Goal: Information Seeking & Learning: Find specific fact

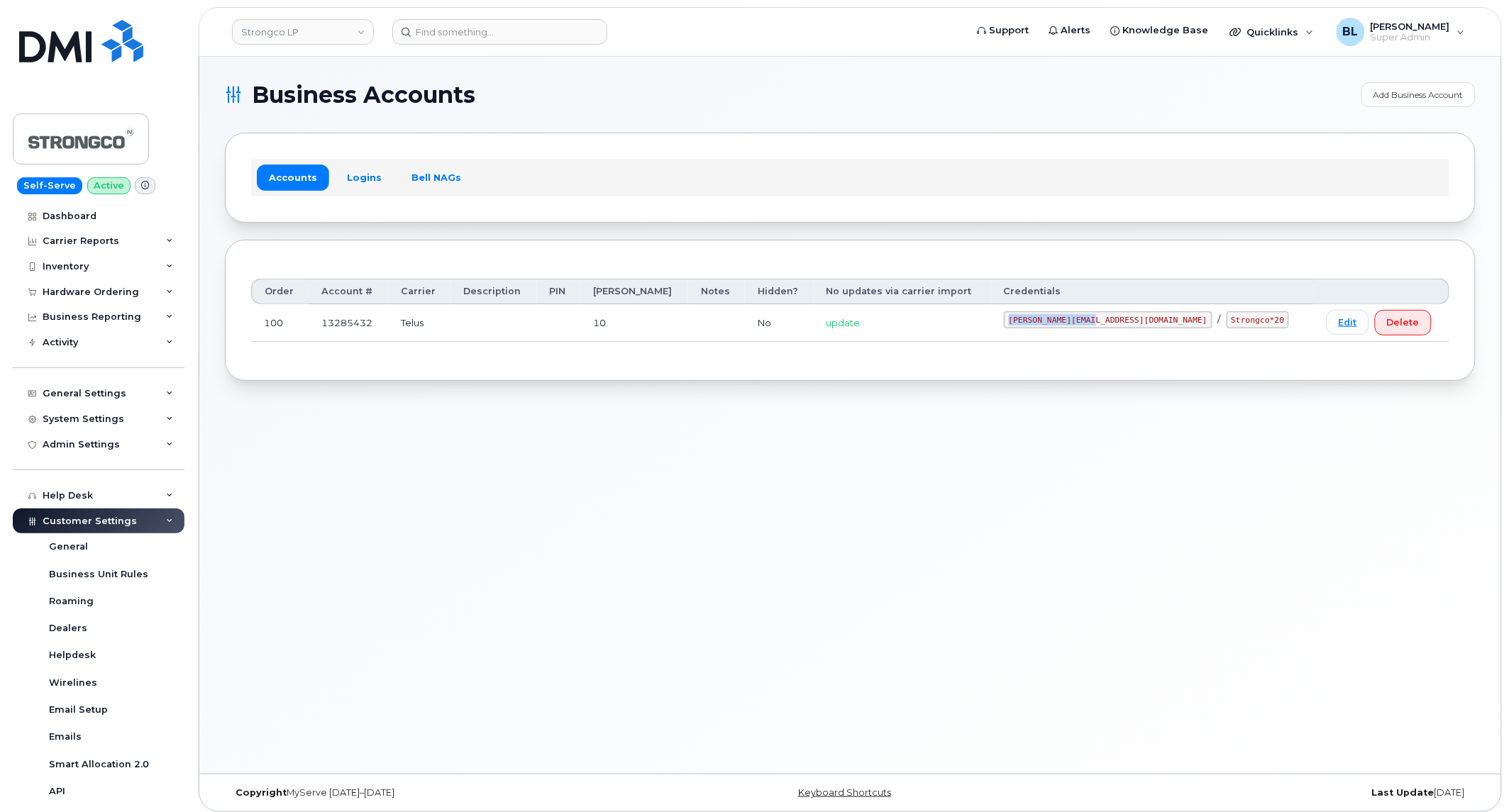
drag, startPoint x: 1072, startPoint y: 321, endPoint x: 1159, endPoint y: 321, distance: 87.0
click at [1159, 321] on code "GHada@strongco.com" at bounding box center [1108, 320] width 209 height 17
copy code "GHada@strongco.com"
drag, startPoint x: 1178, startPoint y: 324, endPoint x: 1227, endPoint y: 325, distance: 49.0
click at [1227, 325] on code "Strongco*20" at bounding box center [1258, 320] width 63 height 17
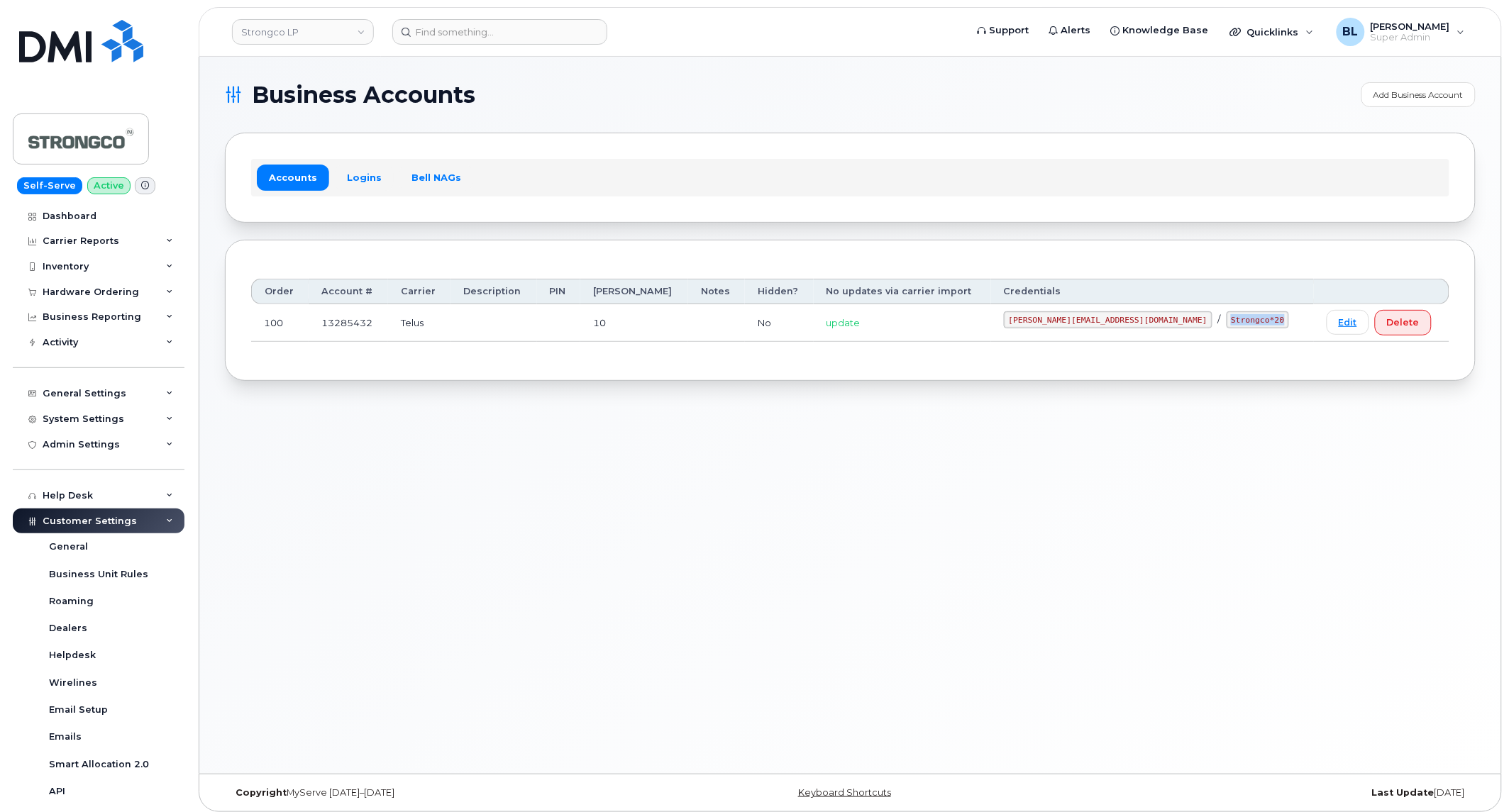
copy code "Strongco*20"
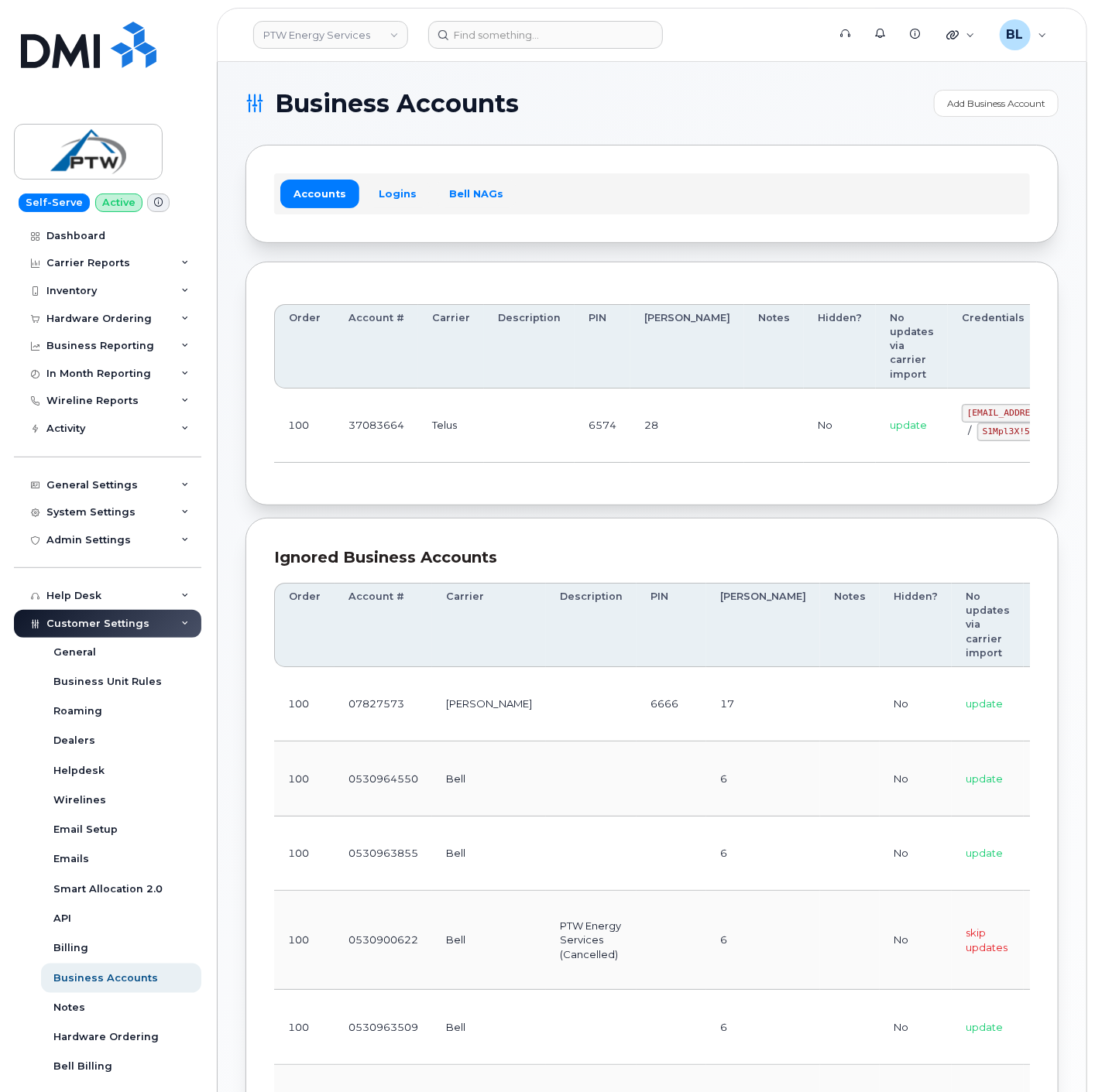
click at [440, 478] on div "Order Account # Carrier Description PIN Bill Day Notes Hidden? No updates via c…" at bounding box center [652, 383] width 756 height 188
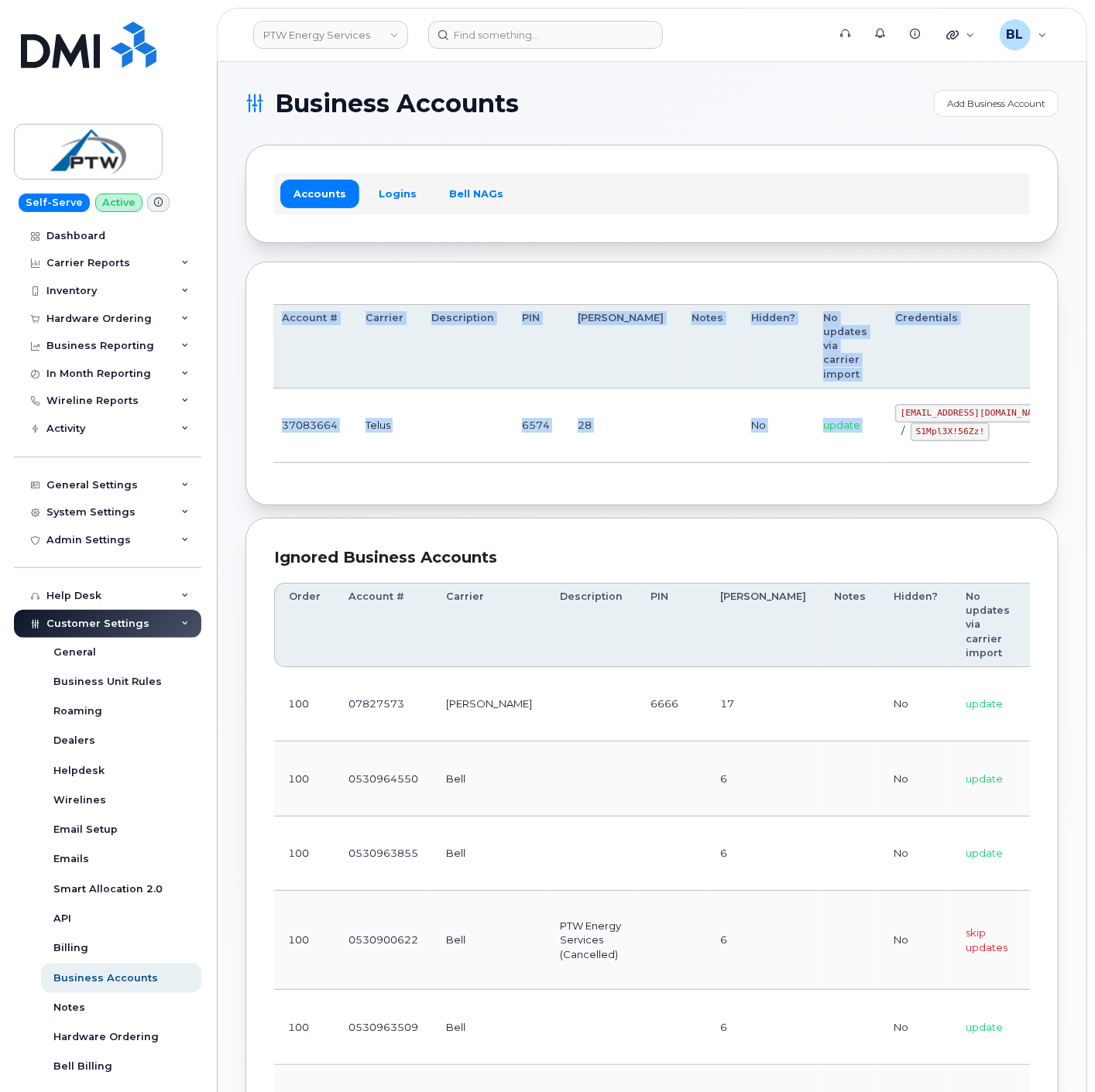
scroll to position [0, 72]
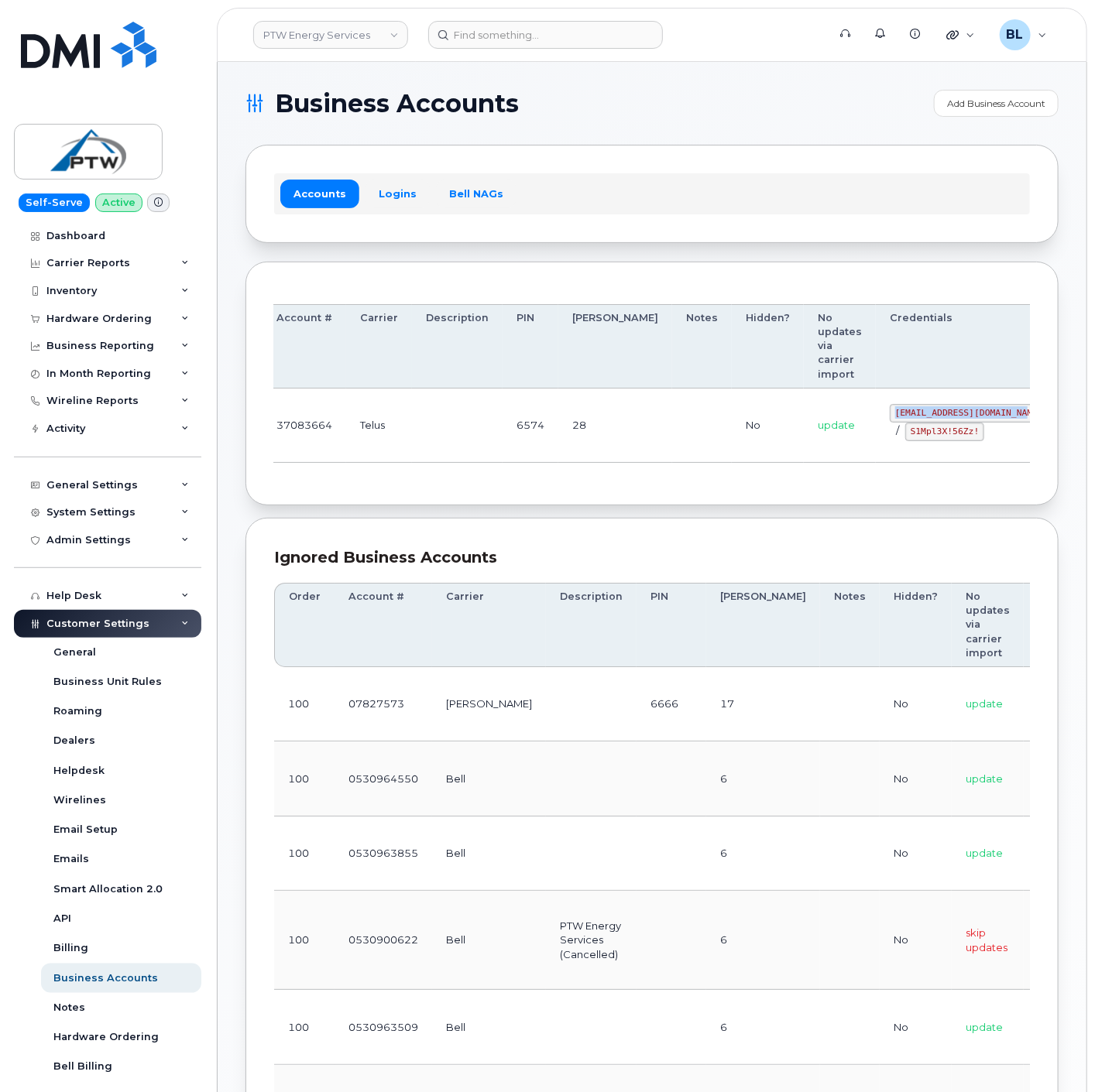
drag, startPoint x: 888, startPoint y: 411, endPoint x: 938, endPoint y: 408, distance: 50.1
click at [938, 408] on code "svc_simplex@ptwenergy.com" at bounding box center [969, 413] width 158 height 18
copy code "svc_simplex@ptwenergy.com"
drag, startPoint x: 504, startPoint y: 431, endPoint x: 512, endPoint y: 431, distance: 8.0
click at [504, 431] on td "6574" at bounding box center [531, 426] width 55 height 74
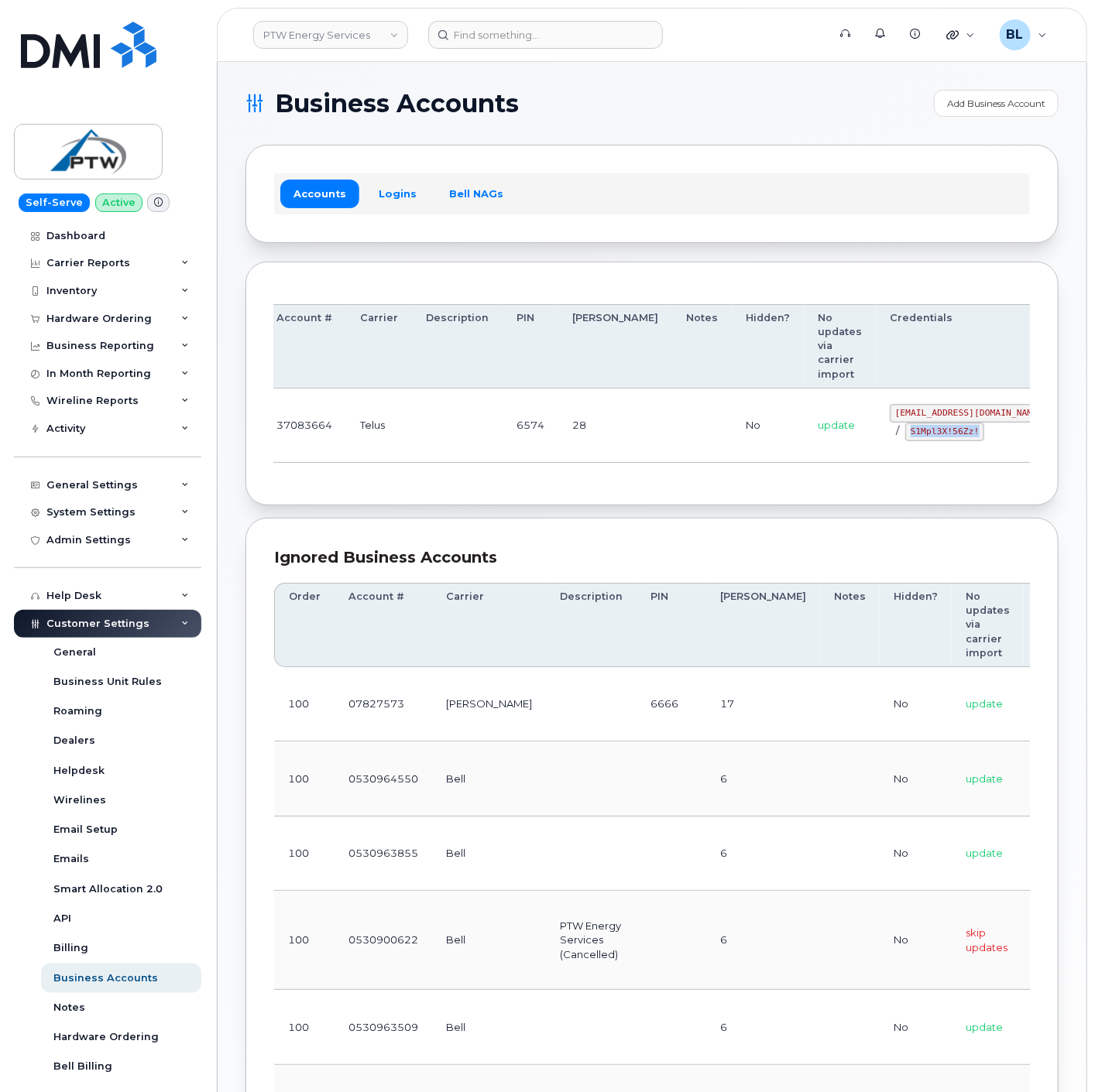
drag, startPoint x: 827, startPoint y: 430, endPoint x: 932, endPoint y: 453, distance: 107.5
click at [905, 432] on code "S1Mpl3X!56Zz!" at bounding box center [944, 431] width 79 height 18
copy code "S1Mpl3X!56Zz!"
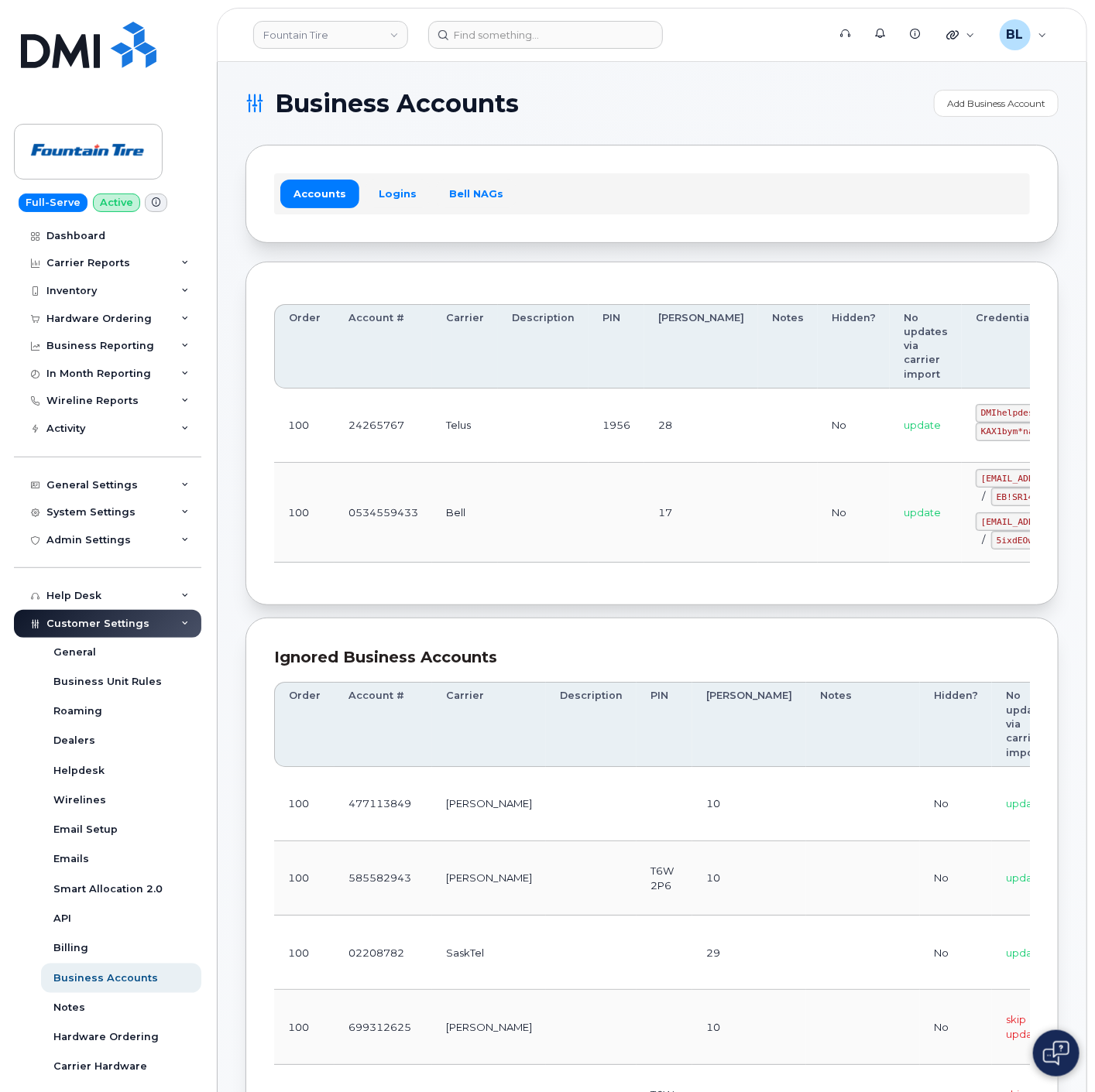
scroll to position [0, 70]
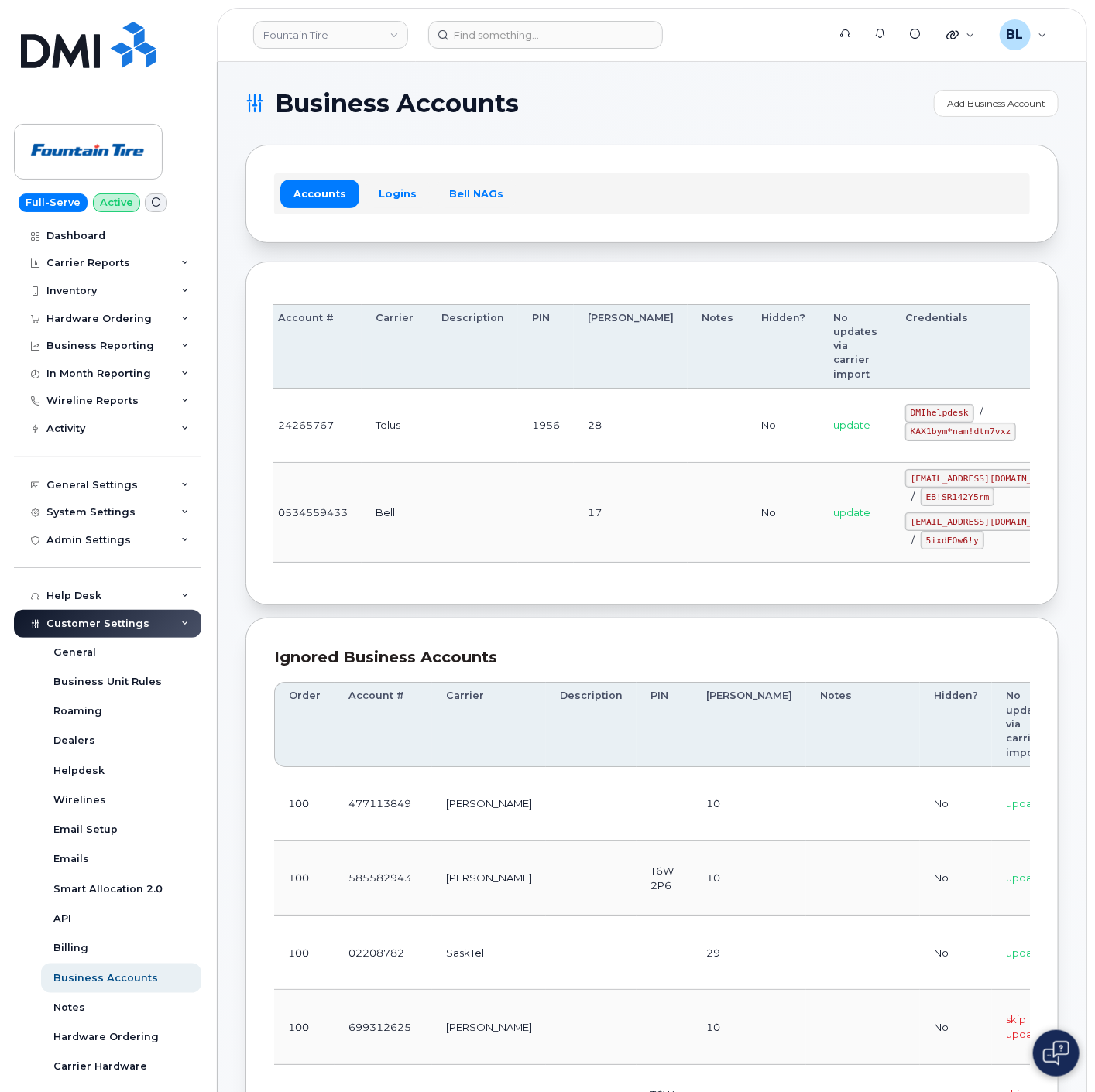
drag, startPoint x: 790, startPoint y: 421, endPoint x: 808, endPoint y: 415, distance: 19.0
drag, startPoint x: 822, startPoint y: 411, endPoint x: 885, endPoint y: 415, distance: 63.1
click at [892, 415] on td "DMIhelpdesk / KAX1bym*nam!dtn7vxz" at bounding box center [985, 426] width 187 height 74
copy code "DMIhelpdesk"
click at [892, 446] on td "DMIhelpdesk / KAX1bym*nam!dtn7vxz" at bounding box center [985, 426] width 187 height 74
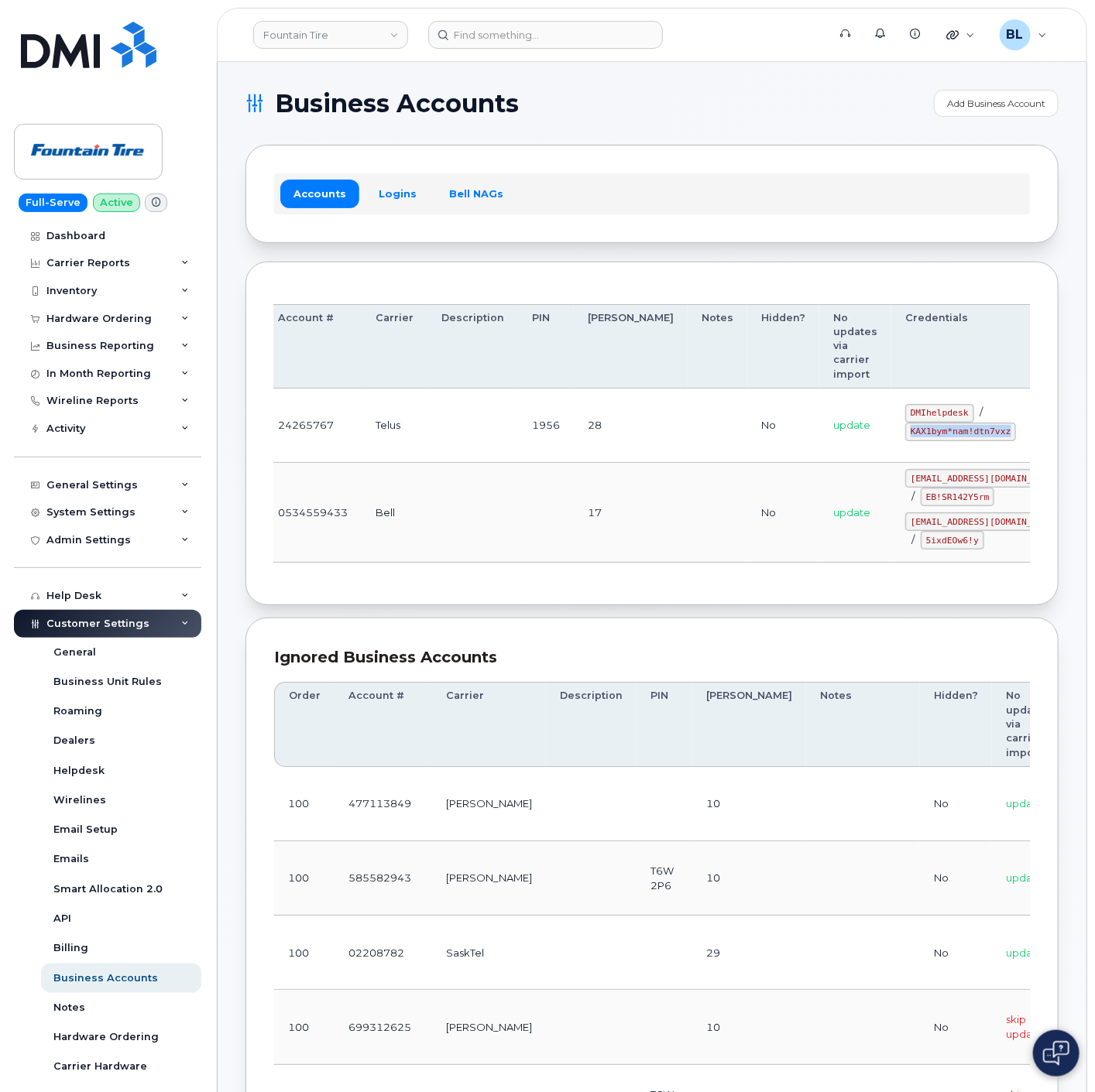
drag, startPoint x: 819, startPoint y: 430, endPoint x: 908, endPoint y: 438, distance: 89.4
click at [930, 438] on td "DMIhelpdesk / KAX1bym*nam!dtn7vxz" at bounding box center [985, 426] width 187 height 74
copy code "KAX1bym*nam!dtn7vxz"
click at [403, 318] on th "Carrier" at bounding box center [395, 347] width 66 height 85
drag, startPoint x: 505, startPoint y: 230, endPoint x: 500, endPoint y: 83, distance: 147.1
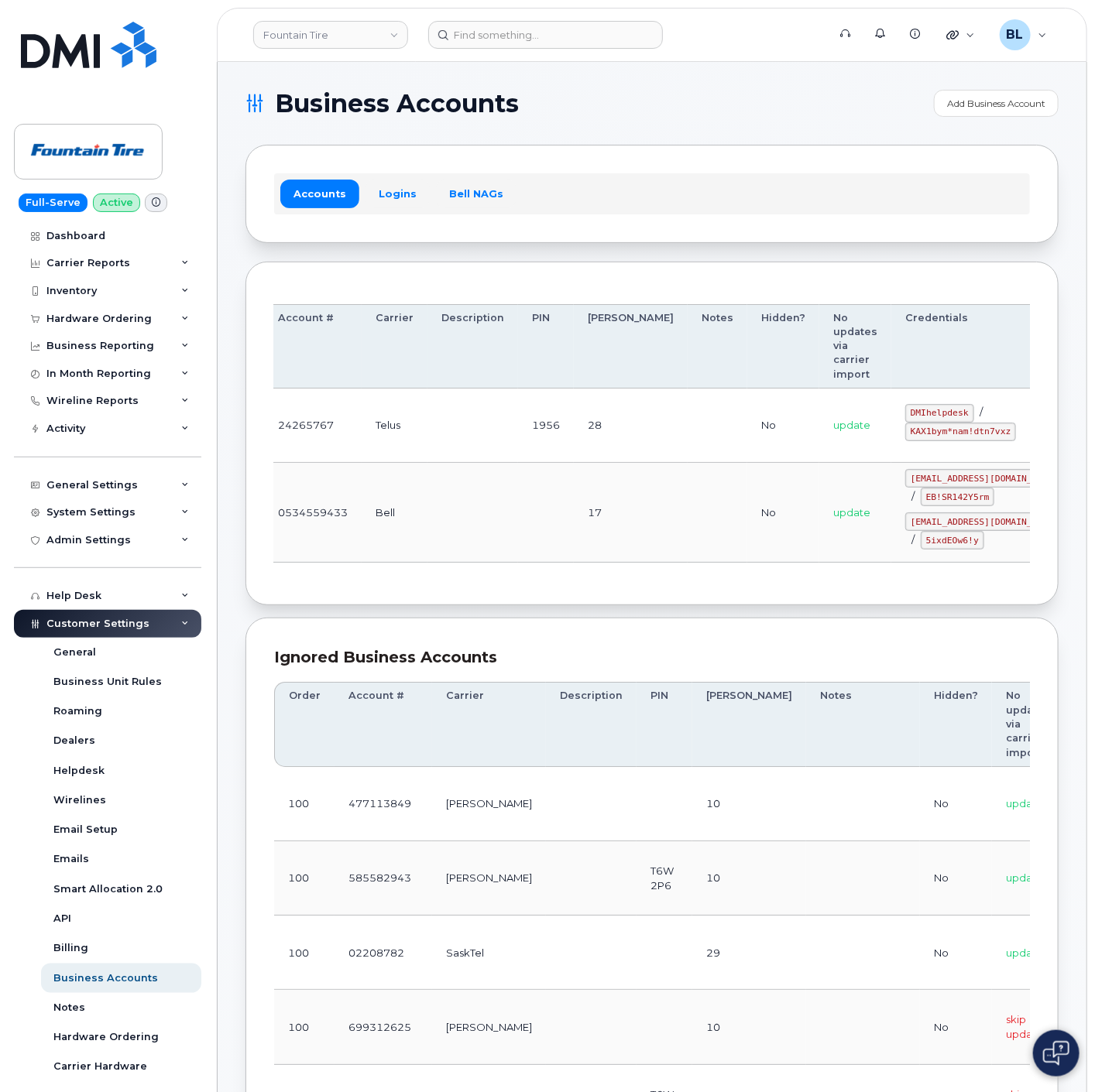
click at [505, 228] on div "Accounts Logins Bell NAGs" at bounding box center [652, 193] width 813 height 98
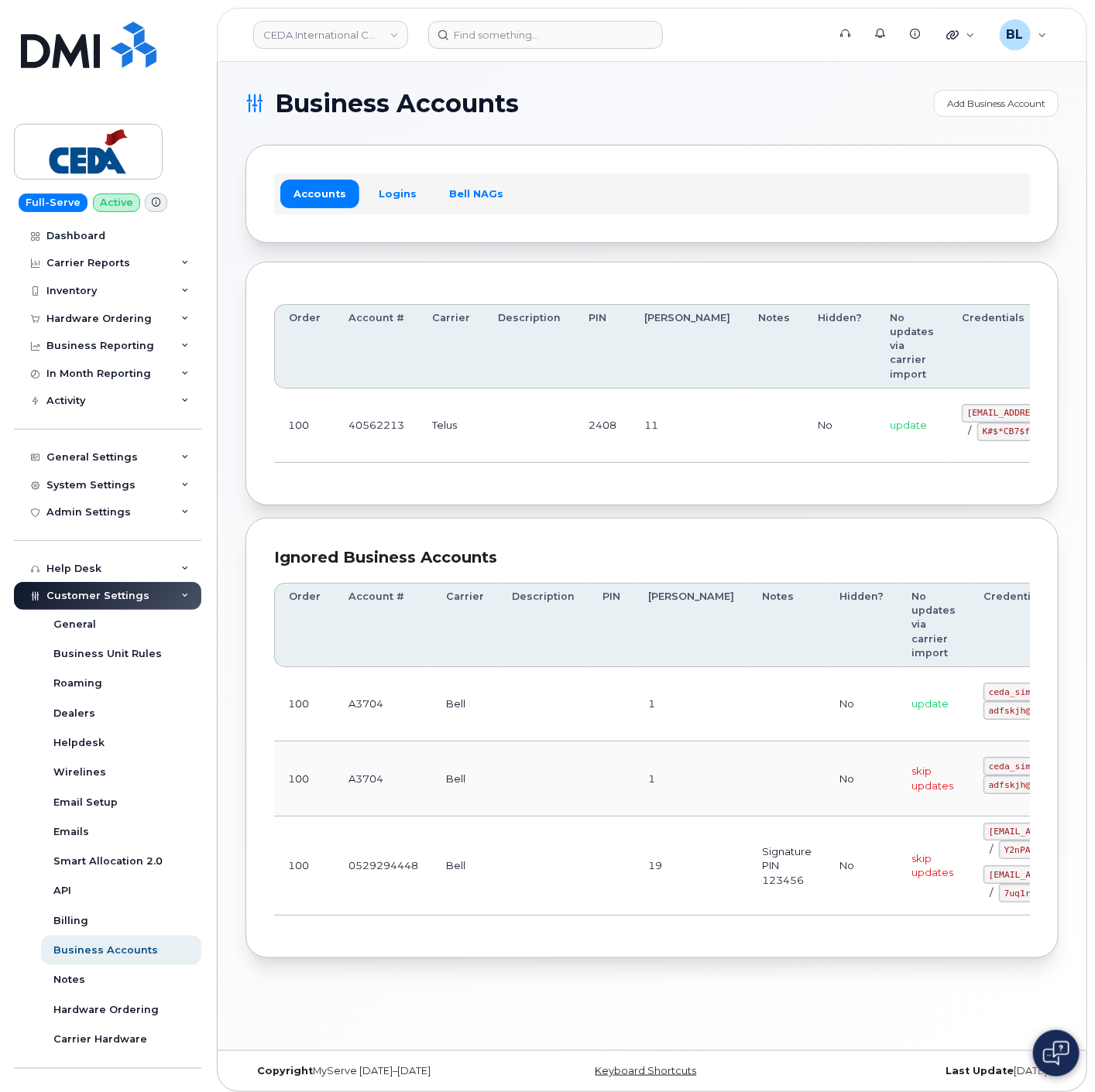
click at [744, 430] on td at bounding box center [774, 426] width 60 height 74
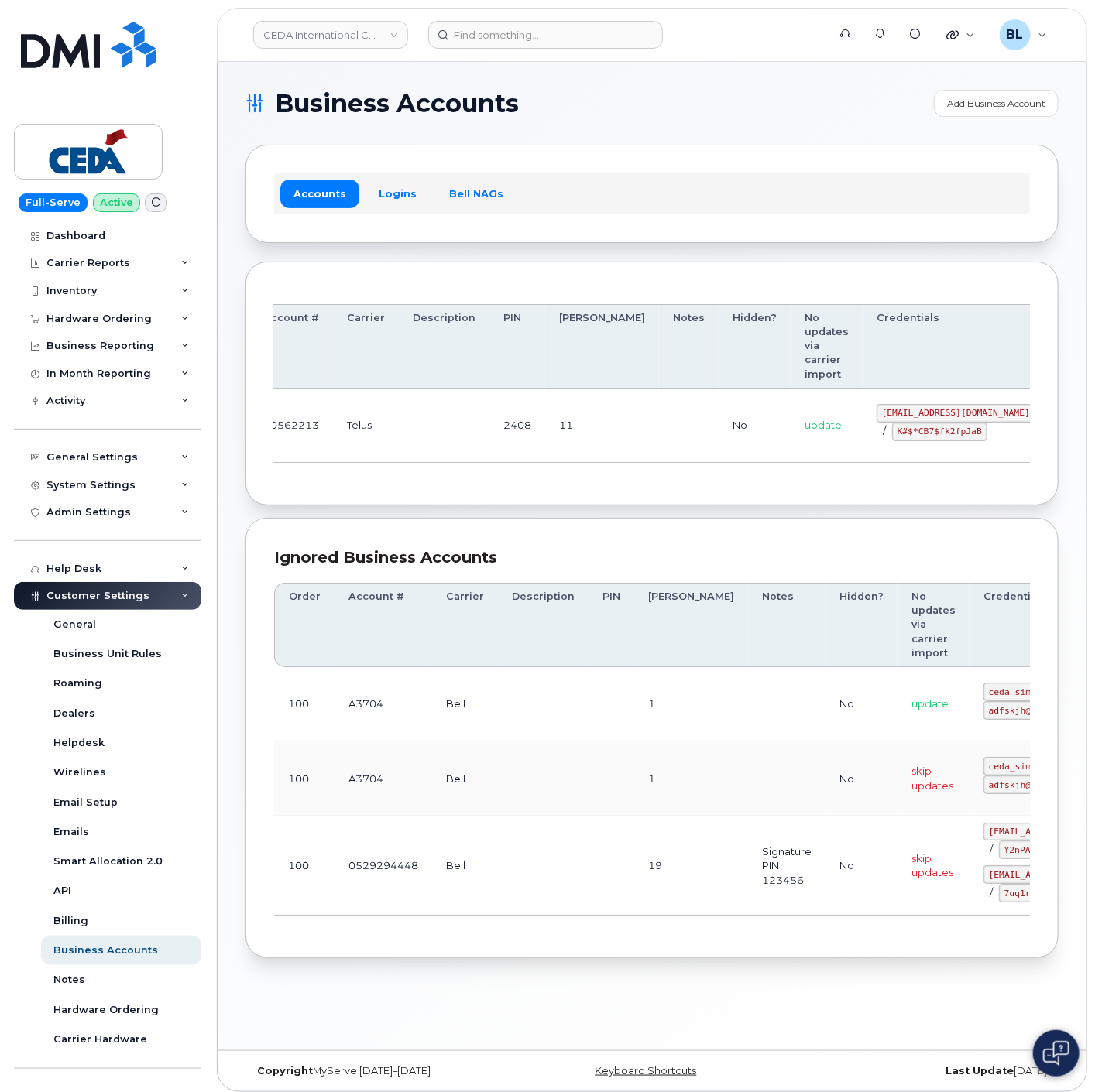
drag, startPoint x: 892, startPoint y: 414, endPoint x: 1164, endPoint y: 447, distance: 274.0
drag, startPoint x: 795, startPoint y: 411, endPoint x: 926, endPoint y: 411, distance: 131.0
click at [926, 411] on td "simplex_SRV@cedagroup.com / K#$*CB7$fk2fpJaB" at bounding box center [957, 426] width 187 height 74
copy code "simplex_SRV@cedagroup.com"
drag, startPoint x: 430, startPoint y: 440, endPoint x: 499, endPoint y: 452, distance: 70.0
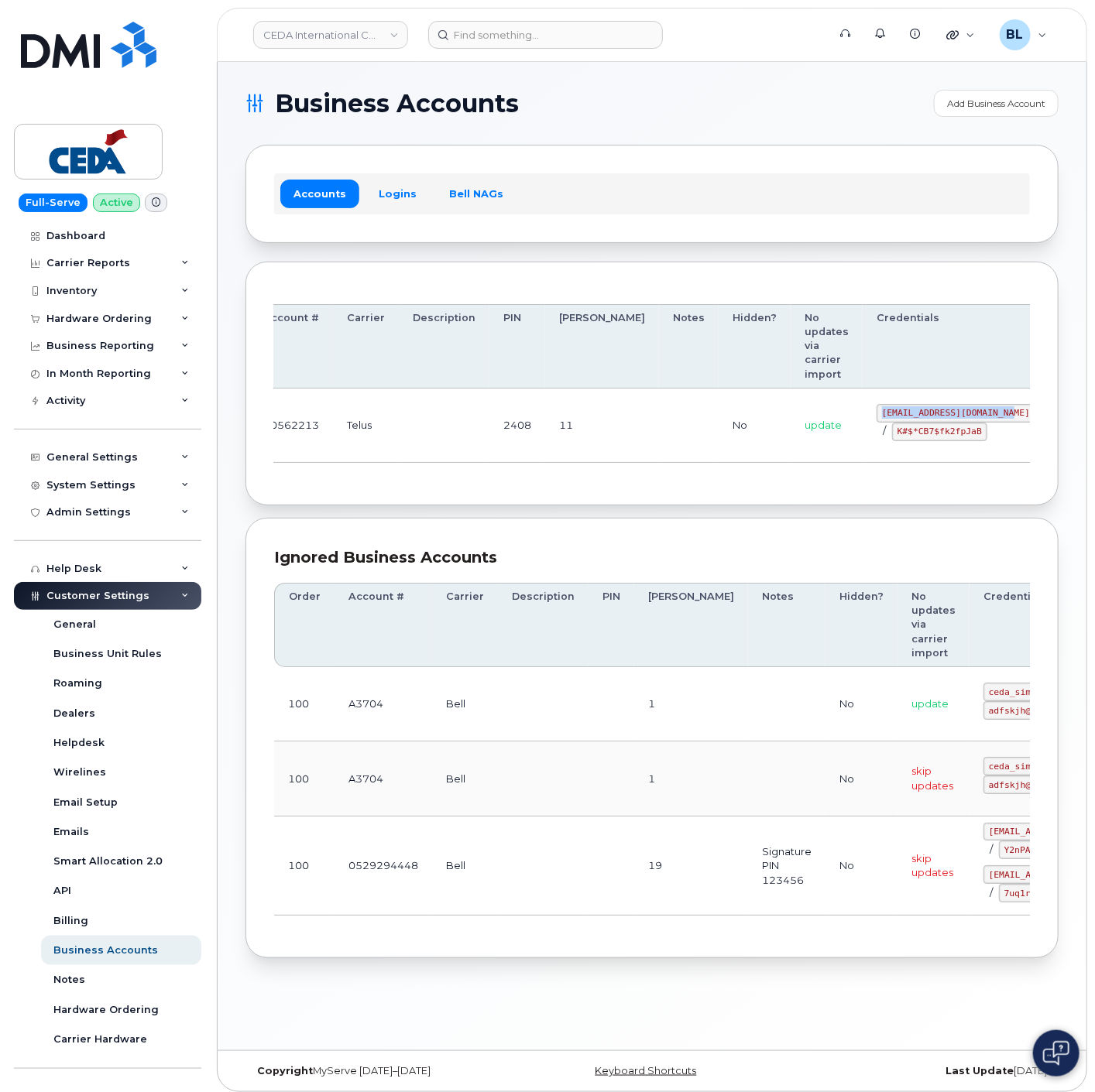
click at [438, 442] on td at bounding box center [444, 426] width 91 height 74
drag, startPoint x: 819, startPoint y: 427, endPoint x: 895, endPoint y: 434, distance: 76.3
click at [895, 434] on code "K#$*CB7$fk2fpJaB" at bounding box center [940, 431] width 95 height 18
copy code "K#$*CB7$fk2fpJaB"
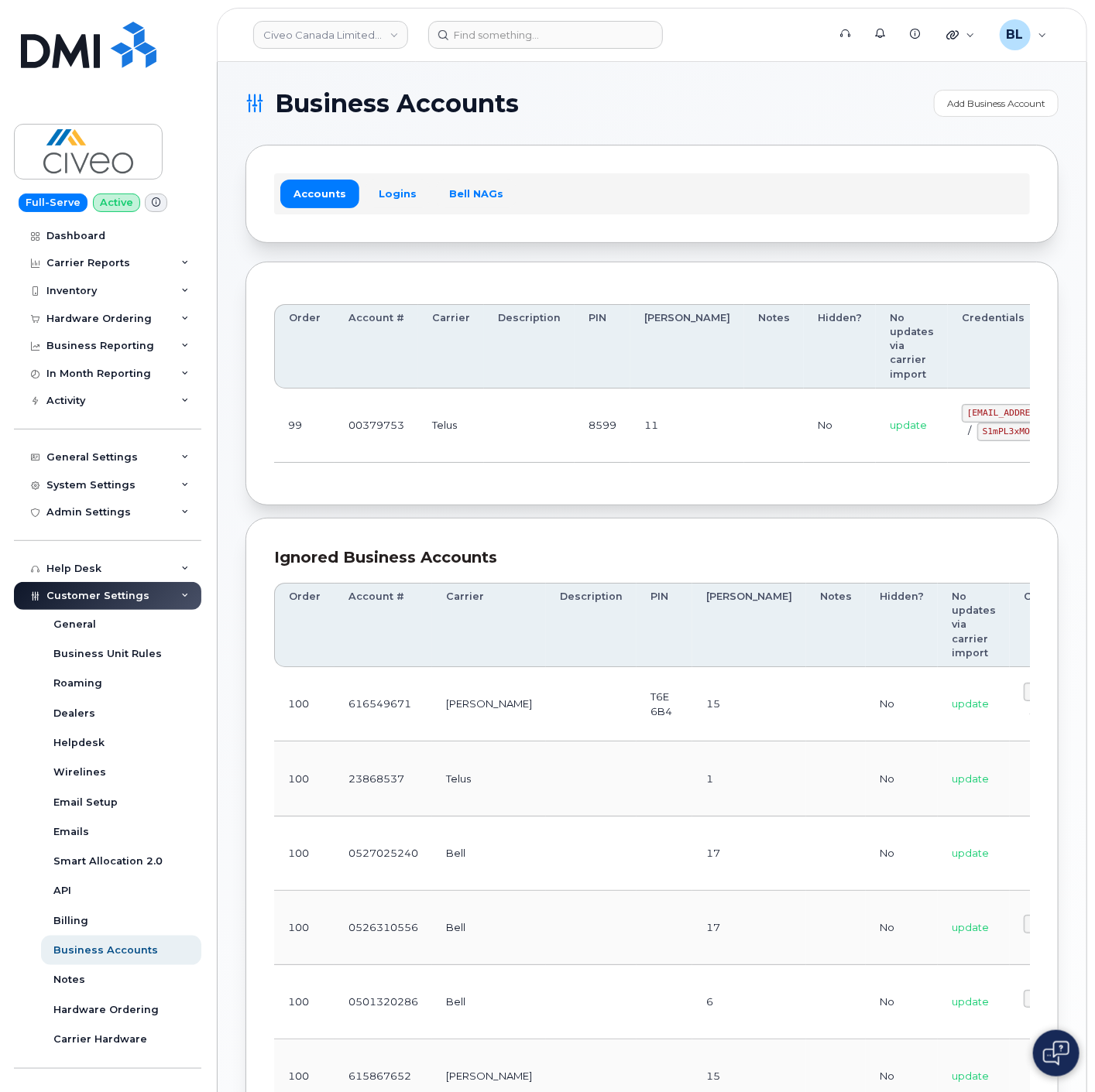
scroll to position [0, 105]
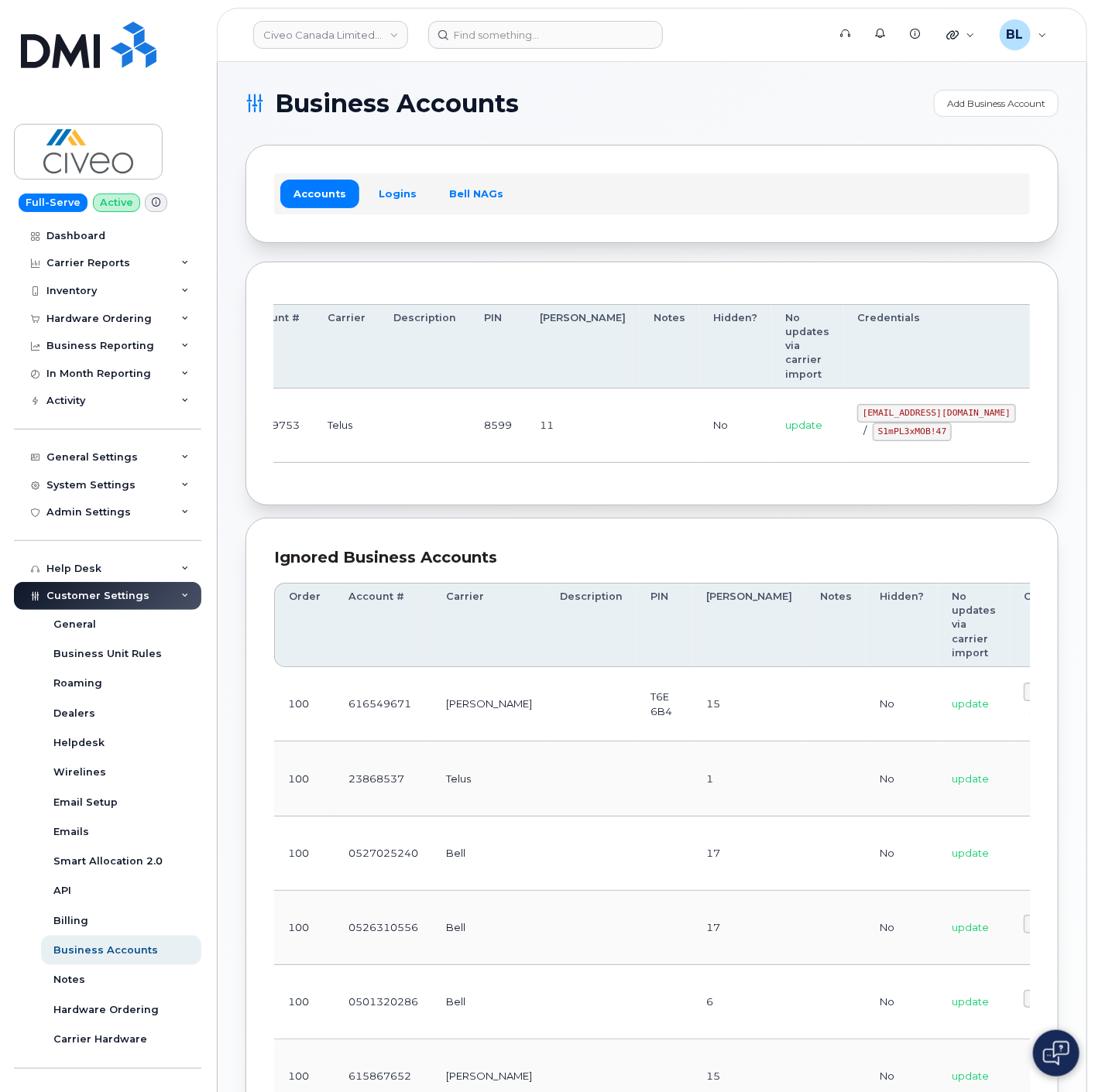
drag, startPoint x: 570, startPoint y: 422, endPoint x: 892, endPoint y: 455, distance: 323.7
drag, startPoint x: 781, startPoint y: 407, endPoint x: 923, endPoint y: 421, distance: 142.7
click at [923, 421] on code "[EMAIL_ADDRESS][DOMAIN_NAME]" at bounding box center [936, 413] width 158 height 18
copy code "[EMAIL_ADDRESS][DOMAIN_NAME]"
drag, startPoint x: 783, startPoint y: 432, endPoint x: 863, endPoint y: 439, distance: 80.3
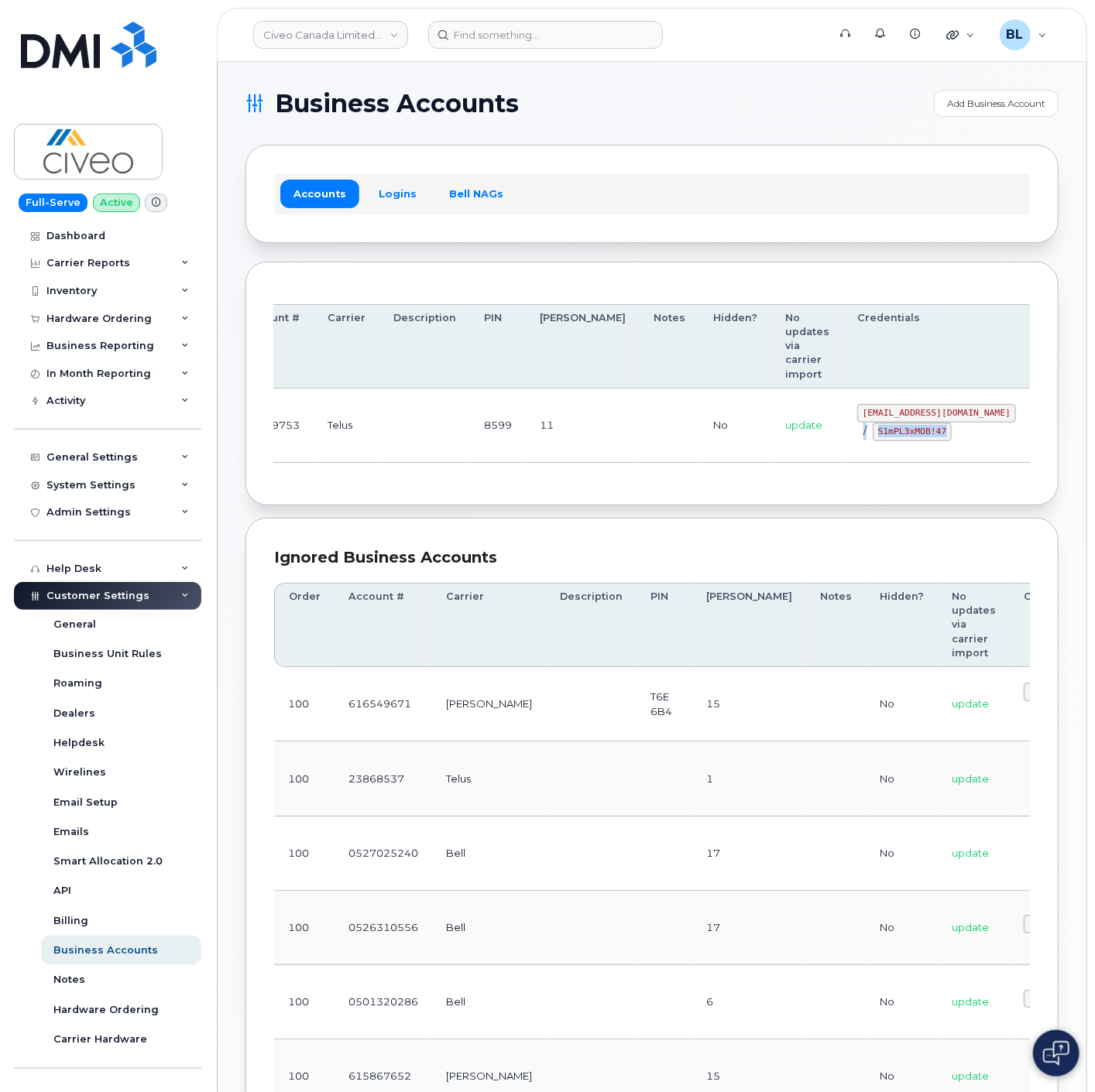
click at [863, 439] on div "svc_simplexmobility@civeo.com / S1mPL3xMOB!47" at bounding box center [936, 422] width 158 height 37
click at [771, 432] on td "update" at bounding box center [807, 426] width 72 height 74
copy code "S1mPL3xMOB!47"
drag, startPoint x: 793, startPoint y: 432, endPoint x: 860, endPoint y: 437, distance: 67.2
click at [873, 437] on code "S1mPL3xMOB!47" at bounding box center [911, 431] width 79 height 18
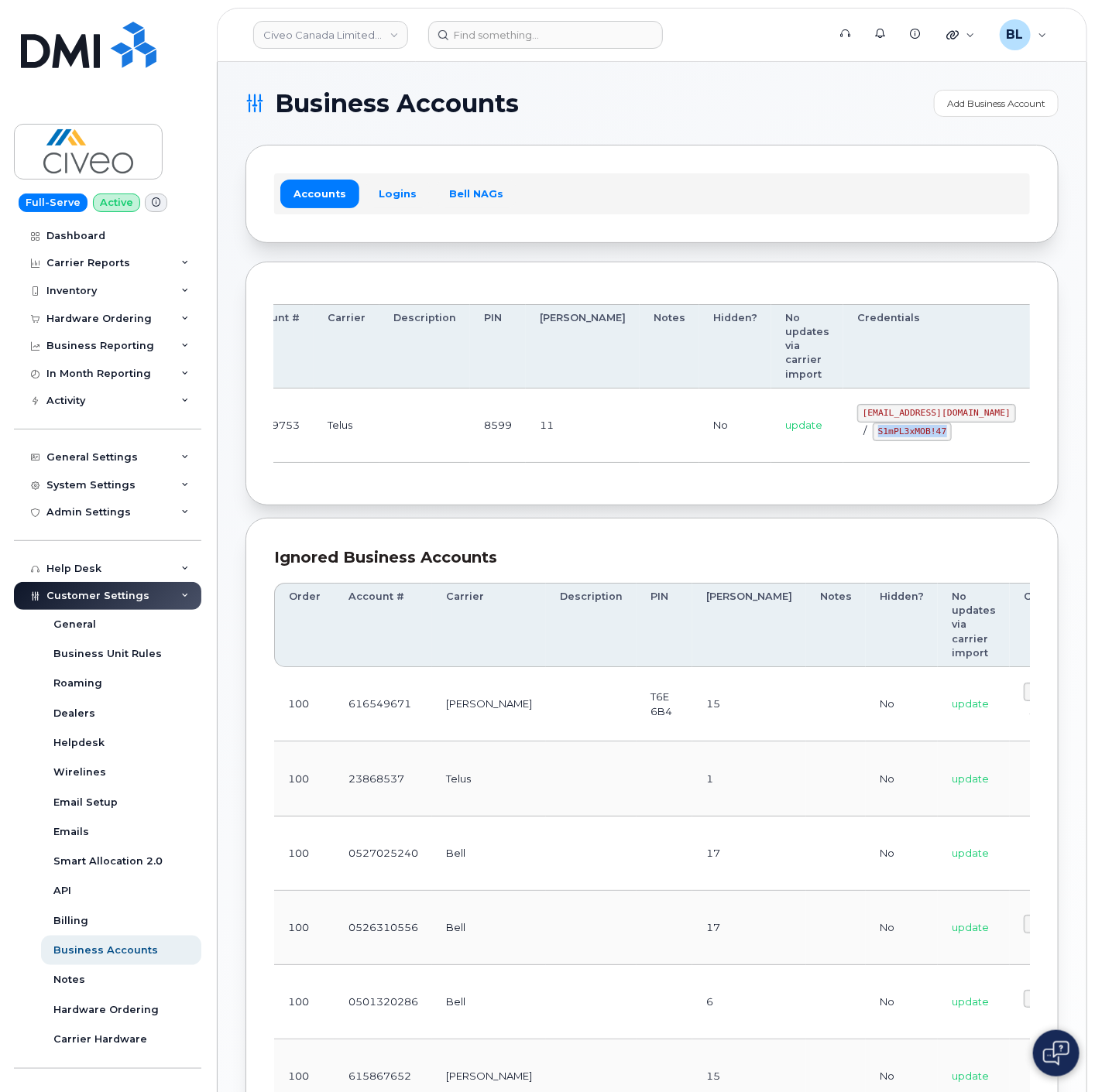
drag, startPoint x: 452, startPoint y: 447, endPoint x: 452, endPoint y: 434, distance: 13.0
click at [452, 447] on td at bounding box center [424, 426] width 91 height 74
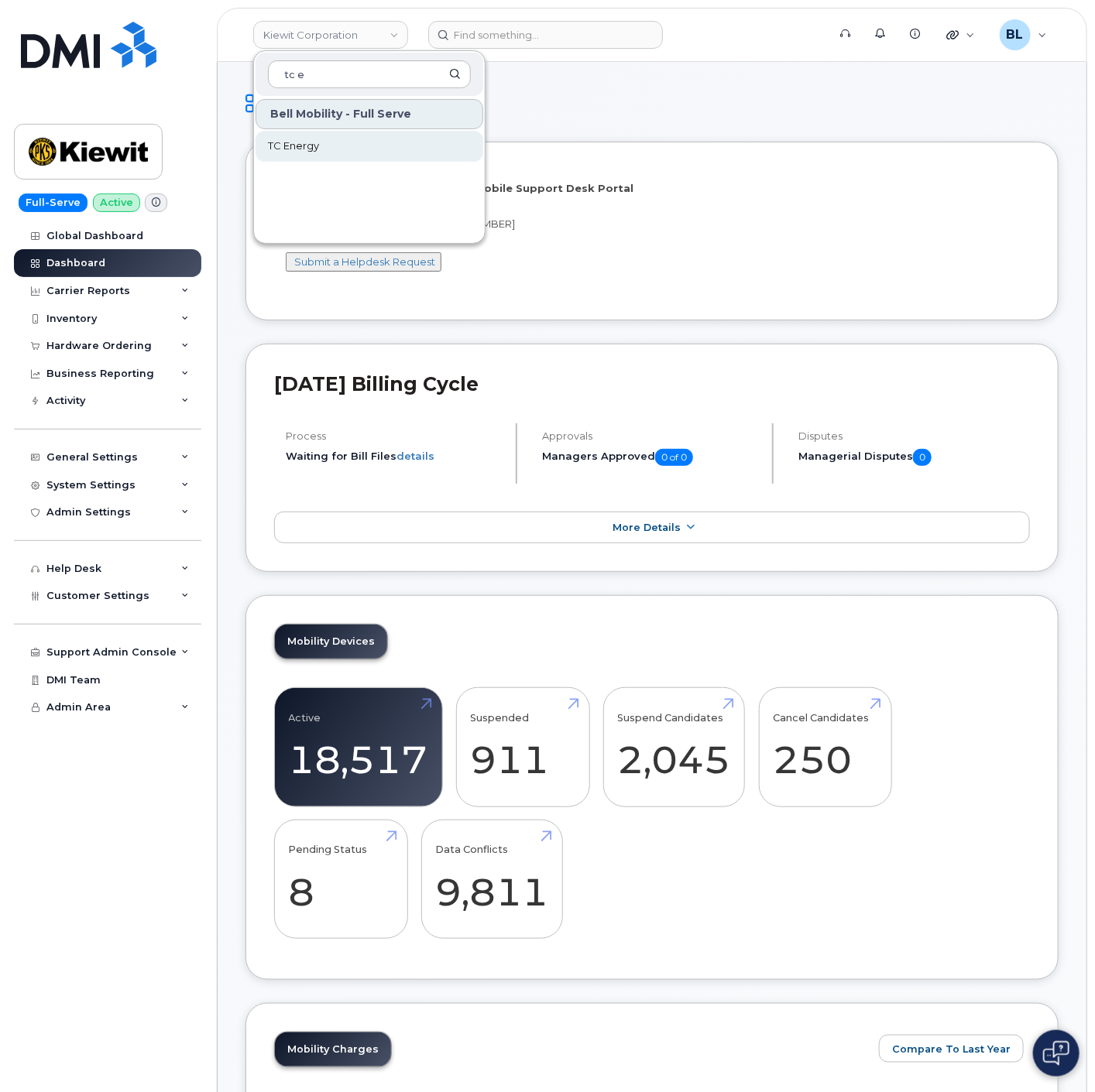
type input "tc e"
click at [308, 157] on link "TC Energy" at bounding box center [369, 146] width 228 height 31
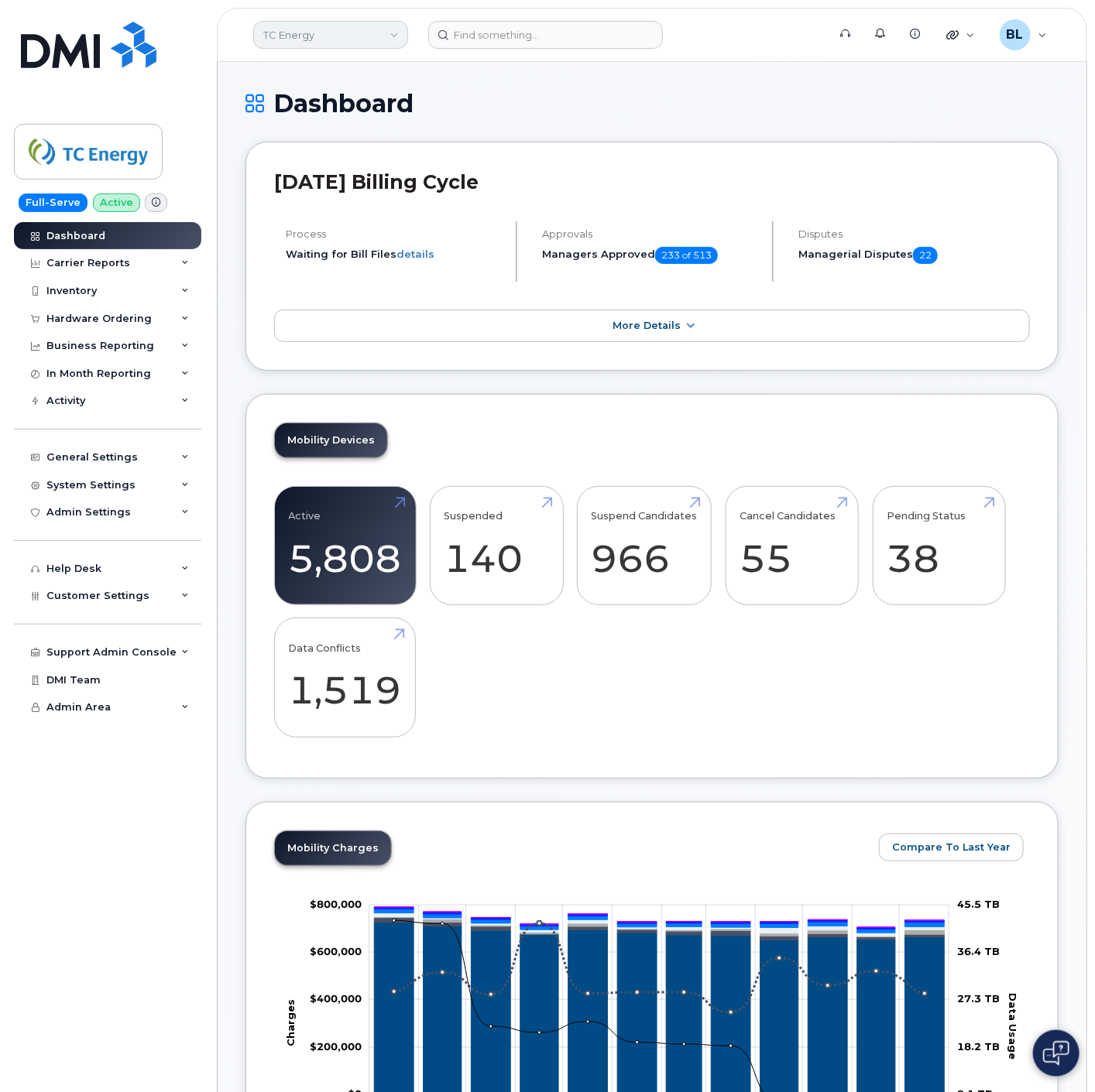
click at [344, 34] on link "TC Energy" at bounding box center [331, 35] width 155 height 28
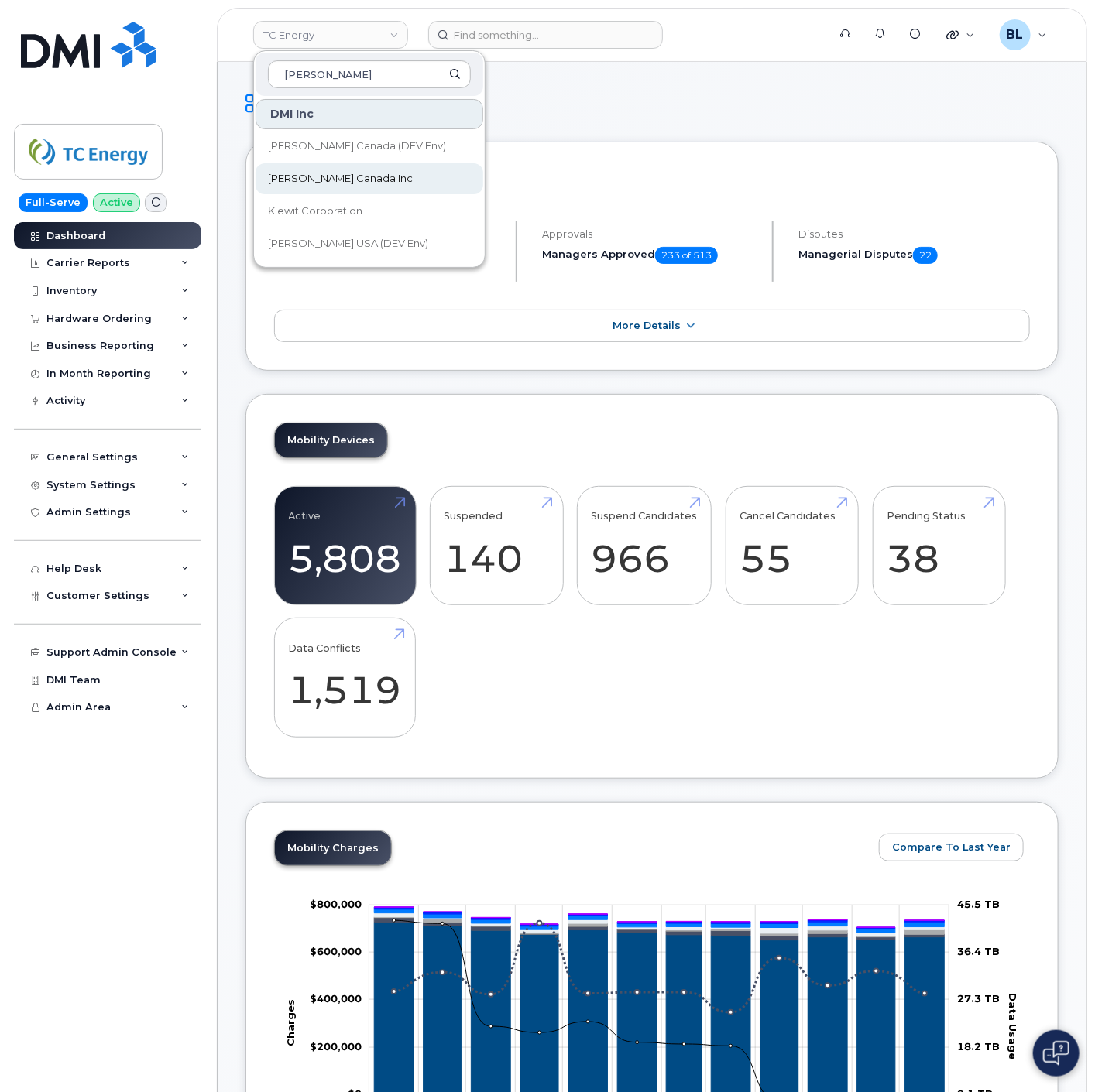
type input "kiewit"
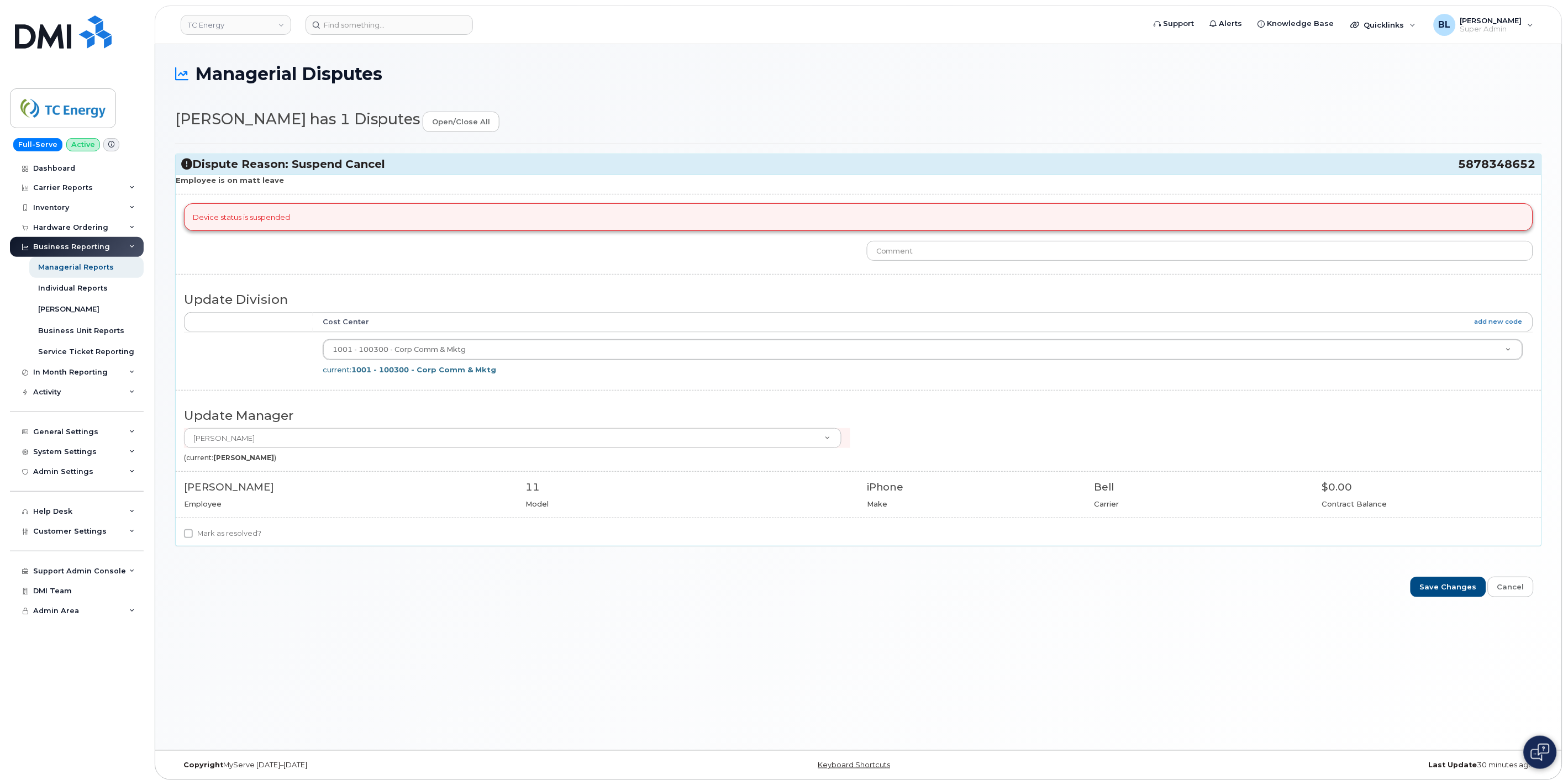
click at [238, 527] on div "Employee is on matt leave Device status is suspended Update Division Accounting…" at bounding box center [858, 360] width 1366 height 371
click at [231, 535] on label "Mark as resolved?" at bounding box center [222, 533] width 77 height 13
click at [193, 535] on input "Mark as resolved?" at bounding box center [188, 534] width 9 height 9
checkbox input "true"
drag, startPoint x: 1454, startPoint y: 165, endPoint x: 1537, endPoint y: 173, distance: 83.4
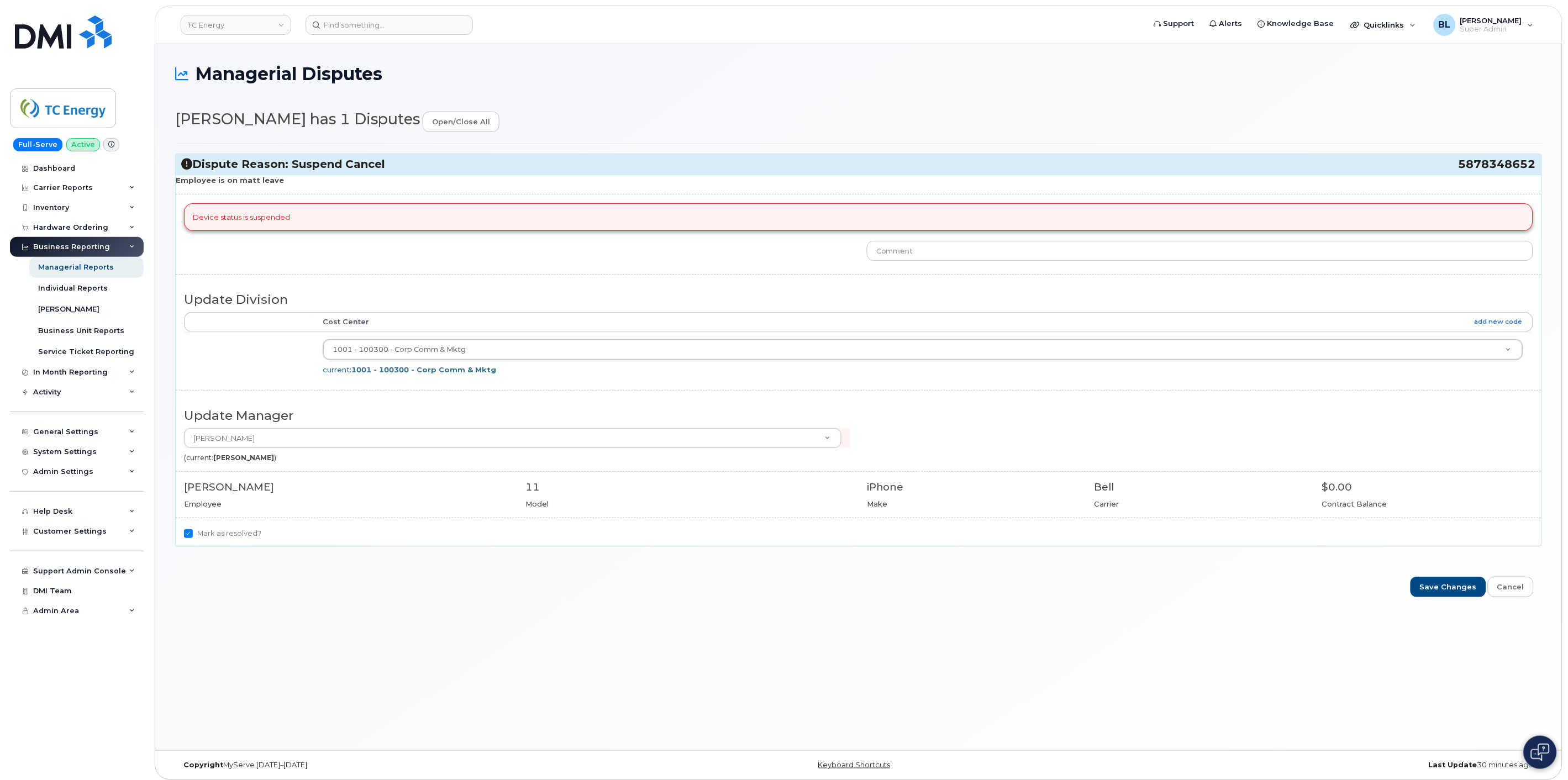
click at [1537, 173] on div "Dispute Reason: Suspend Cancel 5878348652" at bounding box center [858, 164] width 1366 height 20
drag, startPoint x: 1437, startPoint y: 167, endPoint x: 1534, endPoint y: 167, distance: 97.0
click at [1534, 167] on h3 "Dispute Reason: Suspend Cancel 5878348652" at bounding box center [858, 164] width 1355 height 15
copy h3 "5878348652"
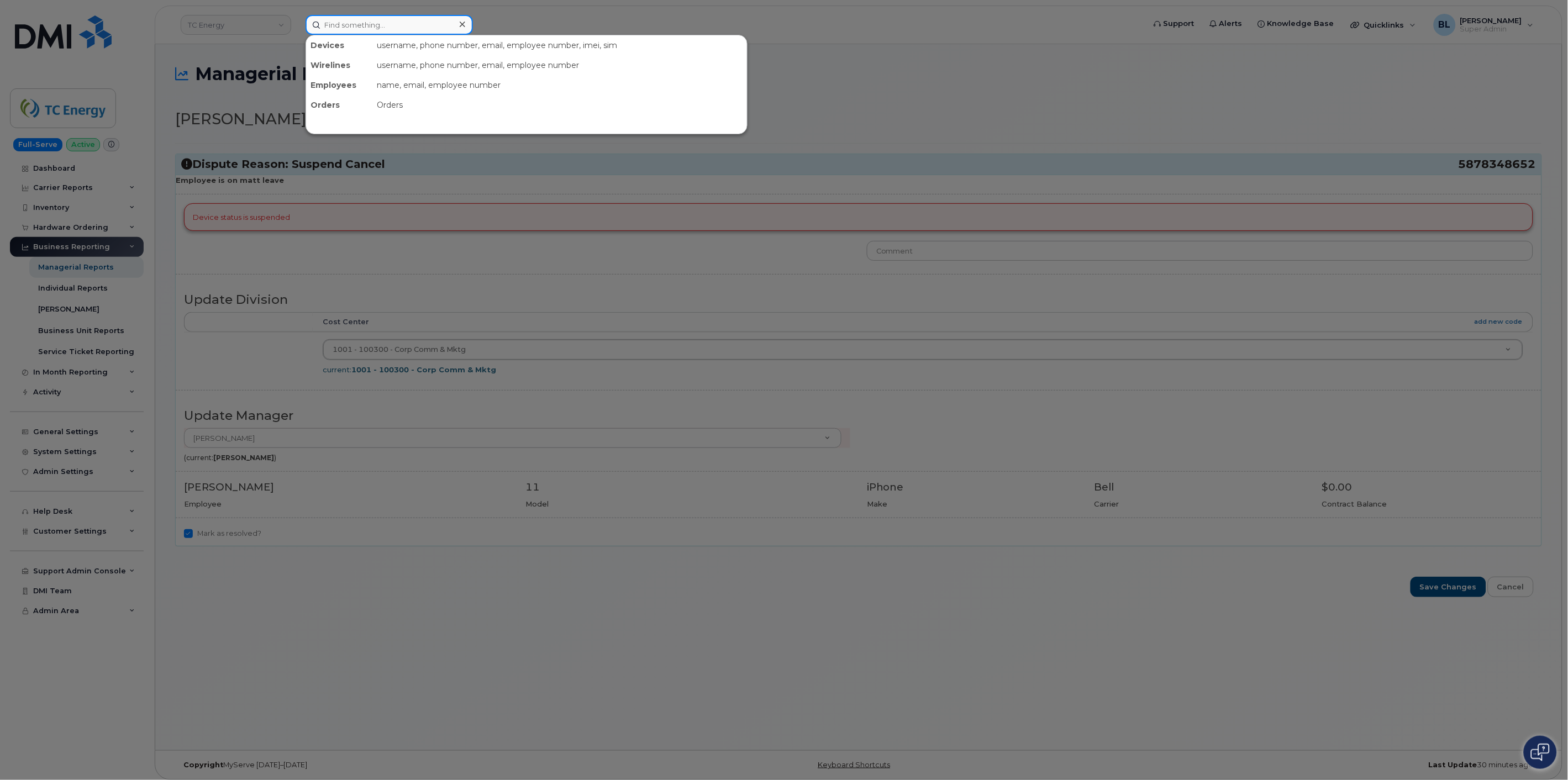
drag, startPoint x: 421, startPoint y: 15, endPoint x: 409, endPoint y: 28, distance: 17.7
click at [417, 20] on input at bounding box center [389, 25] width 167 height 20
click at [406, 29] on input at bounding box center [389, 25] width 167 height 20
paste input "5878348652"
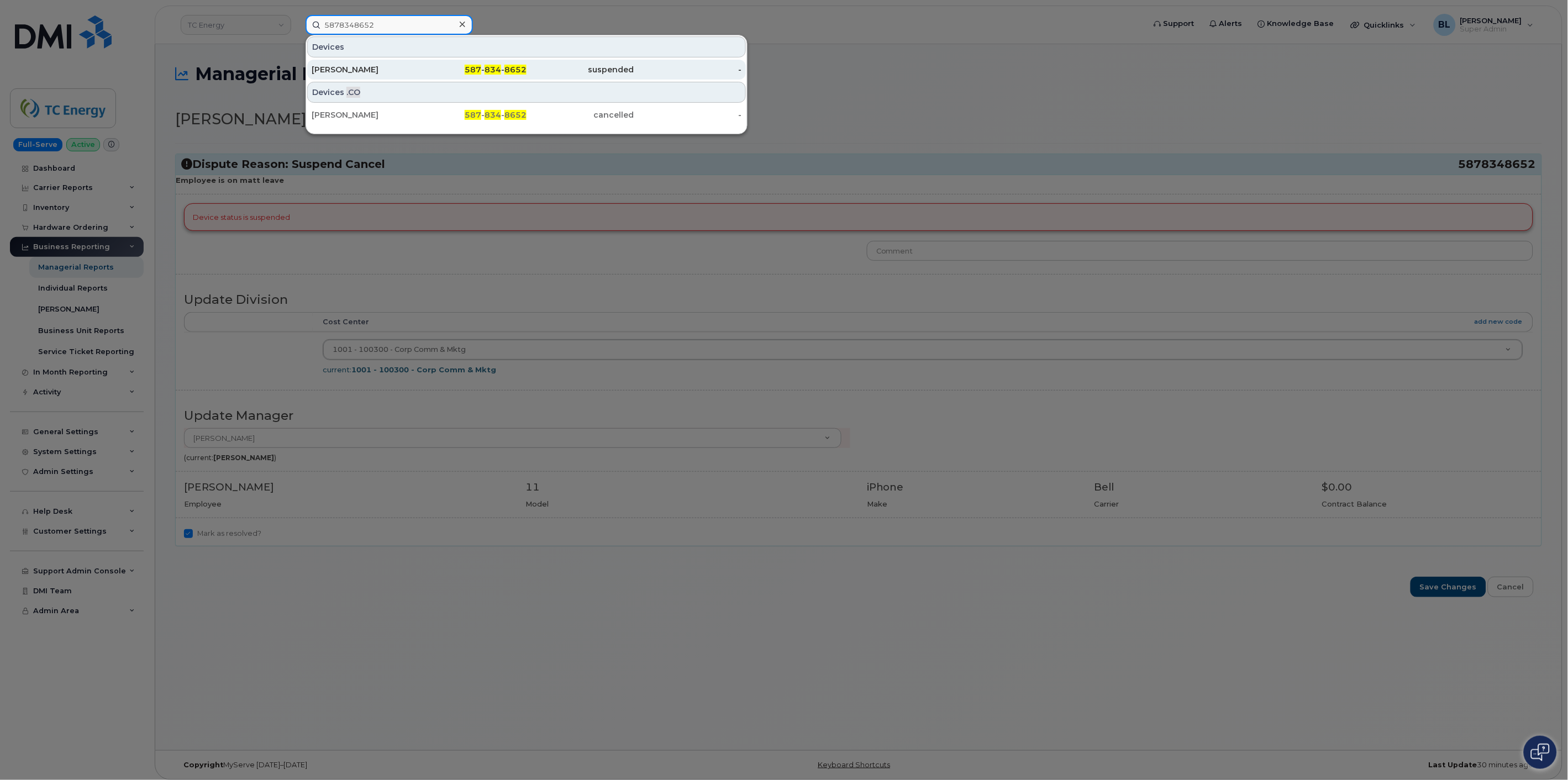
type input "5878348652"
click at [983, 280] on div at bounding box center [784, 390] width 1568 height 780
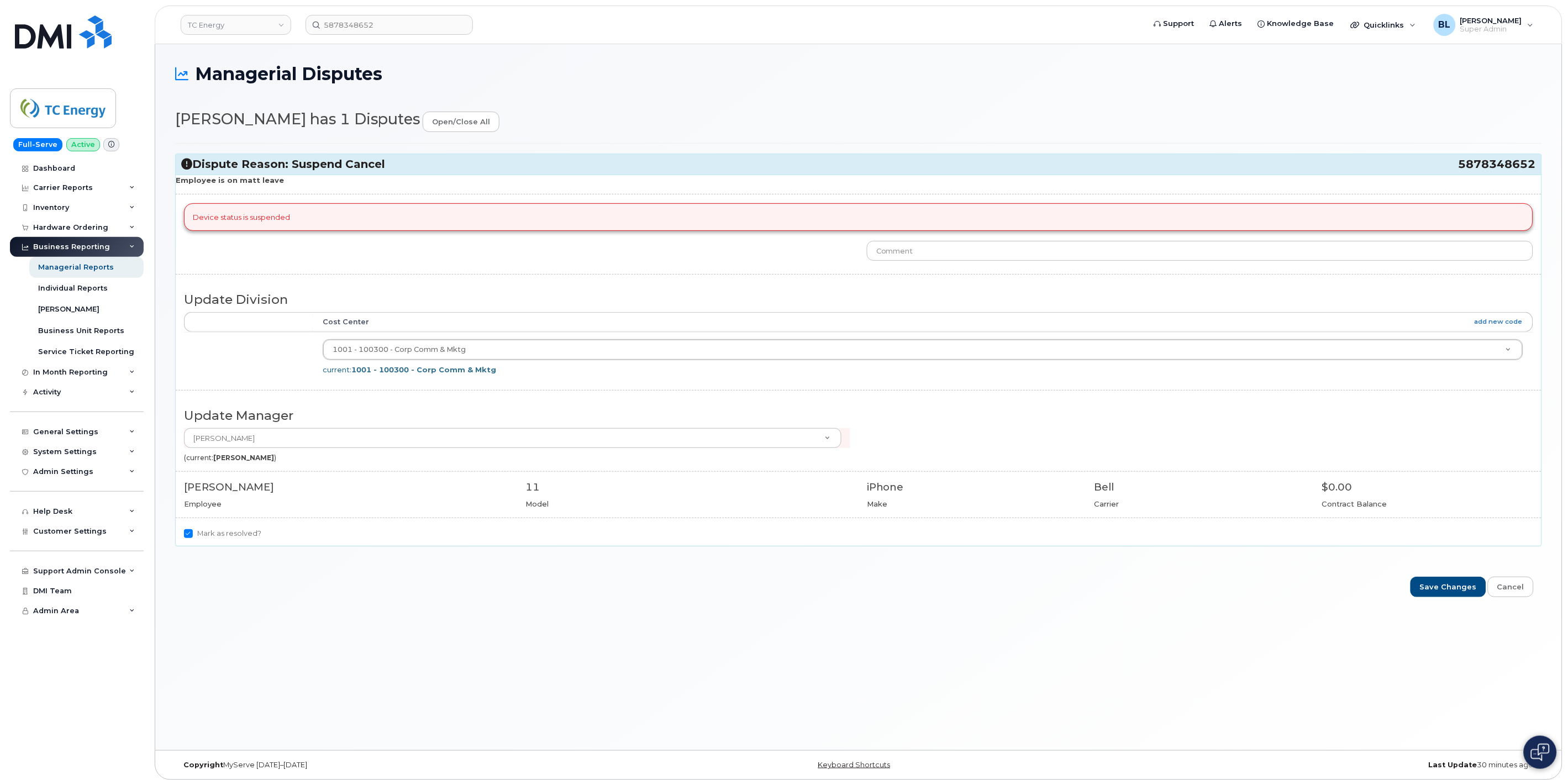
click at [983, 263] on div at bounding box center [1200, 253] width 683 height 24
click at [986, 256] on input "text" at bounding box center [1200, 251] width 666 height 20
type input "This device is suspended."
click at [1453, 588] on input "Save Changes" at bounding box center [1448, 587] width 76 height 20
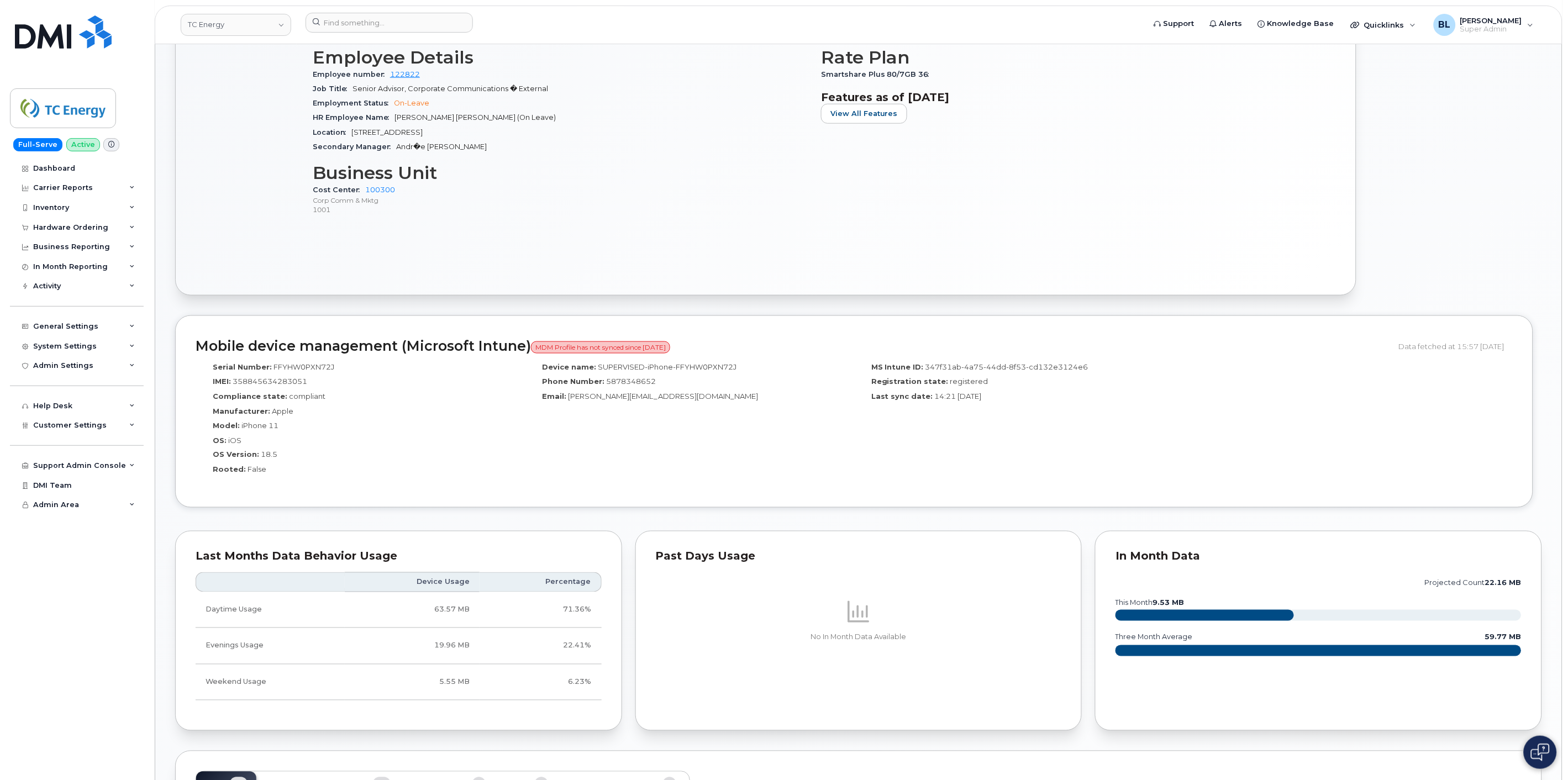
scroll to position [655, 0]
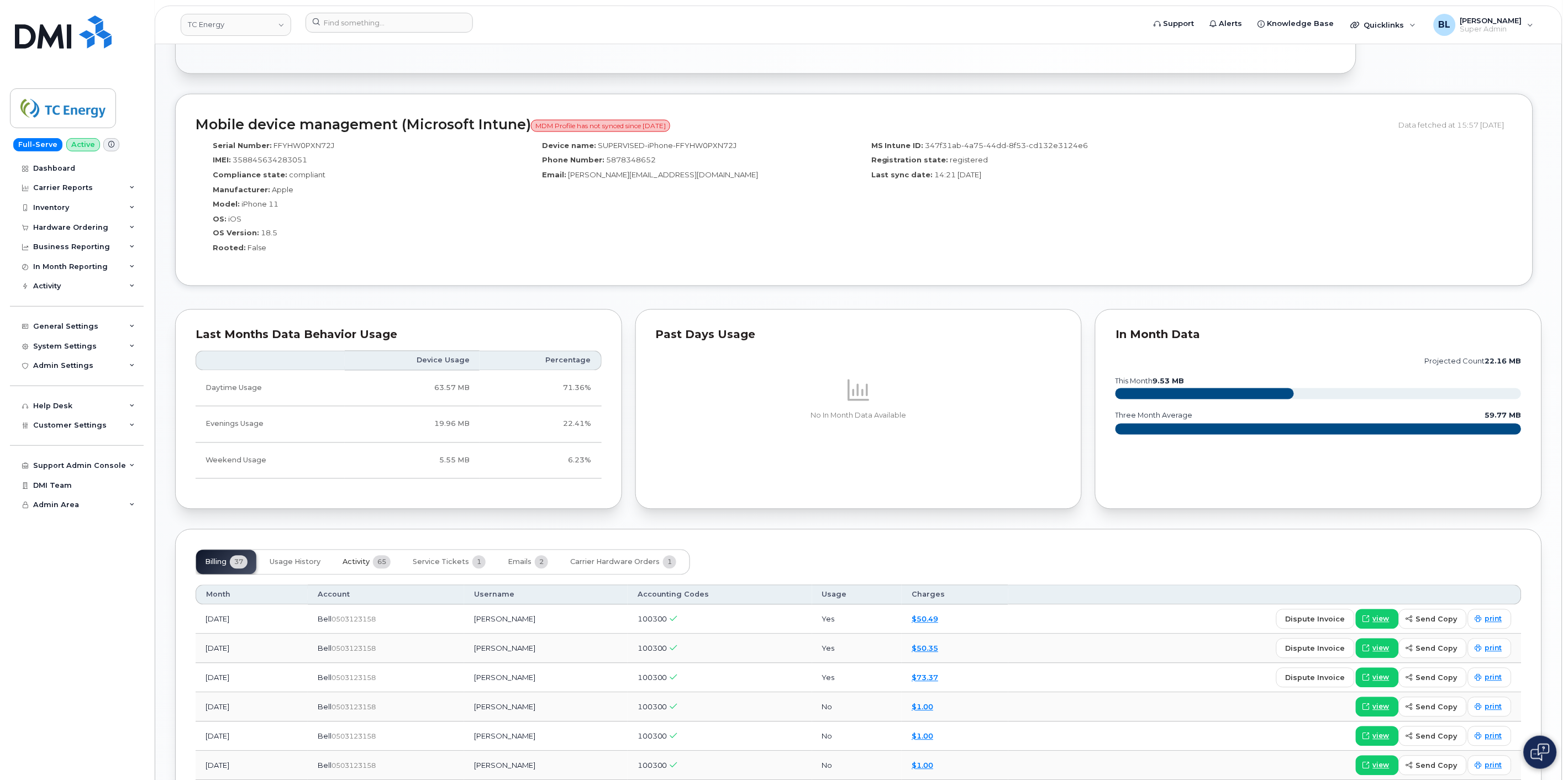
click at [373, 566] on button "Activity 65" at bounding box center [366, 562] width 65 height 24
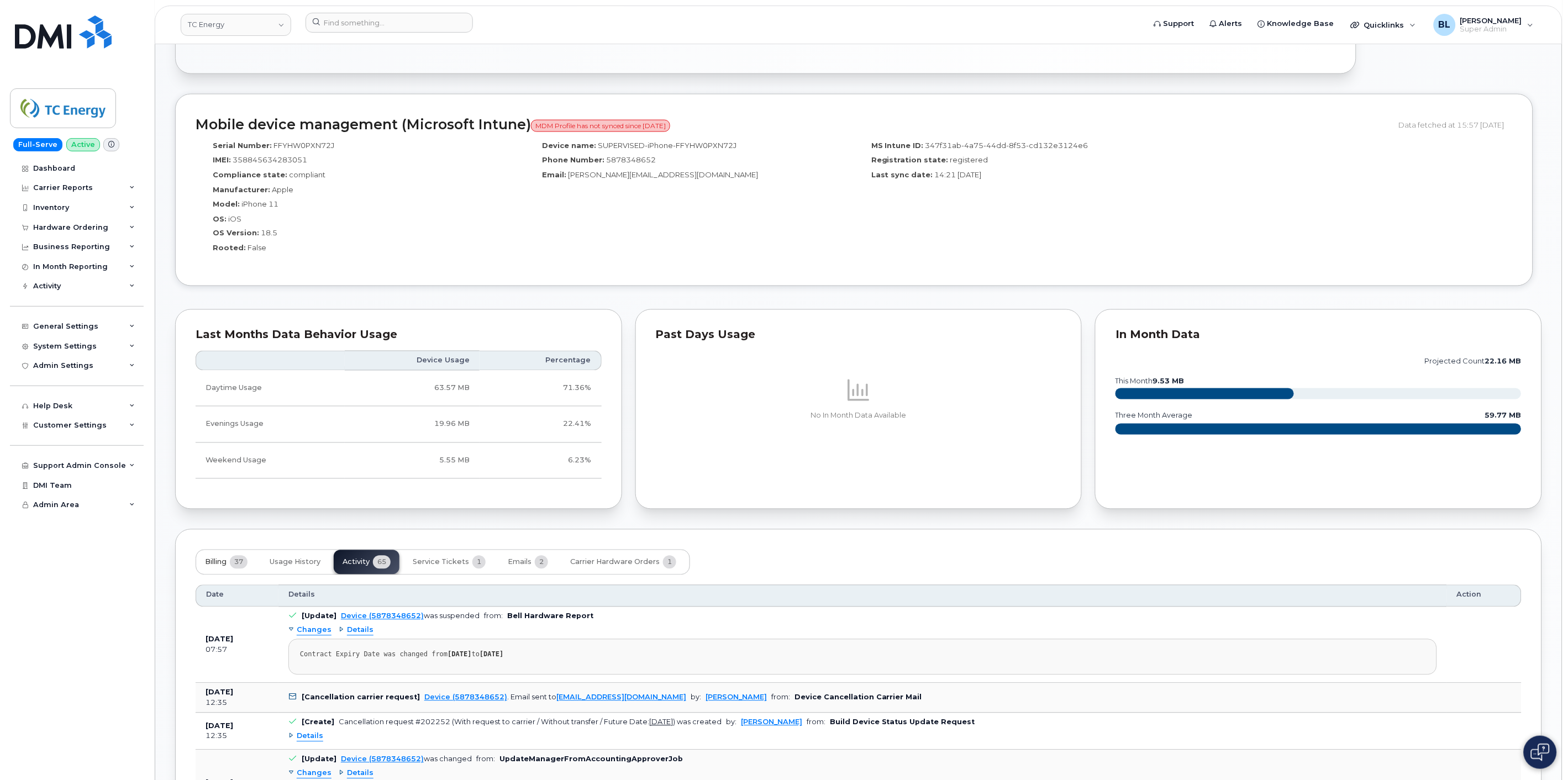
click at [225, 564] on span "Billing" at bounding box center [216, 563] width 22 height 9
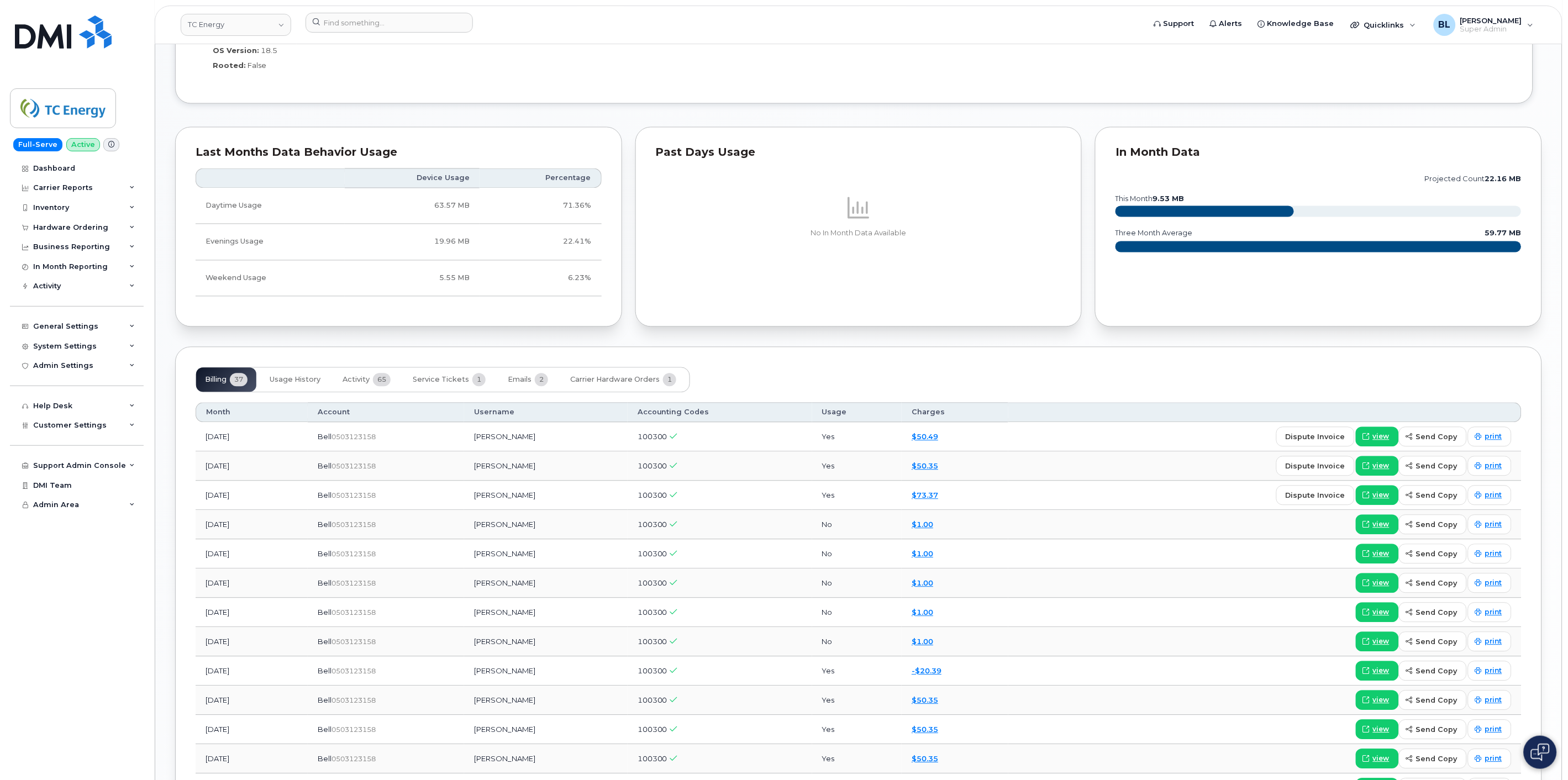
scroll to position [982, 0]
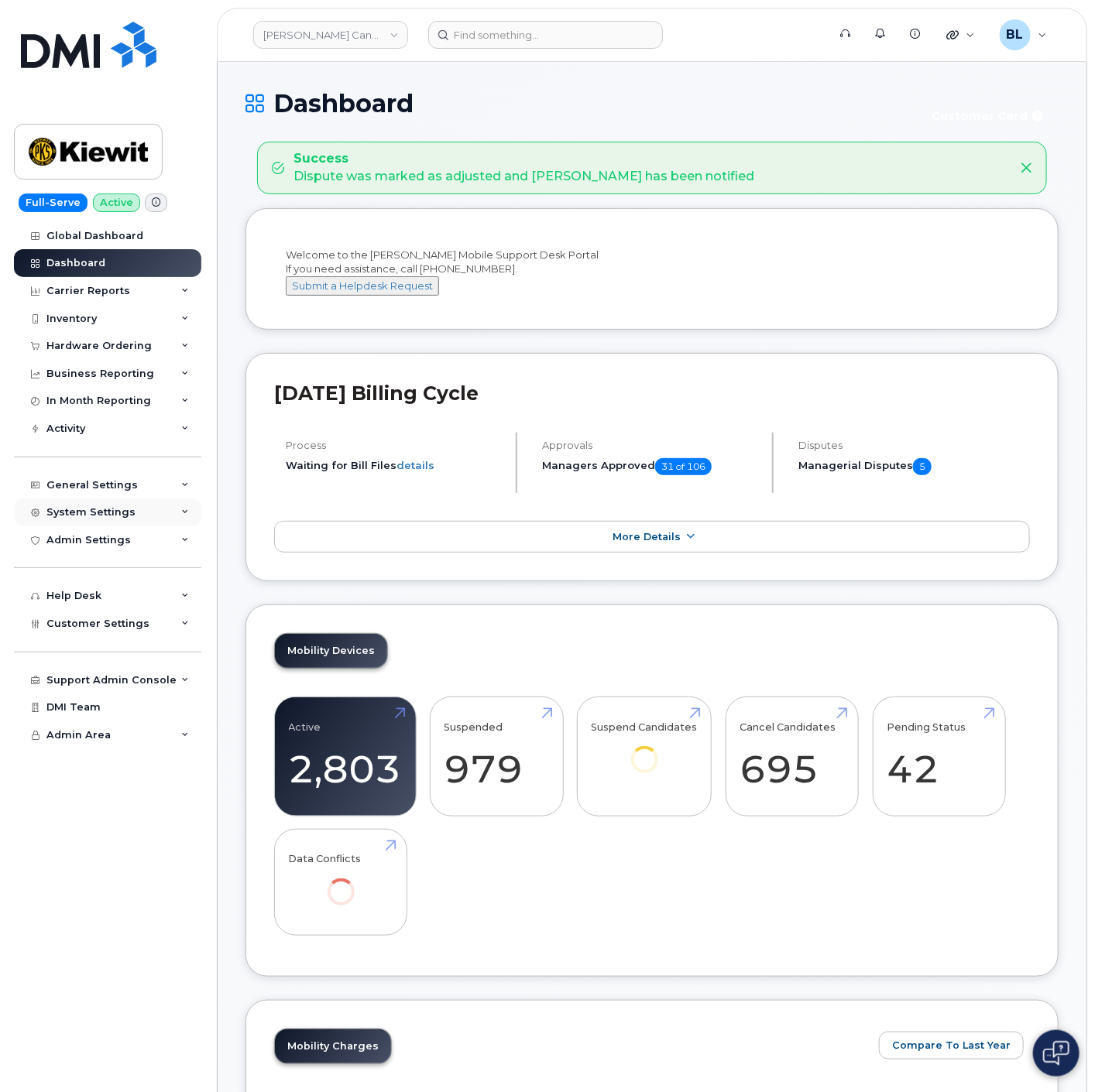
click at [143, 500] on div "System Settings" at bounding box center [107, 512] width 188 height 28
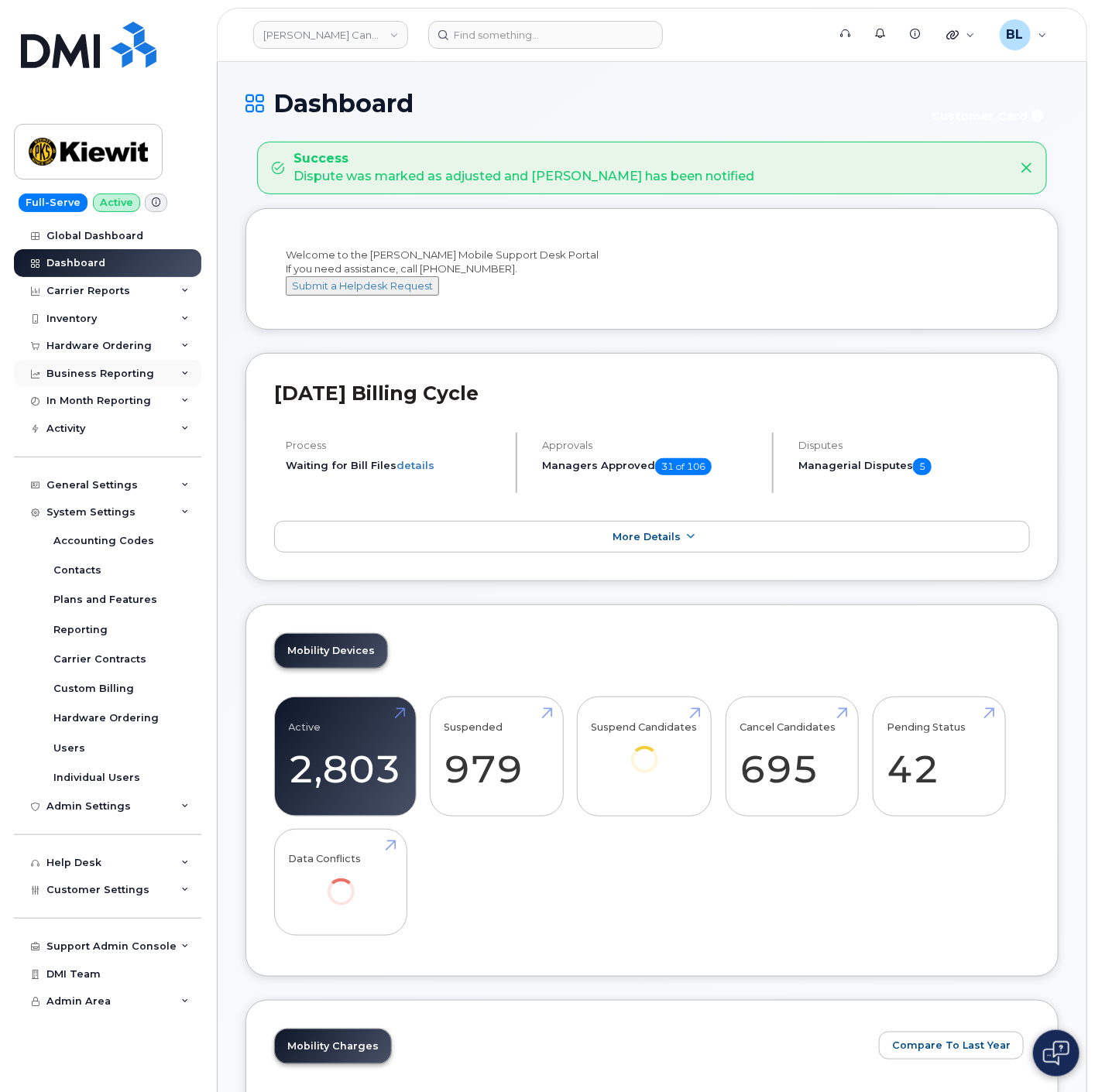
click at [134, 371] on div "Business Reporting" at bounding box center [100, 374] width 107 height 12
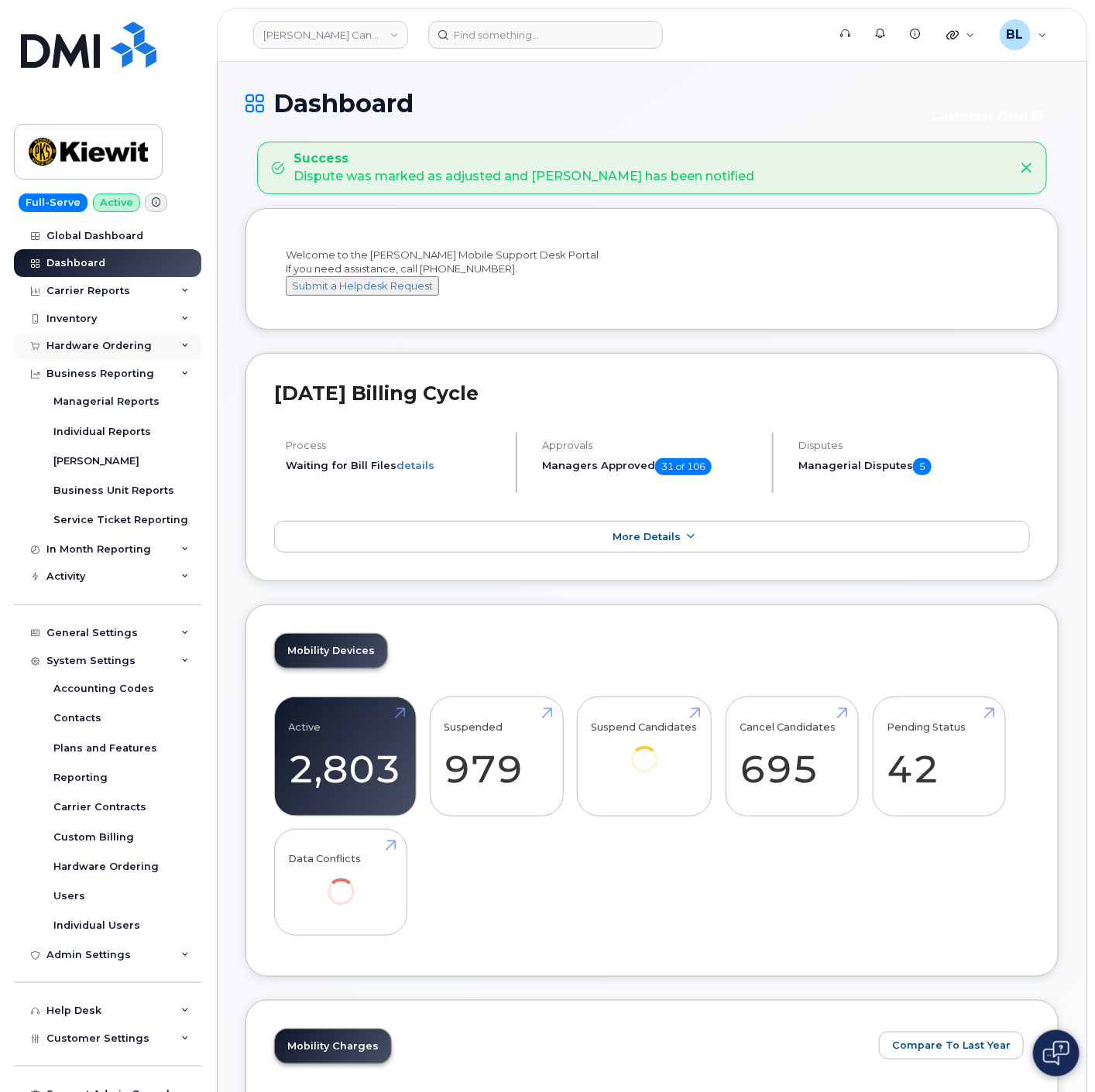
click at [137, 345] on div "Hardware Ordering" at bounding box center [100, 346] width 106 height 12
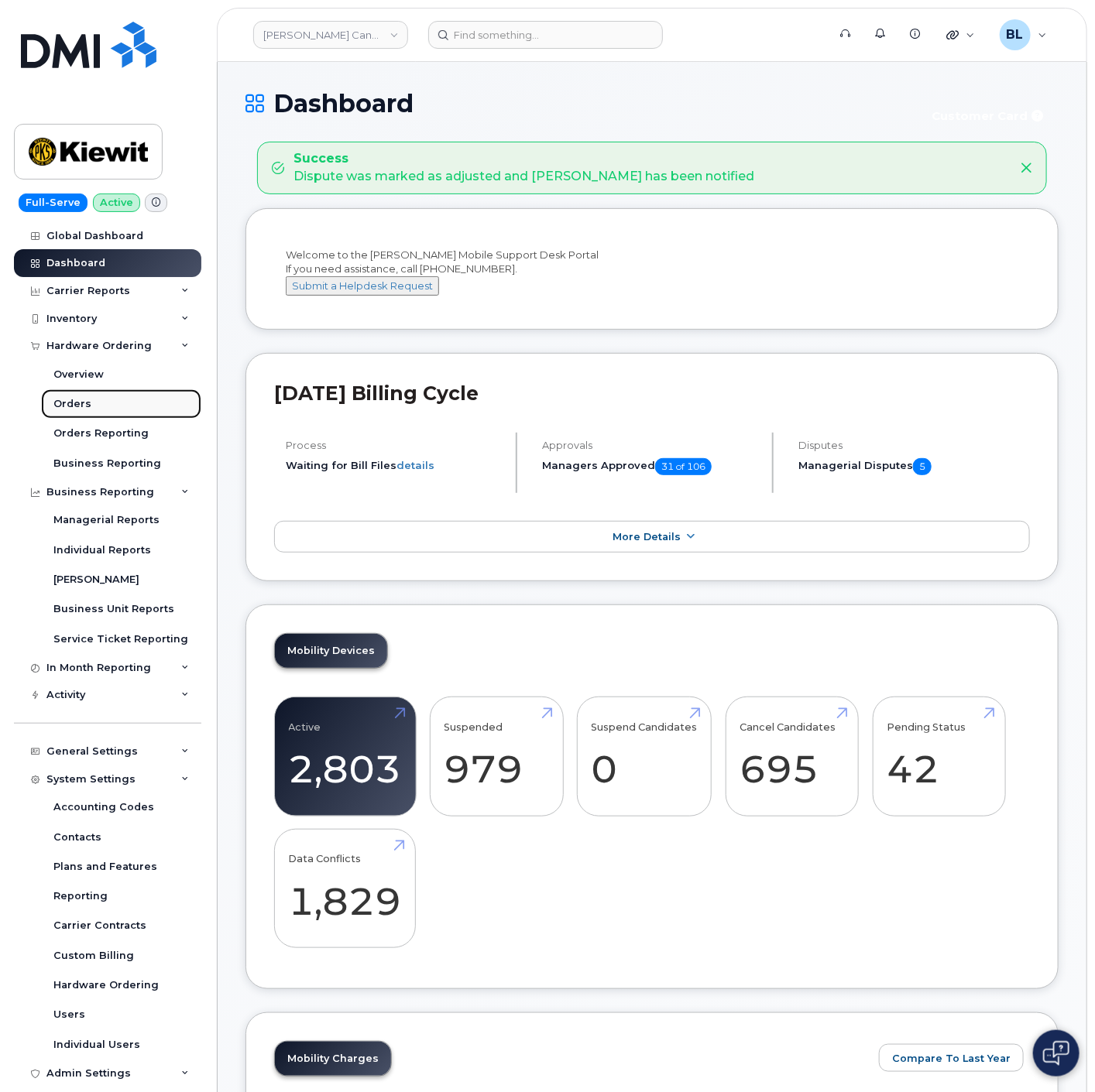
click at [101, 401] on link "Orders" at bounding box center [120, 404] width 160 height 29
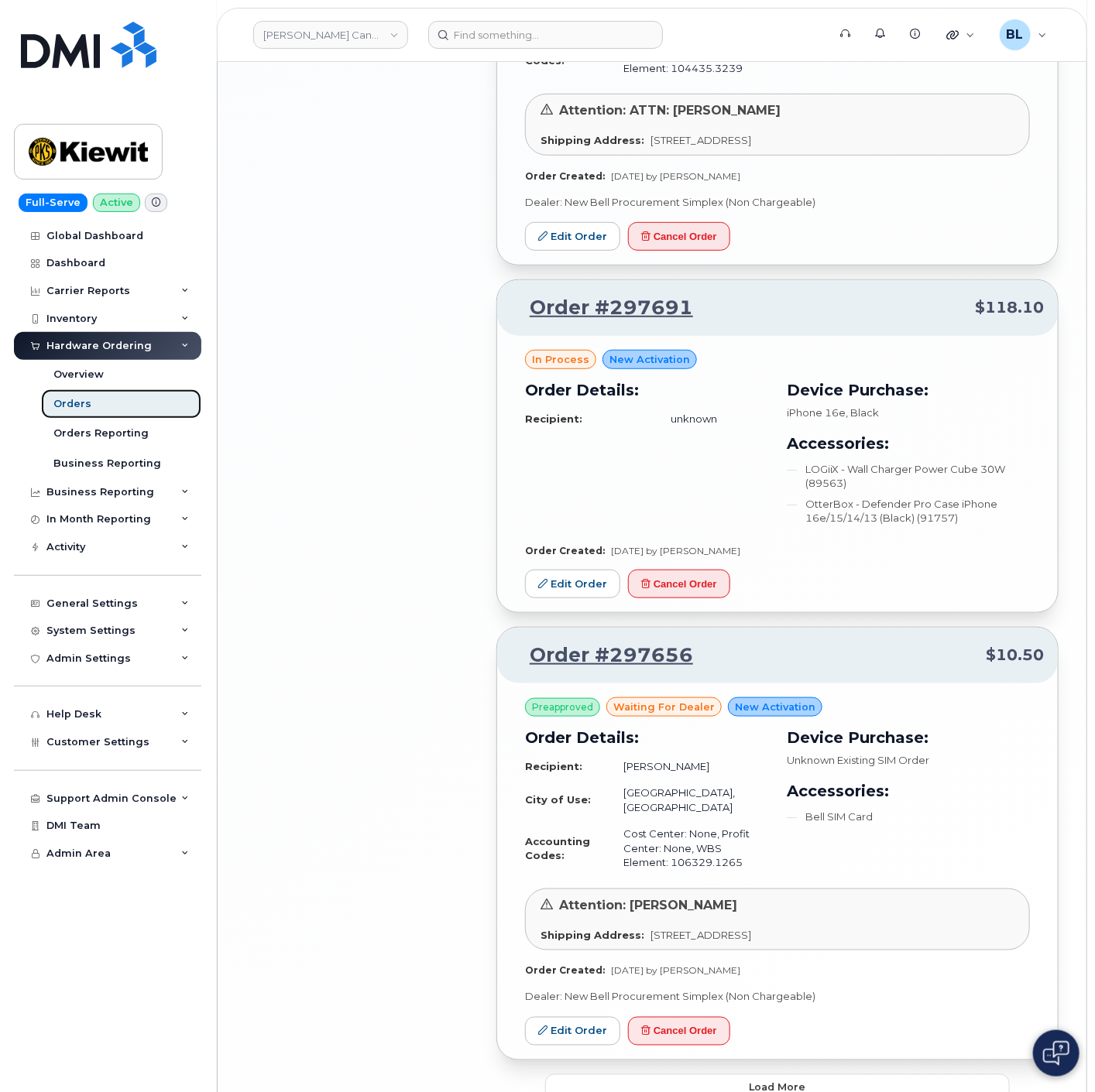
scroll to position [2780, 0]
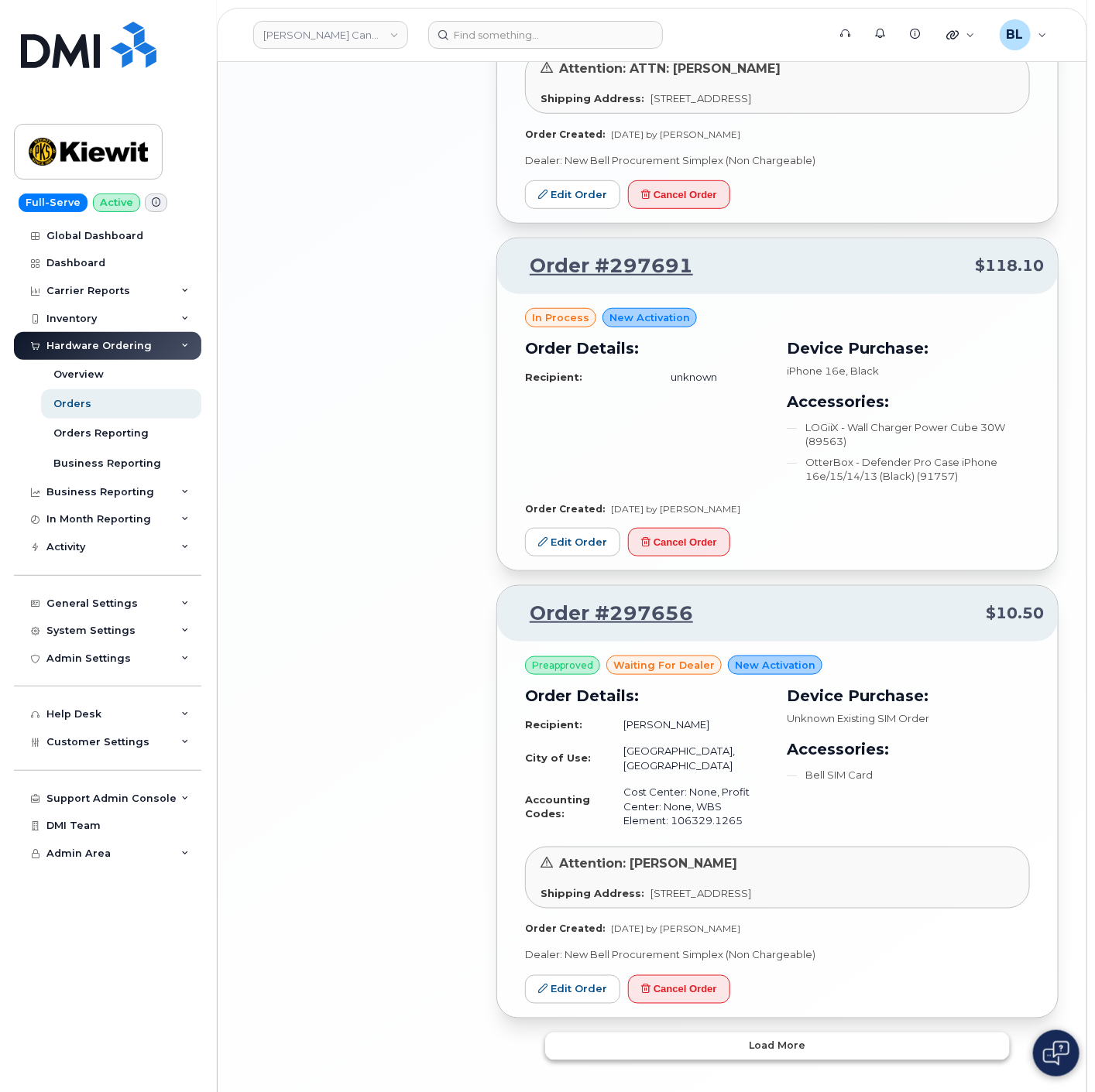
click at [803, 1032] on button "Load more" at bounding box center [777, 1046] width 465 height 28
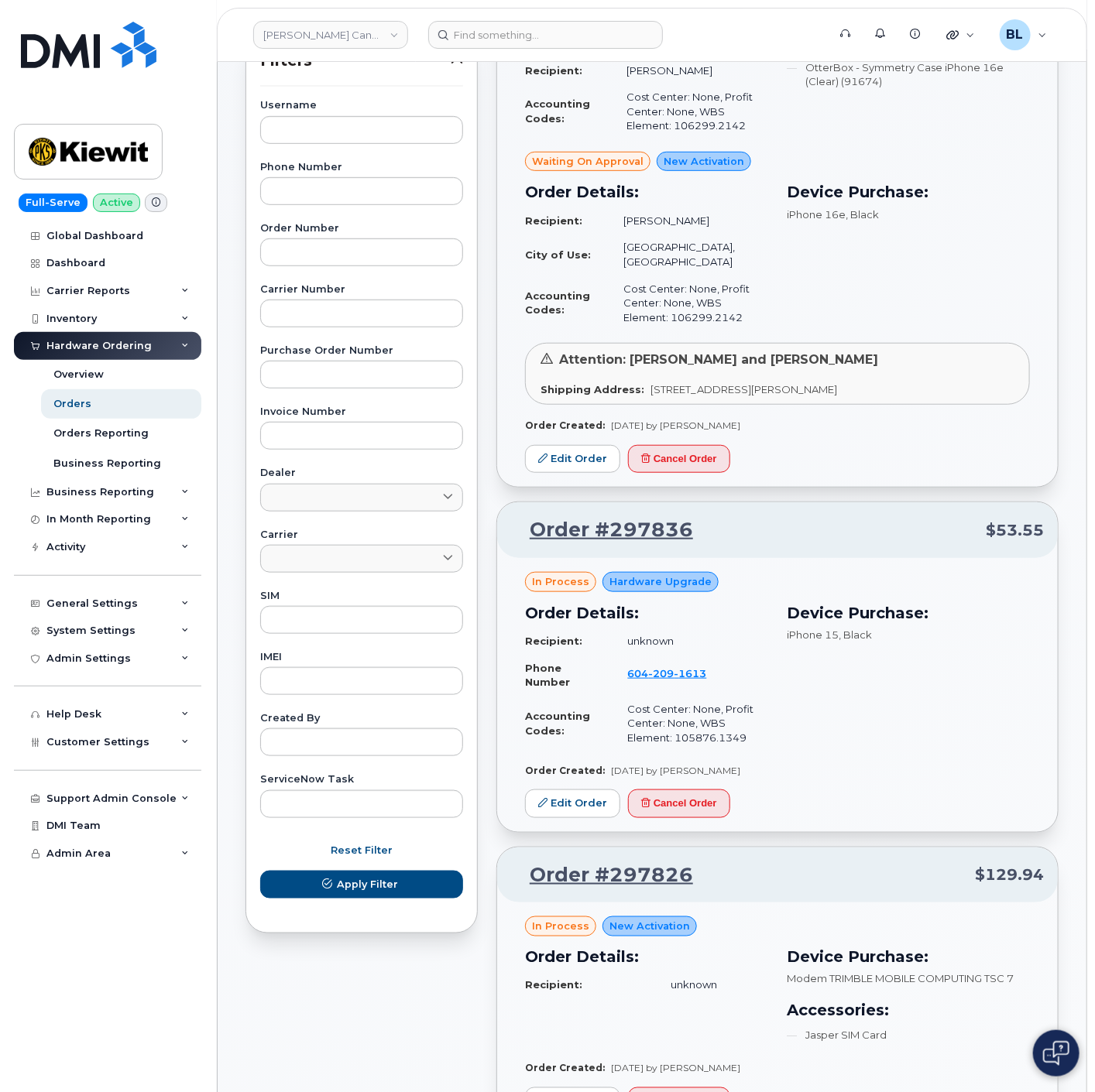
scroll to position [0, 0]
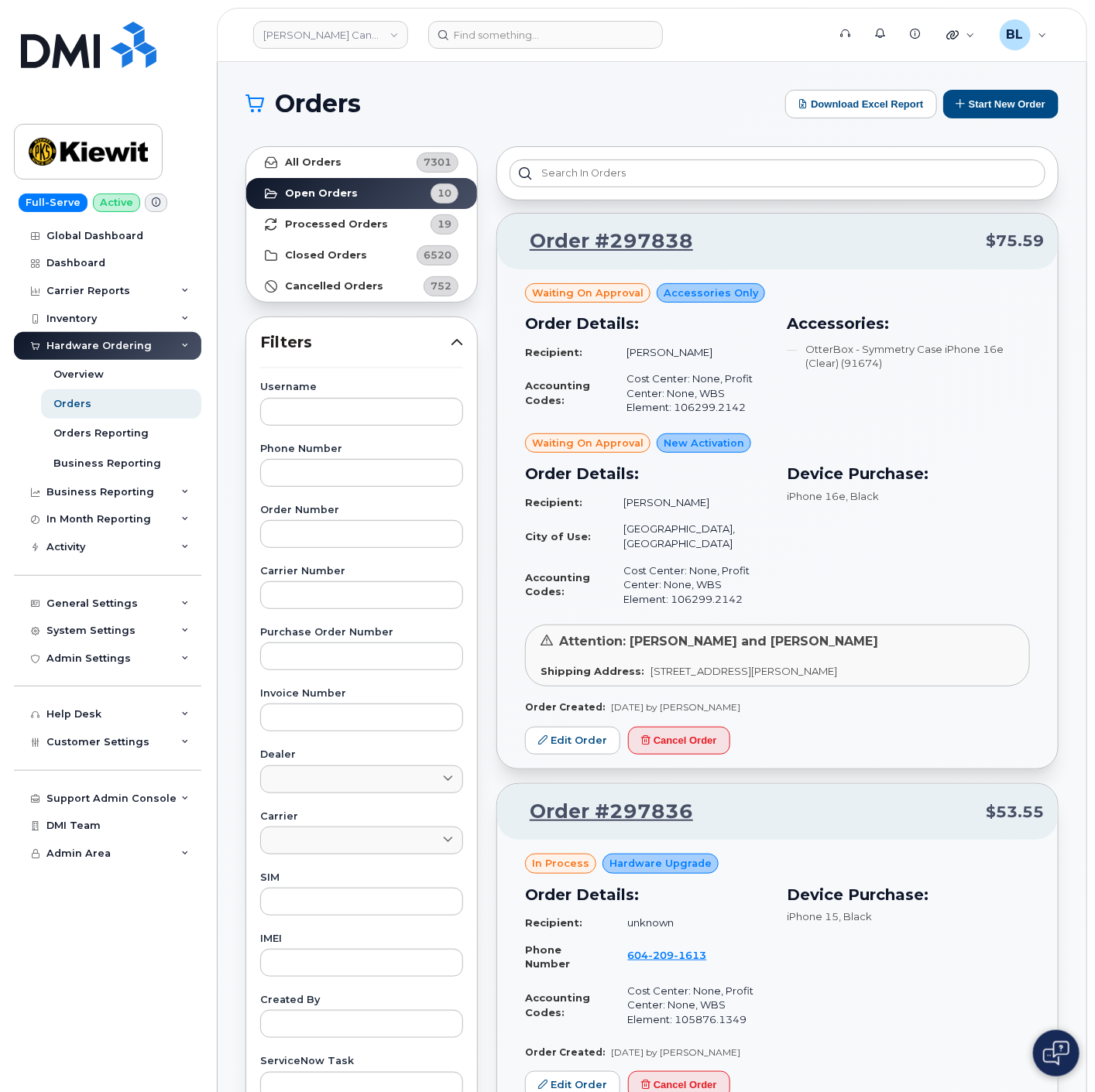
drag, startPoint x: 258, startPoint y: 790, endPoint x: 388, endPoint y: 228, distance: 576.8
click at [360, 165] on link "All Orders 7301" at bounding box center [361, 163] width 231 height 31
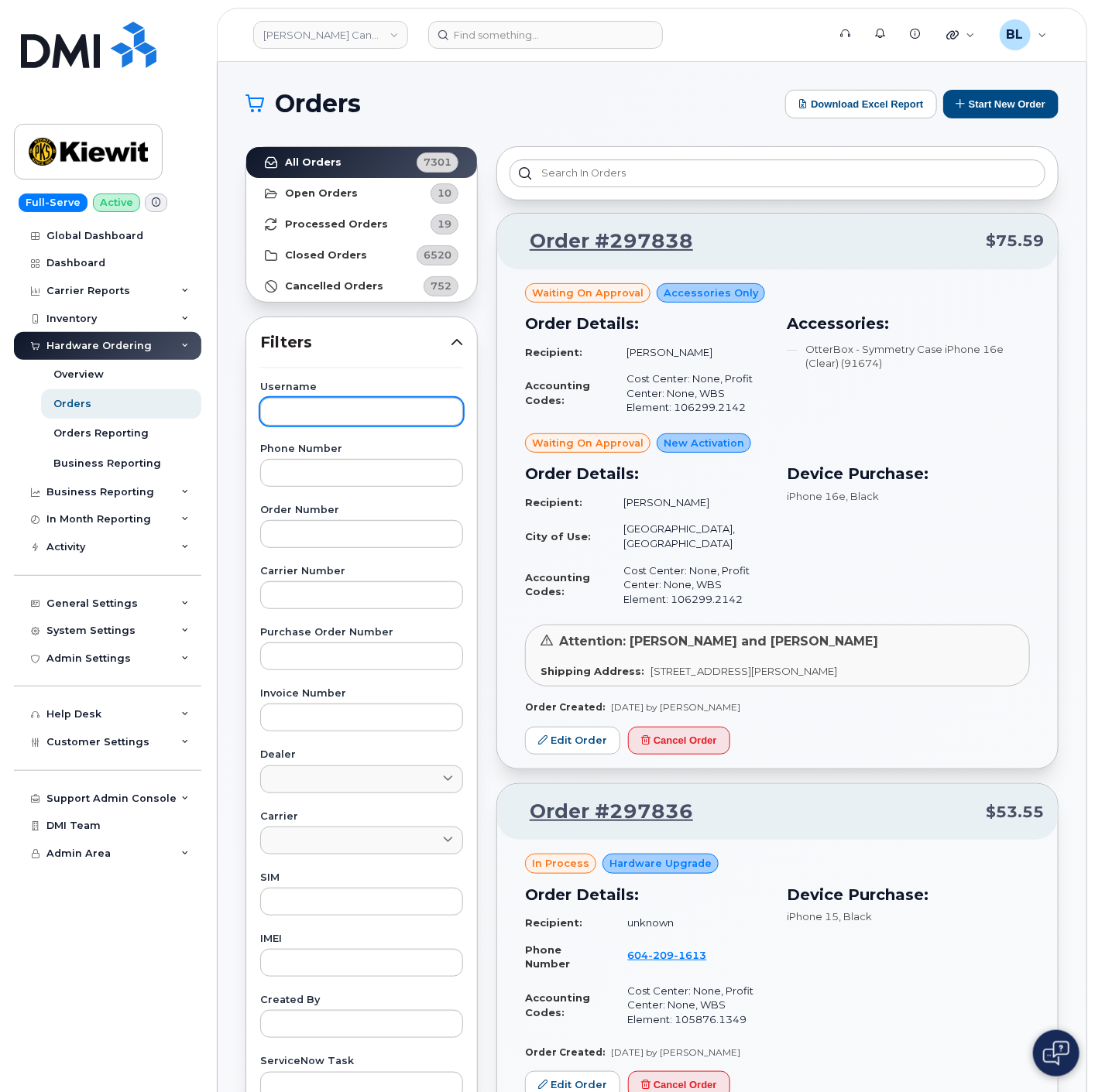
drag, startPoint x: 400, startPoint y: 380, endPoint x: 383, endPoint y: 416, distance: 39.8
click at [395, 389] on div "Filters Username Phone Number Order Number Carrier Number Purchase Order Number…" at bounding box center [362, 766] width 232 height 899
click at [383, 418] on input "text" at bounding box center [362, 412] width 203 height 28
type input "Nick Brons"
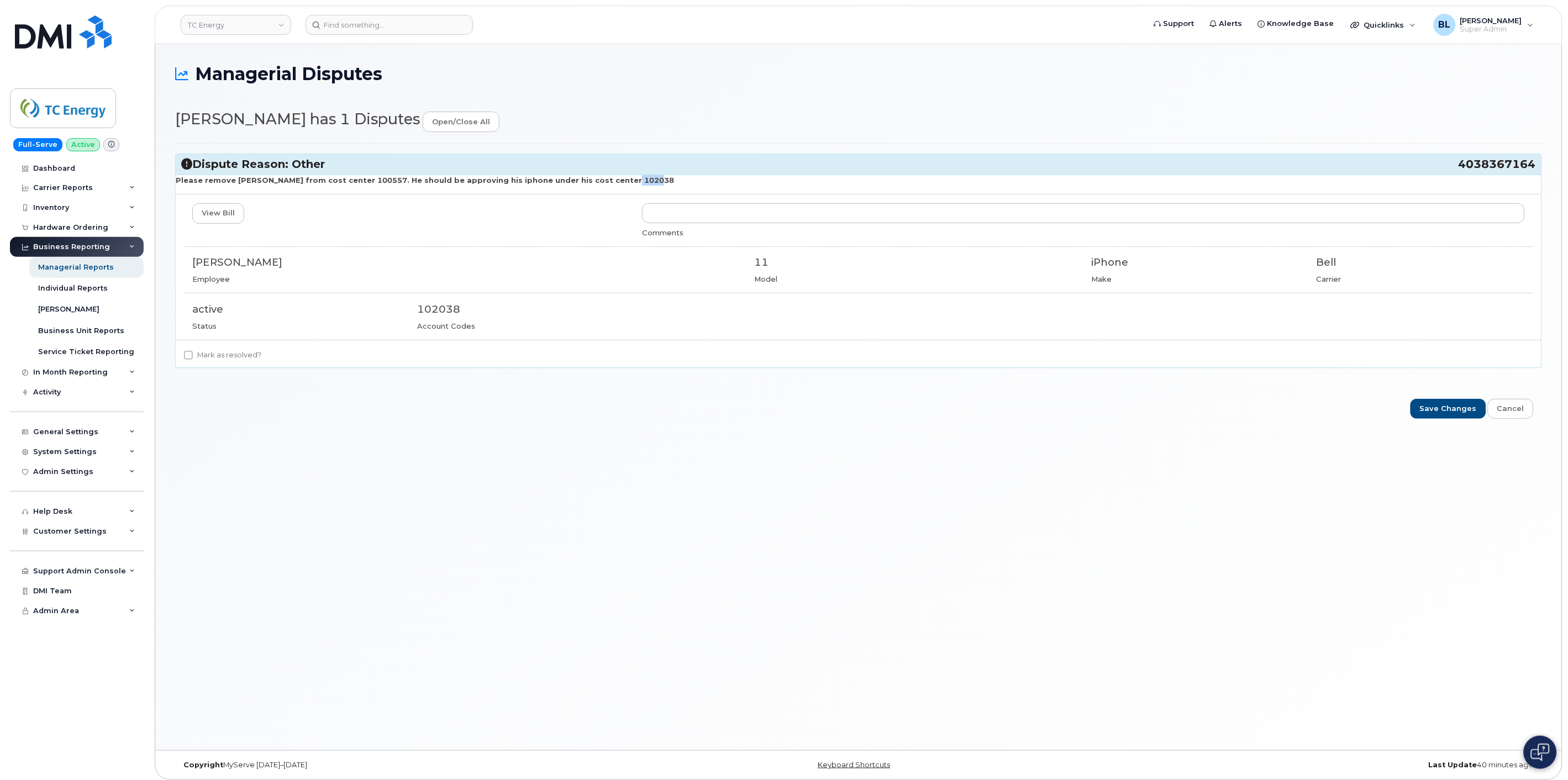
drag, startPoint x: 594, startPoint y: 180, endPoint x: 619, endPoint y: 175, distance: 25.5
click at [619, 175] on strong "Please remove Grady Hunt from cost center 100557. He should be approving his ip…" at bounding box center [424, 180] width 498 height 9
click at [619, 175] on p "Please remove Grady Hunt from cost center 100557. He should be approving his ip…" at bounding box center [858, 180] width 1366 height 10
drag, startPoint x: 1456, startPoint y: 164, endPoint x: 1533, endPoint y: 174, distance: 77.6
click at [1533, 174] on div "Dispute Reason: Other 4038367164" at bounding box center [858, 164] width 1366 height 20
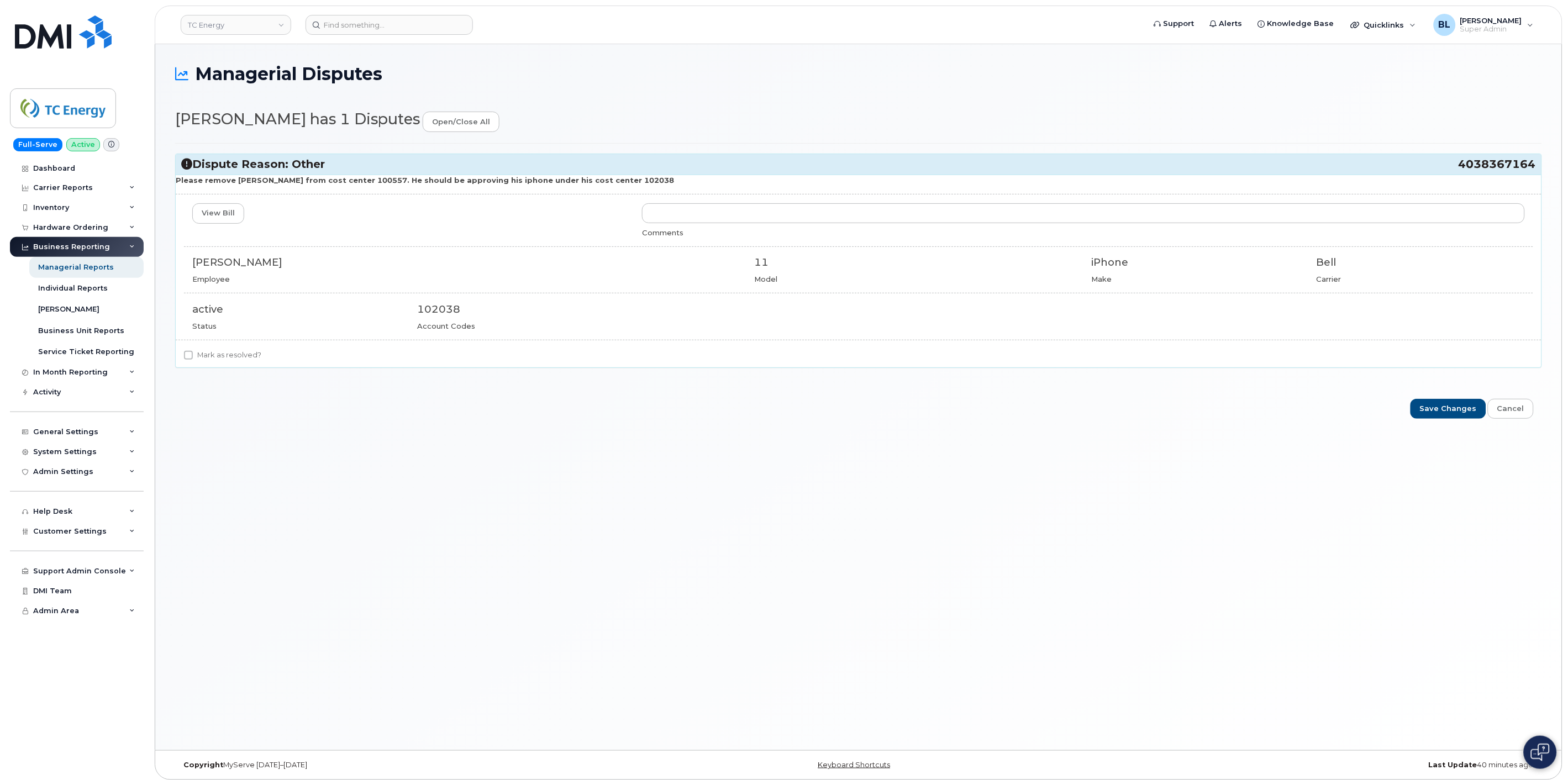
copy h3 "4038367164"
click at [411, 27] on input at bounding box center [389, 25] width 167 height 20
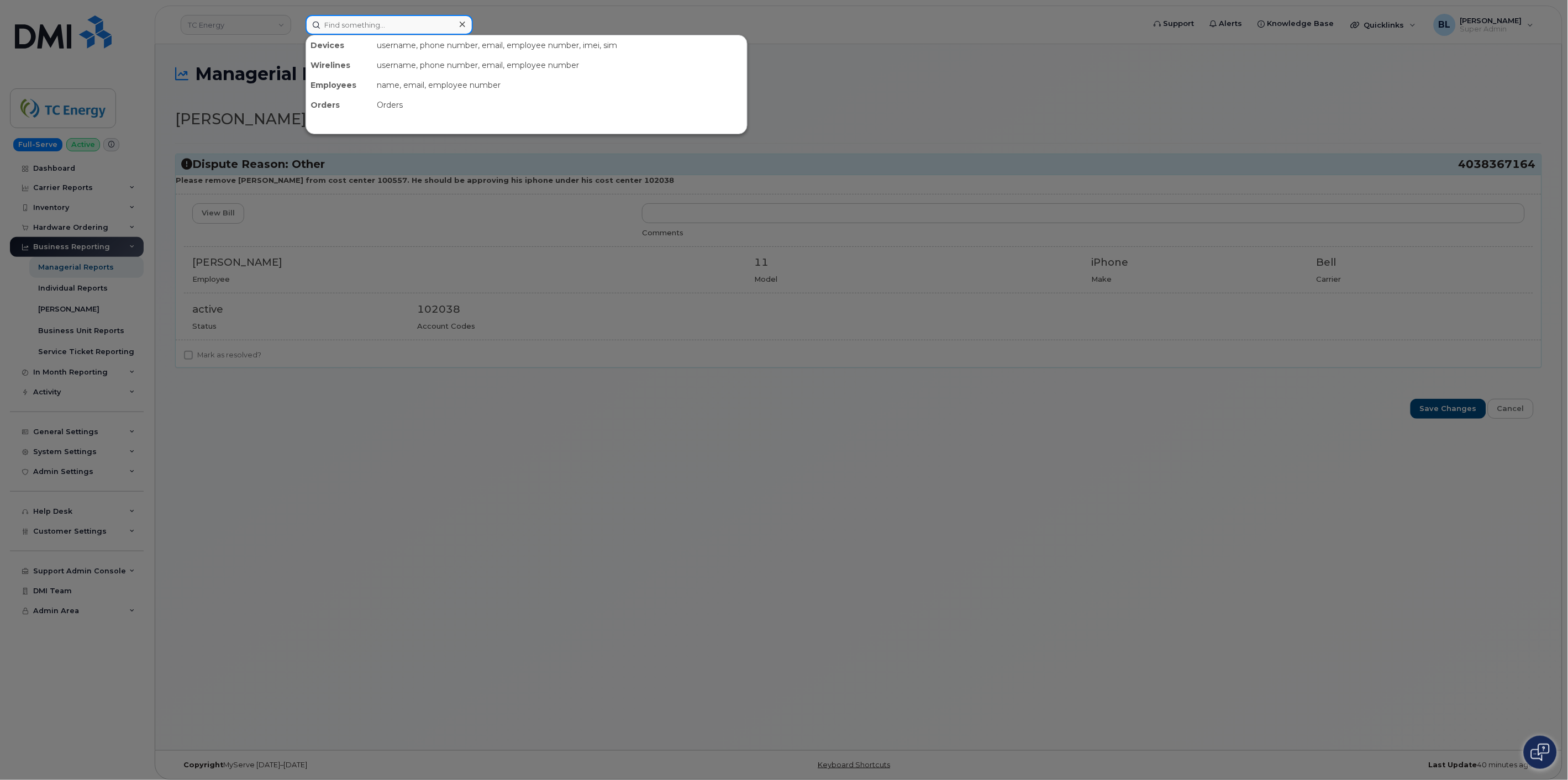
paste input "4038367164"
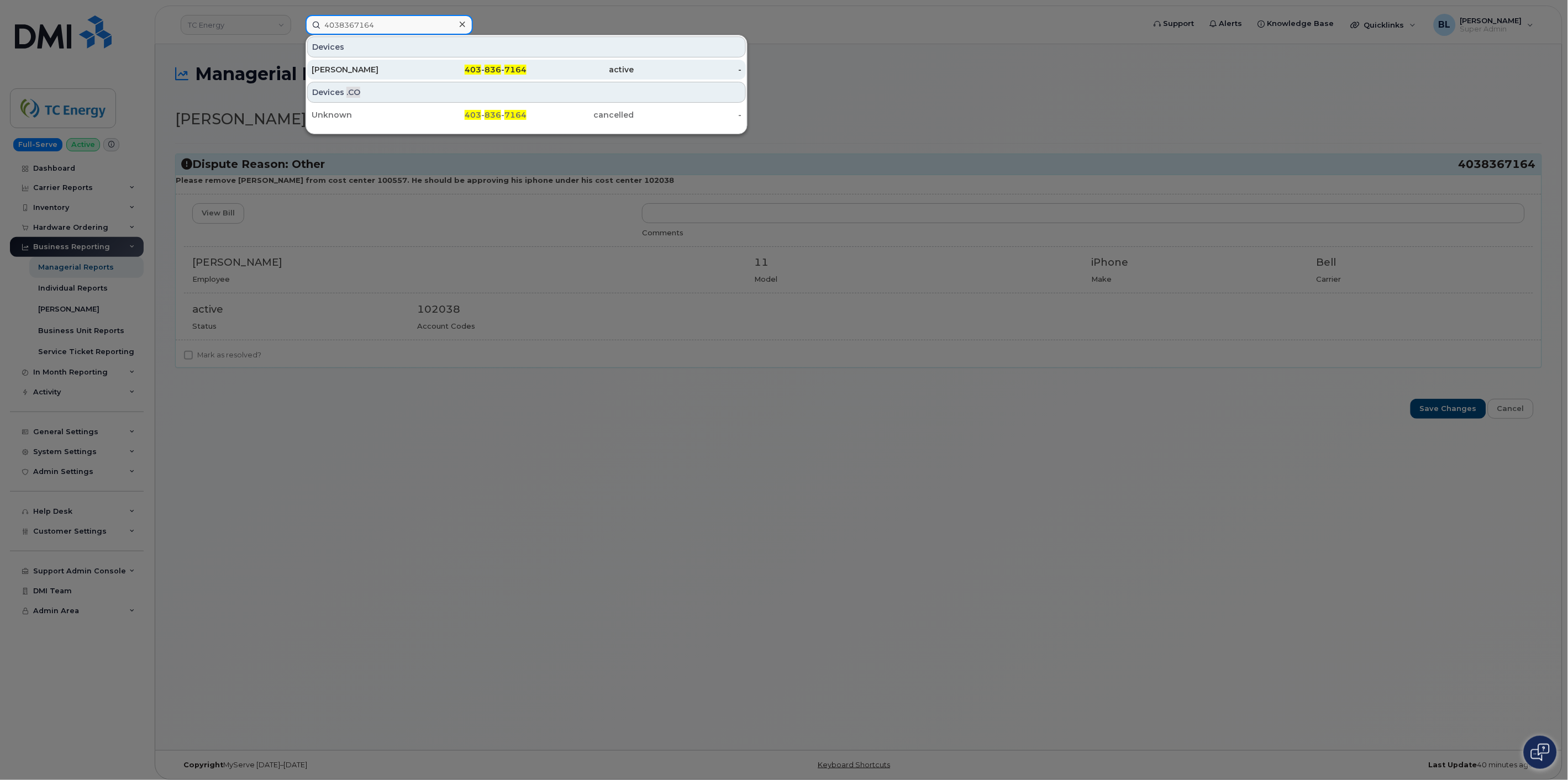
type input "4038367164"
click at [414, 64] on div "[PERSON_NAME]" at bounding box center [366, 70] width 107 height 11
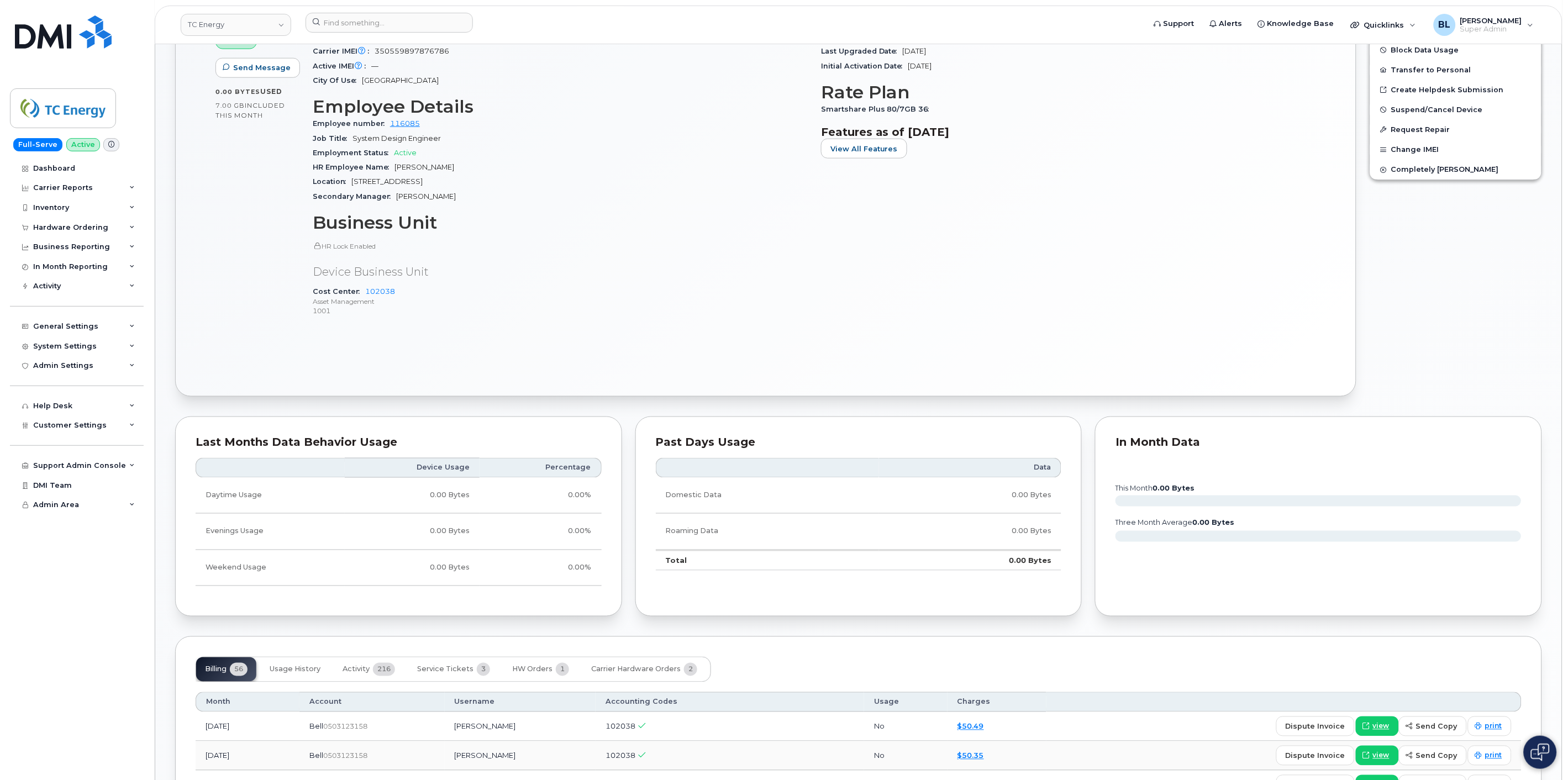
scroll to position [409, 0]
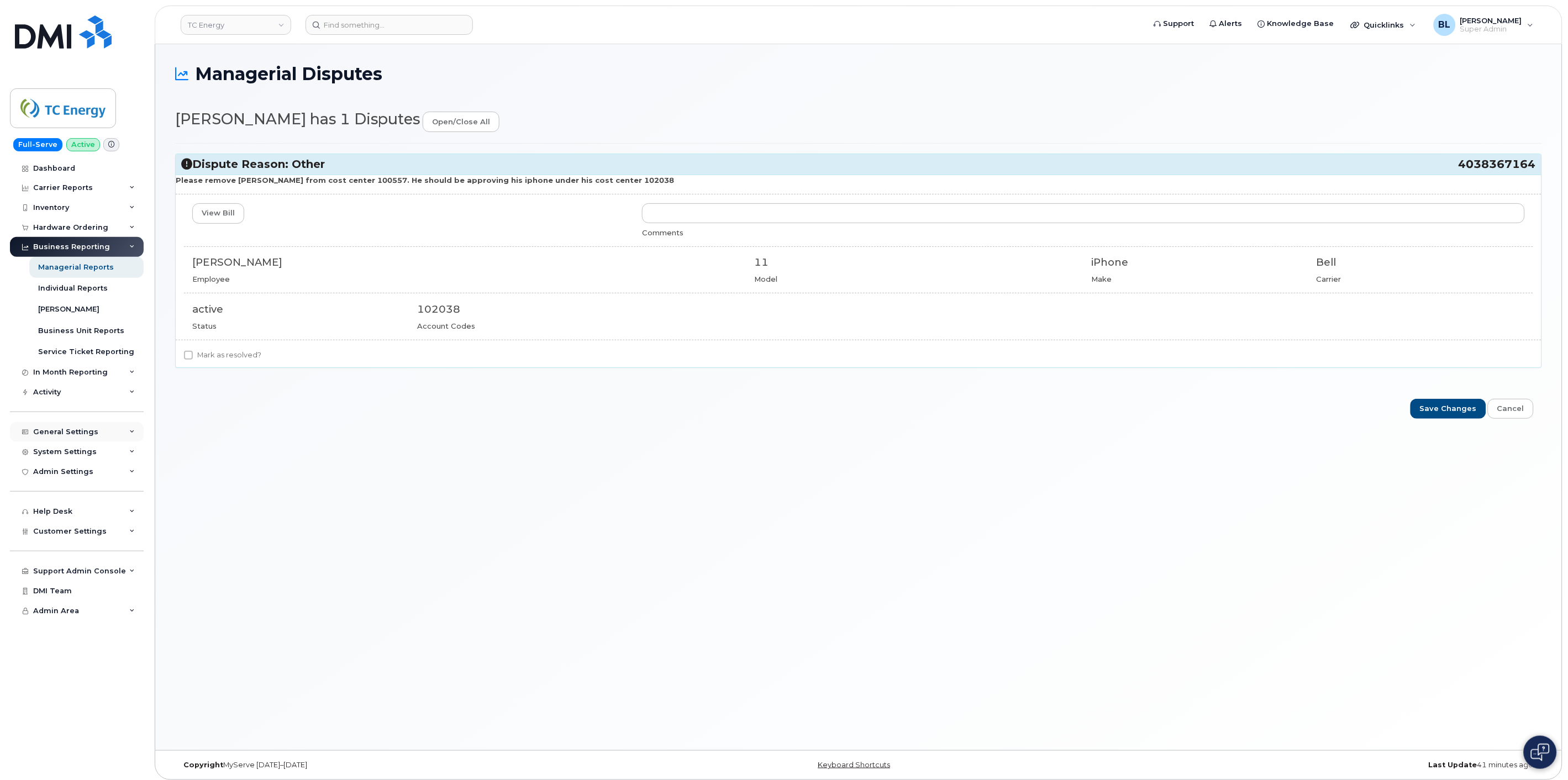
click at [116, 434] on div "General Settings" at bounding box center [77, 432] width 134 height 20
click at [106, 433] on div "General Settings" at bounding box center [77, 432] width 134 height 20
click at [102, 454] on div "System Settings" at bounding box center [77, 452] width 134 height 20
click at [74, 431] on div "General Settings" at bounding box center [66, 432] width 65 height 9
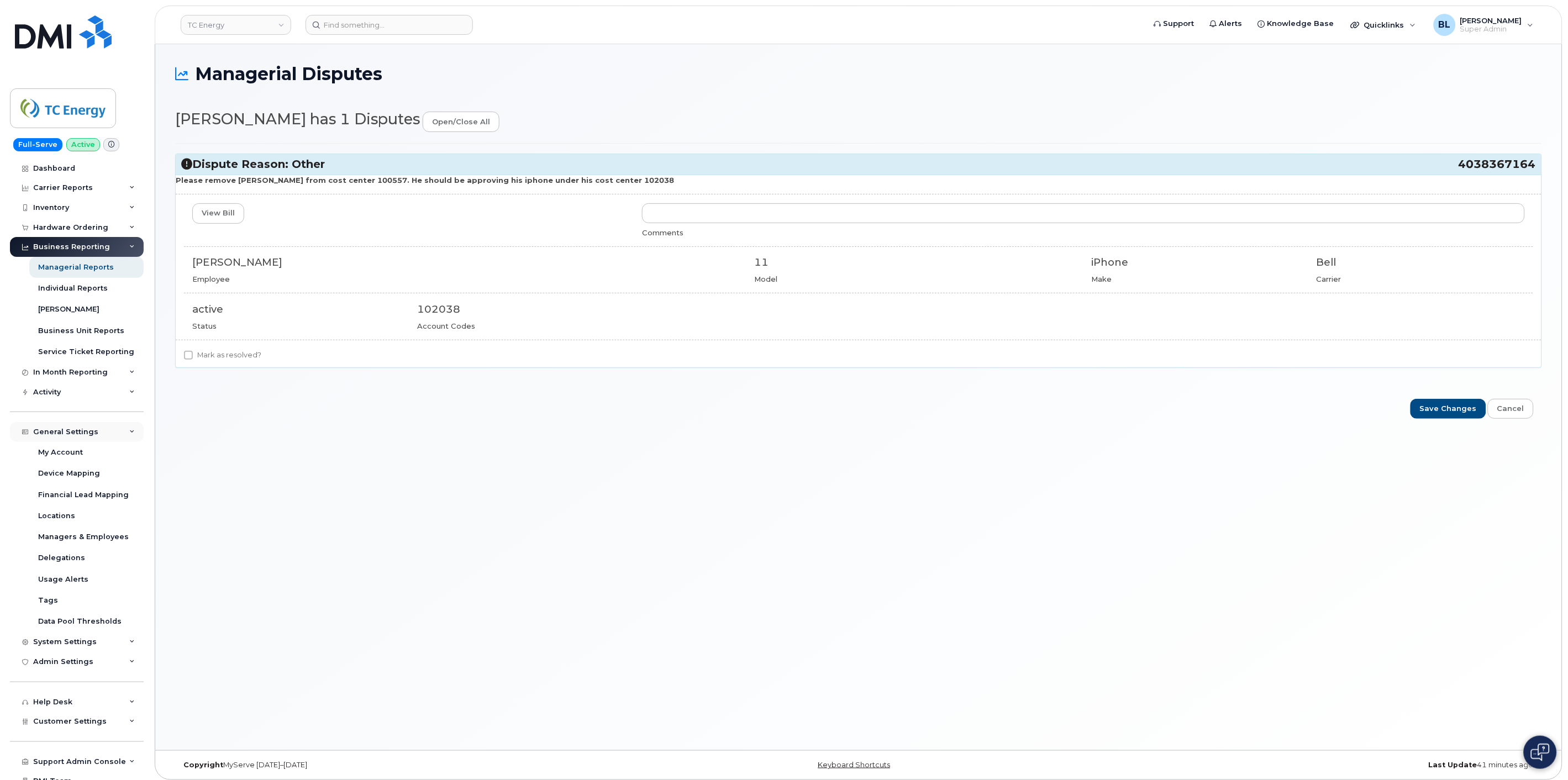
click at [95, 432] on div "General Settings" at bounding box center [77, 432] width 134 height 20
click at [92, 474] on div "Admin Settings" at bounding box center [77, 472] width 134 height 20
click at [102, 448] on div "System Settings" at bounding box center [77, 452] width 134 height 20
click at [99, 424] on div "General Settings" at bounding box center [77, 432] width 134 height 20
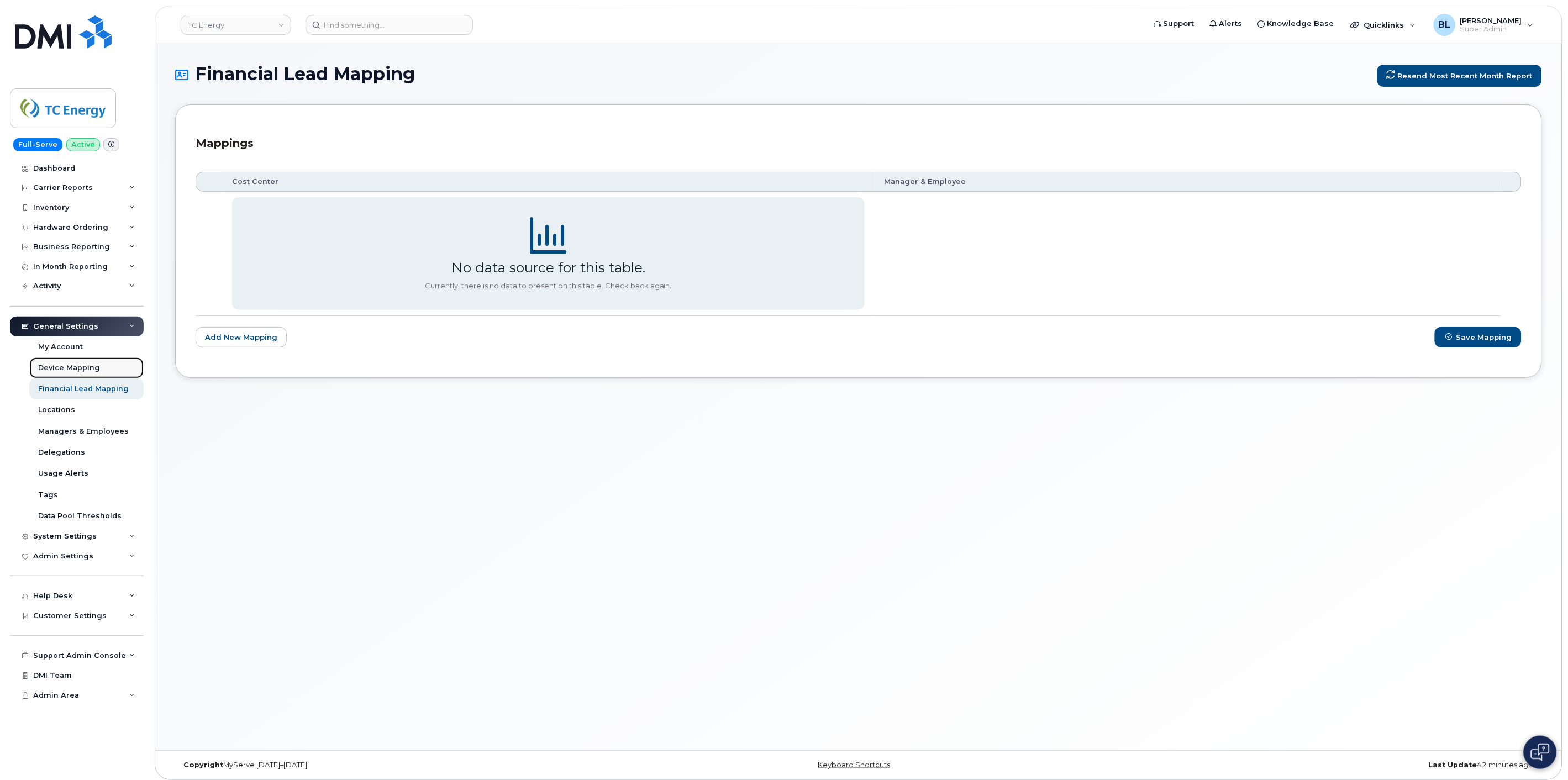
click at [84, 368] on div "Device Mapping" at bounding box center [69, 368] width 62 height 10
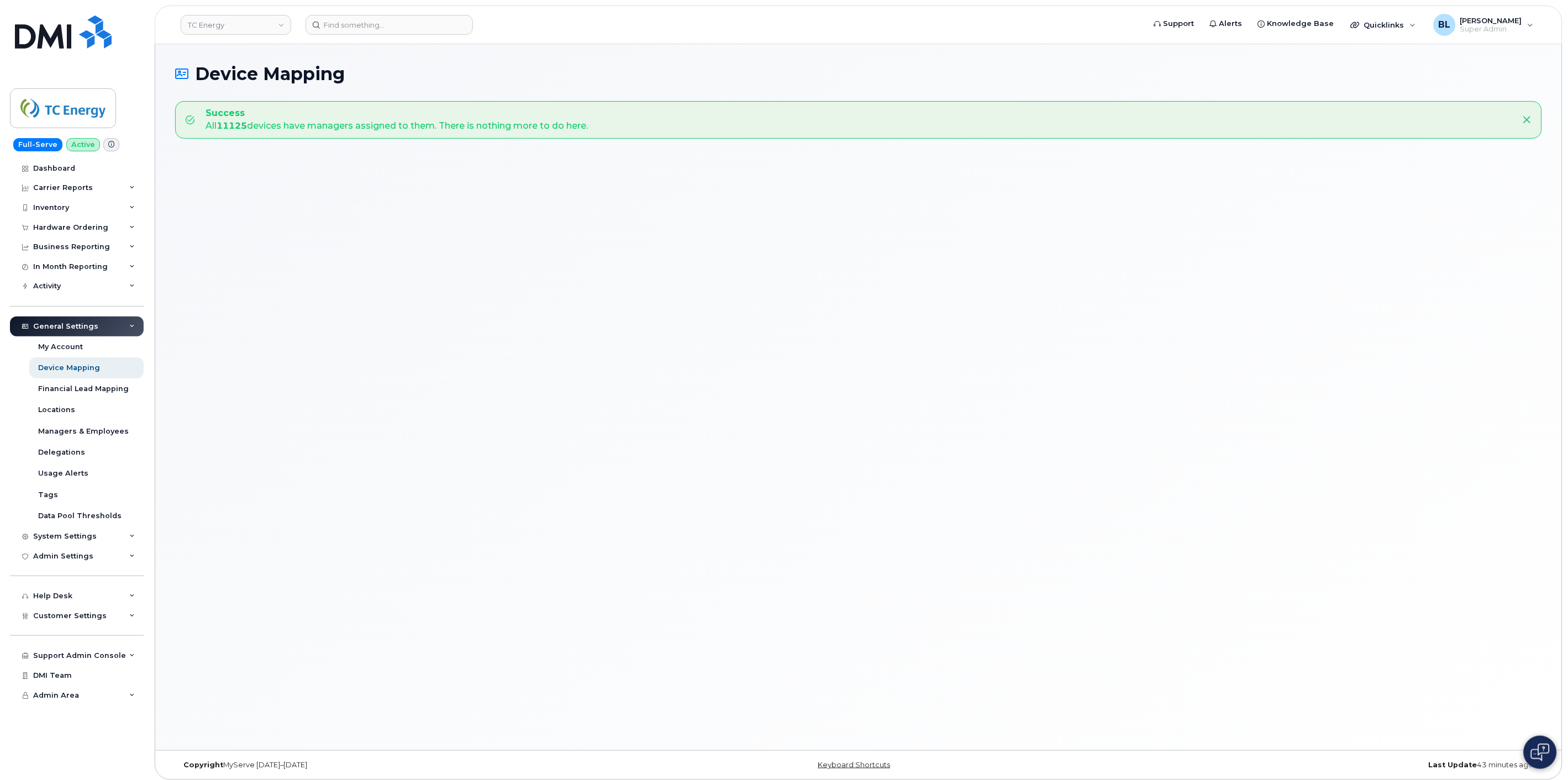
click at [90, 330] on div "General Settings" at bounding box center [66, 327] width 65 height 9
click at [91, 341] on link "My Account" at bounding box center [86, 347] width 114 height 21
click at [67, 280] on div "Activity" at bounding box center [77, 286] width 134 height 20
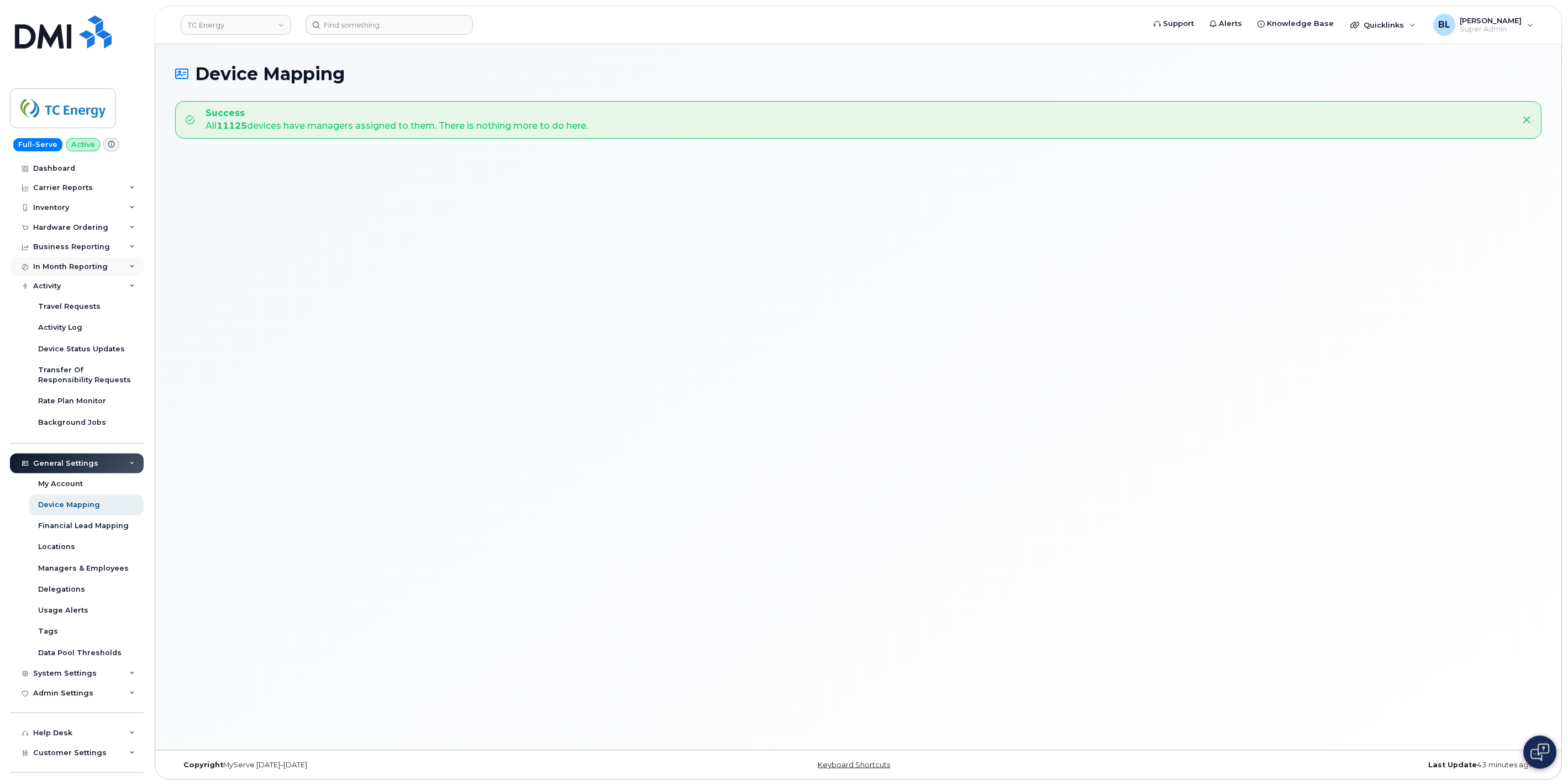
click at [76, 259] on div "In Month Reporting" at bounding box center [77, 267] width 134 height 20
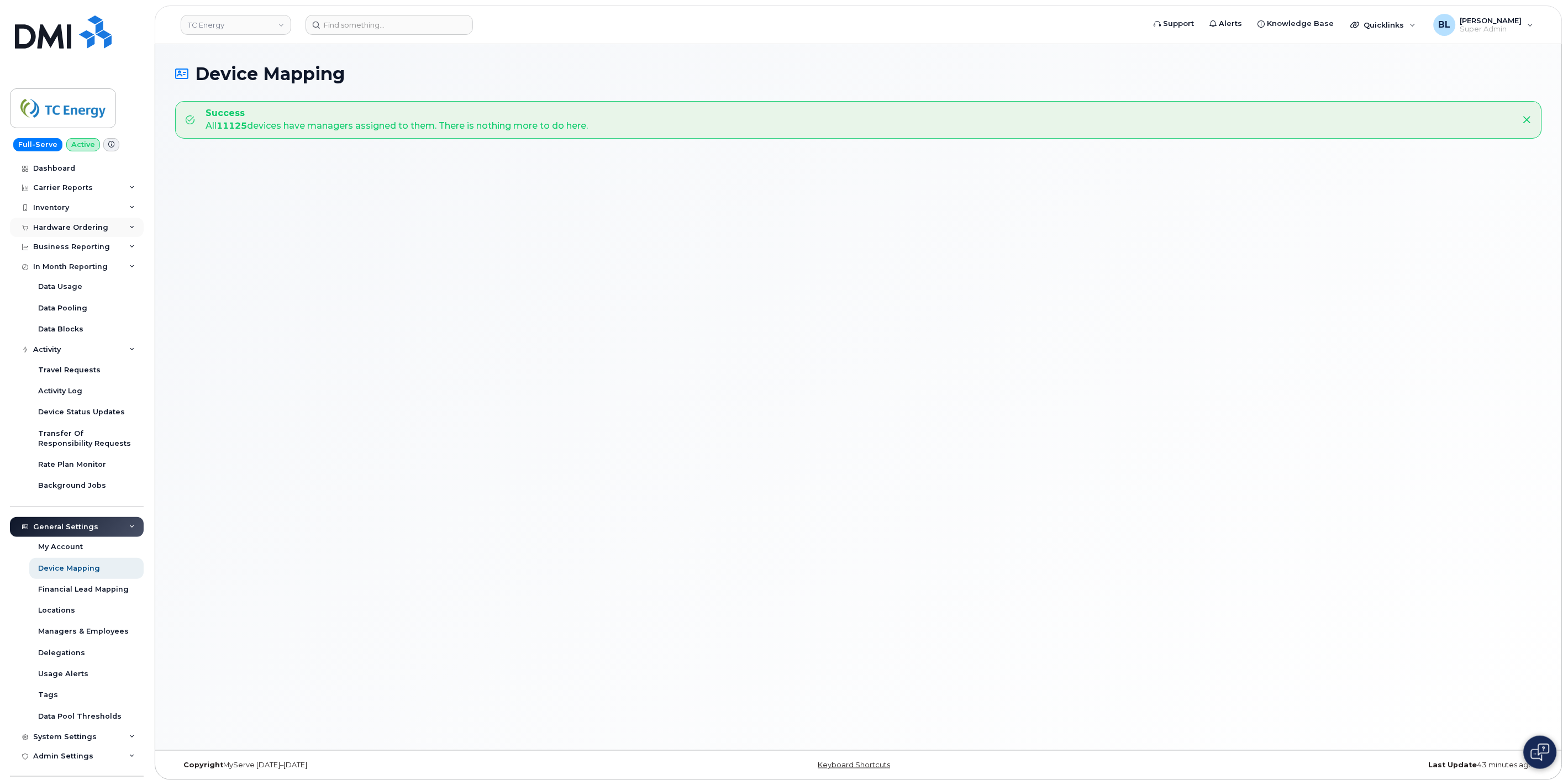
click at [84, 231] on div "Hardware Ordering" at bounding box center [71, 227] width 75 height 9
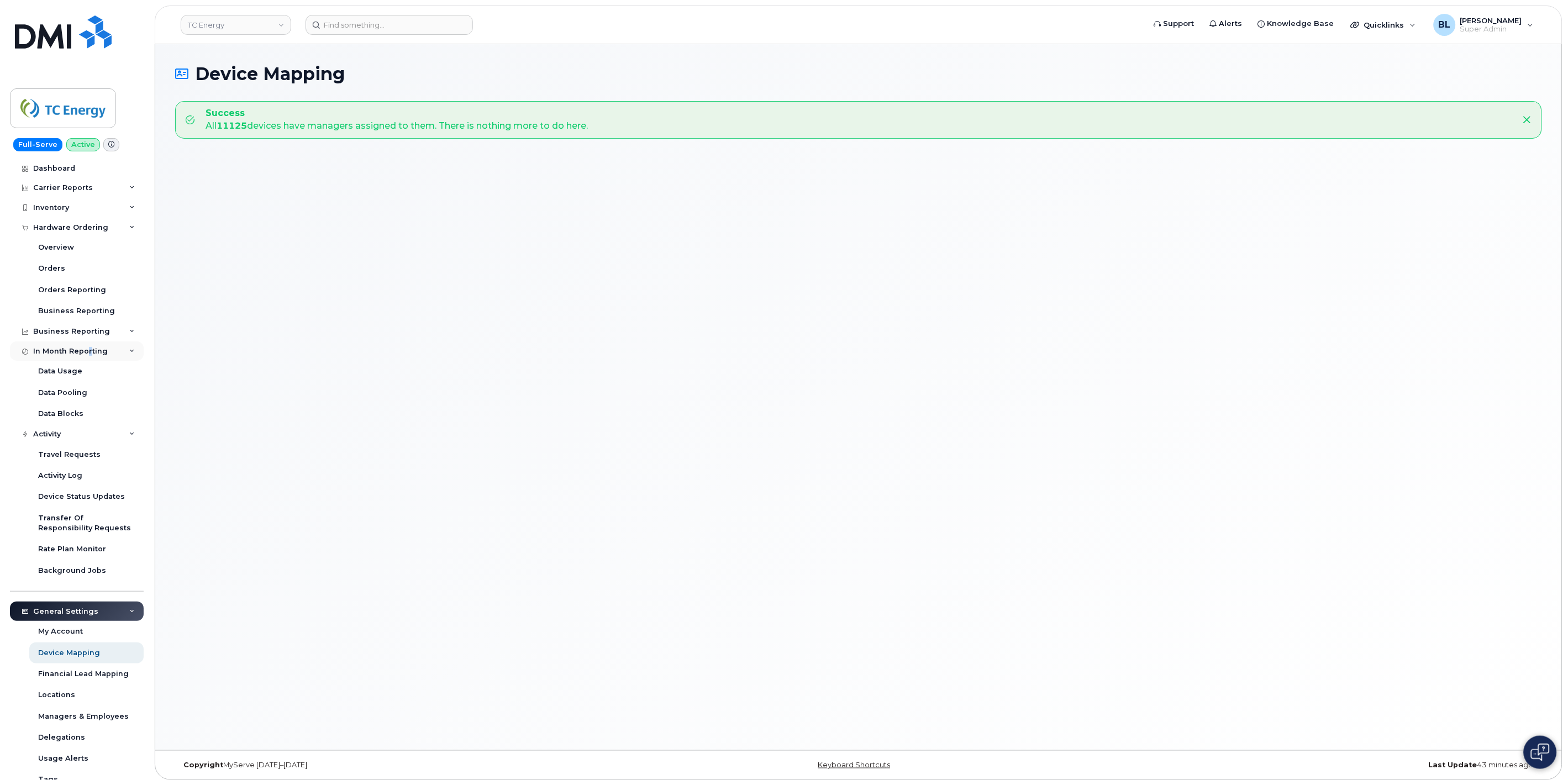
click at [88, 348] on div "In Month Reporting" at bounding box center [70, 351] width 75 height 9
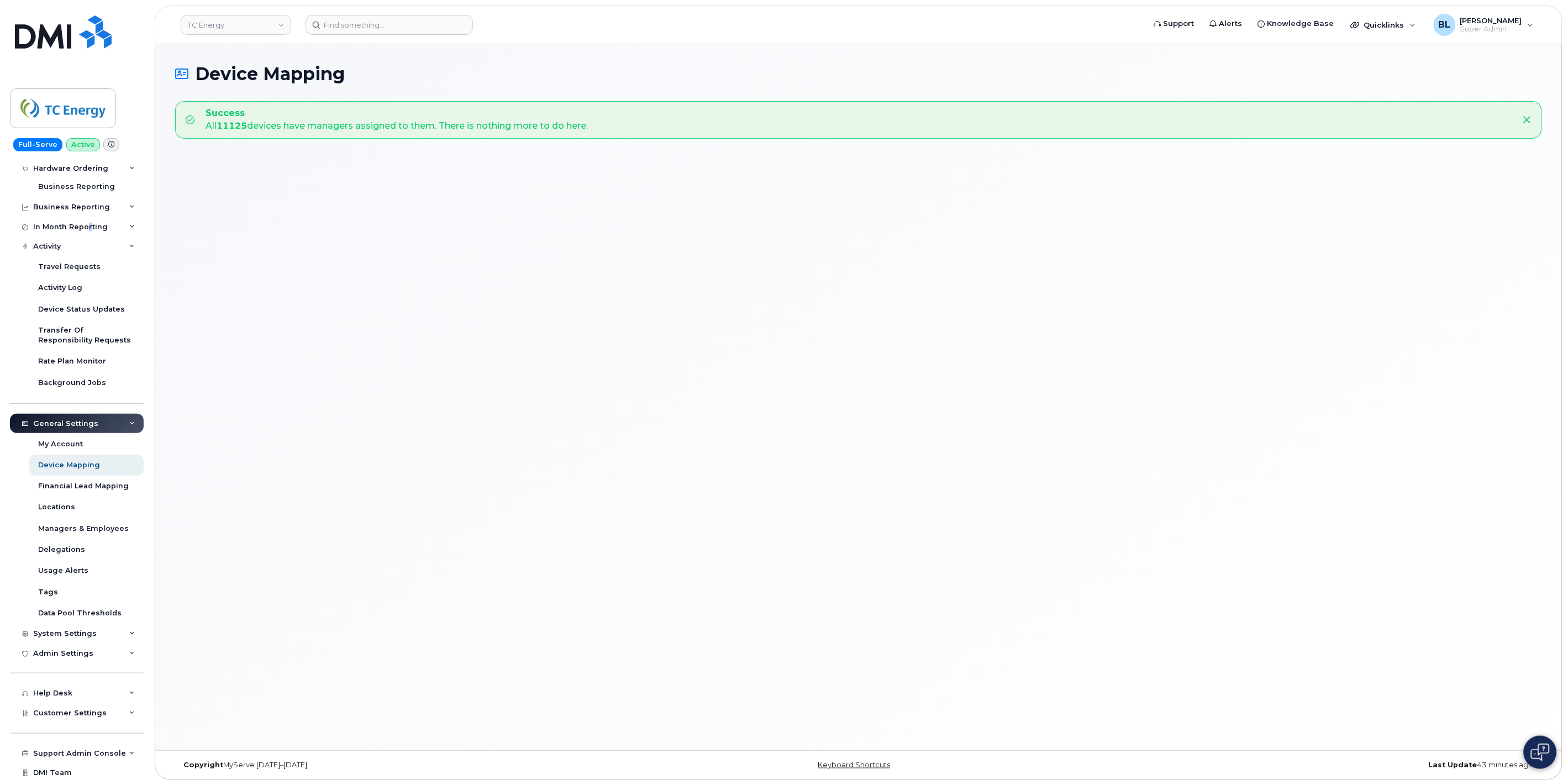
scroll to position [146, 0]
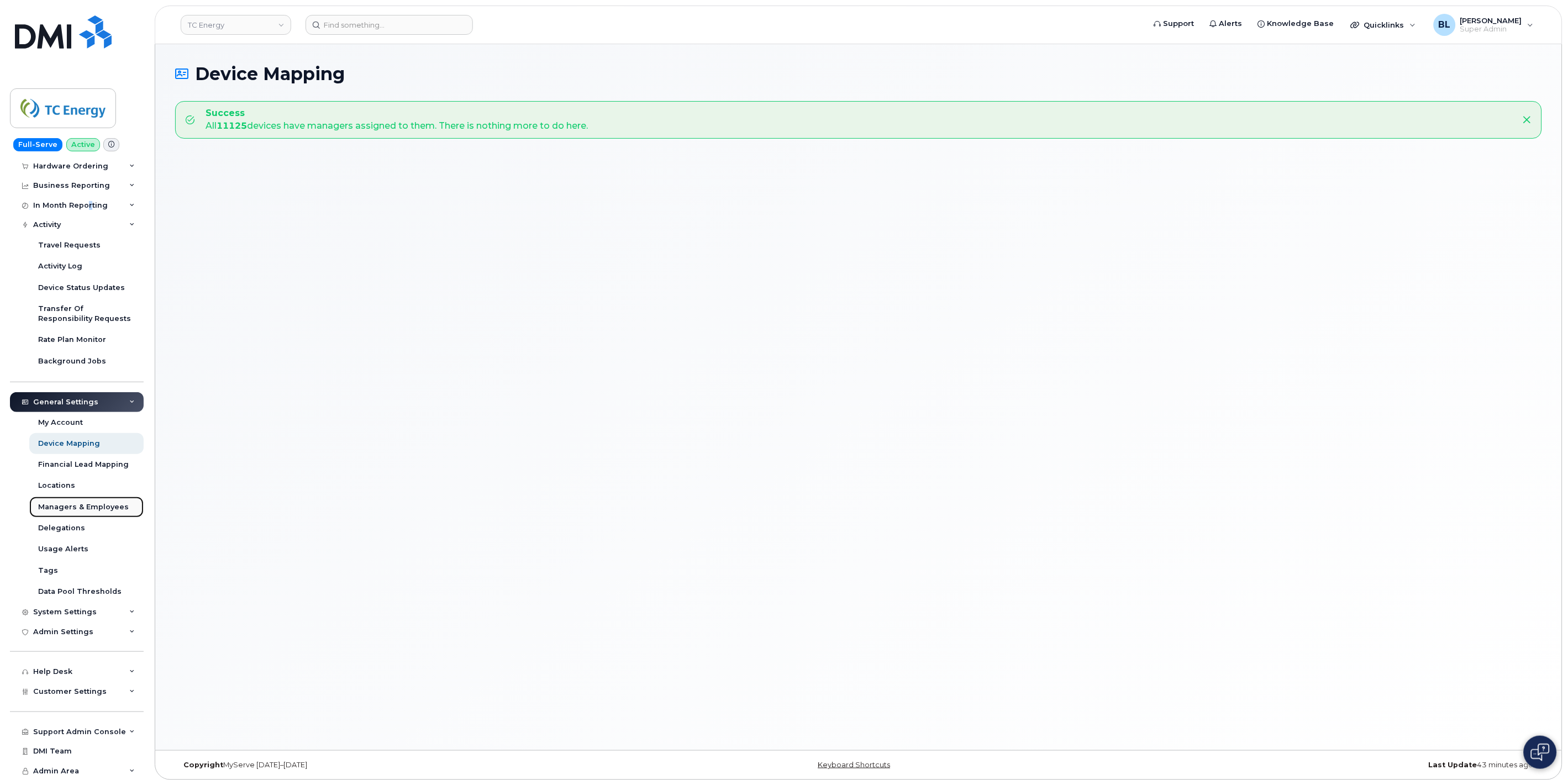
click at [103, 506] on div "Managers & Employees" at bounding box center [83, 507] width 91 height 10
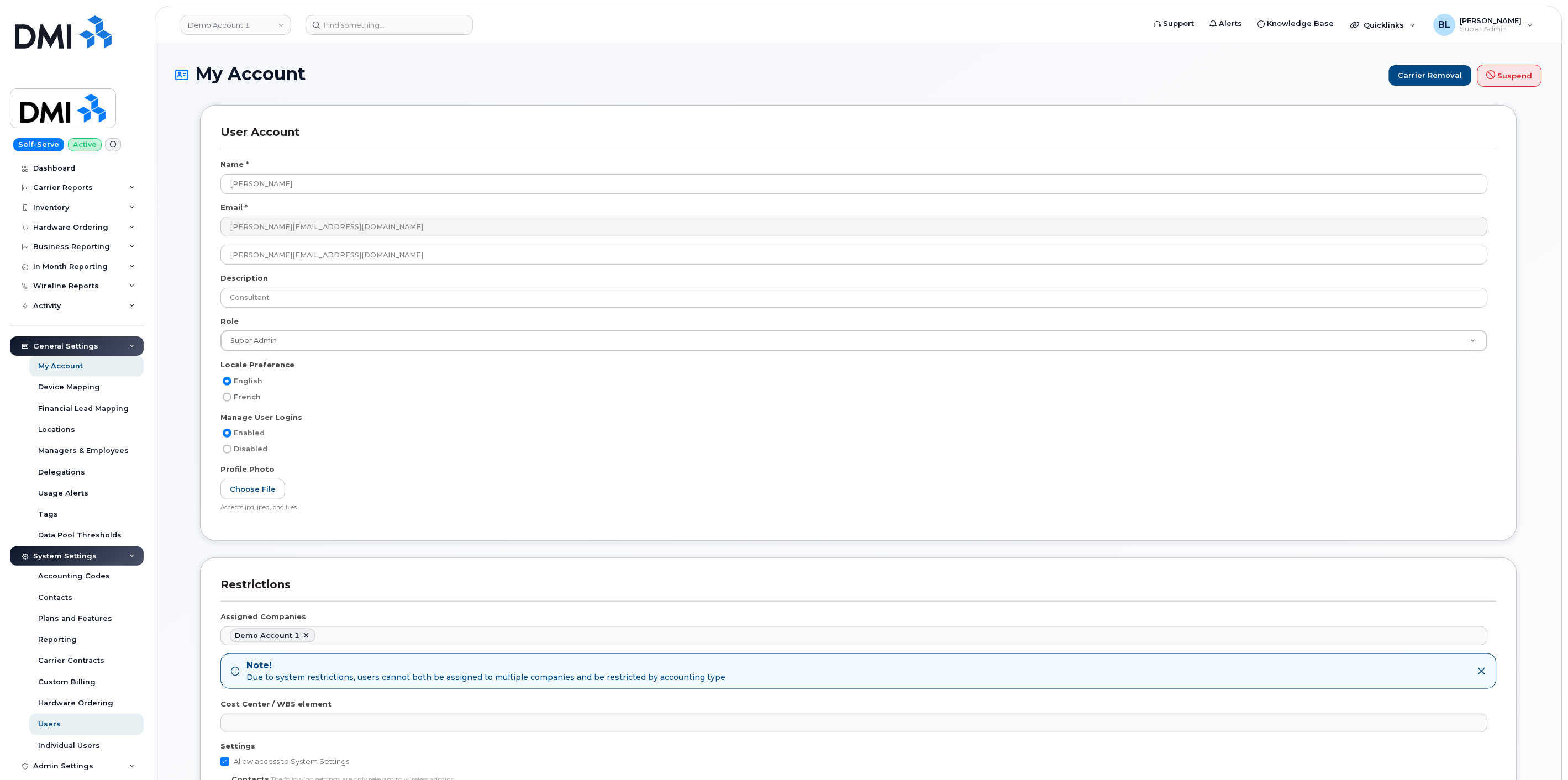
scroll to position [1771, 0]
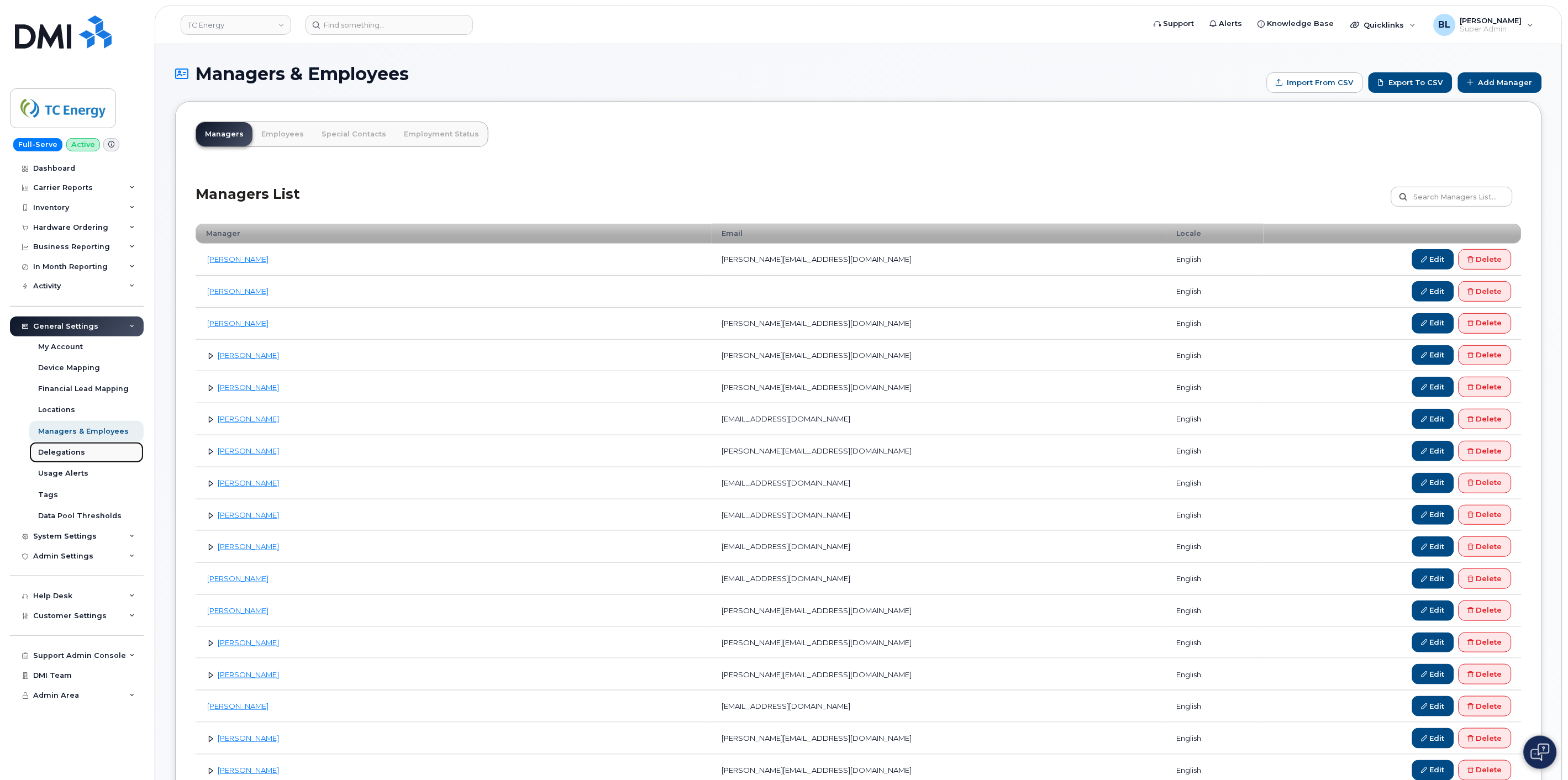
click at [92, 454] on link "Delegations" at bounding box center [86, 453] width 114 height 21
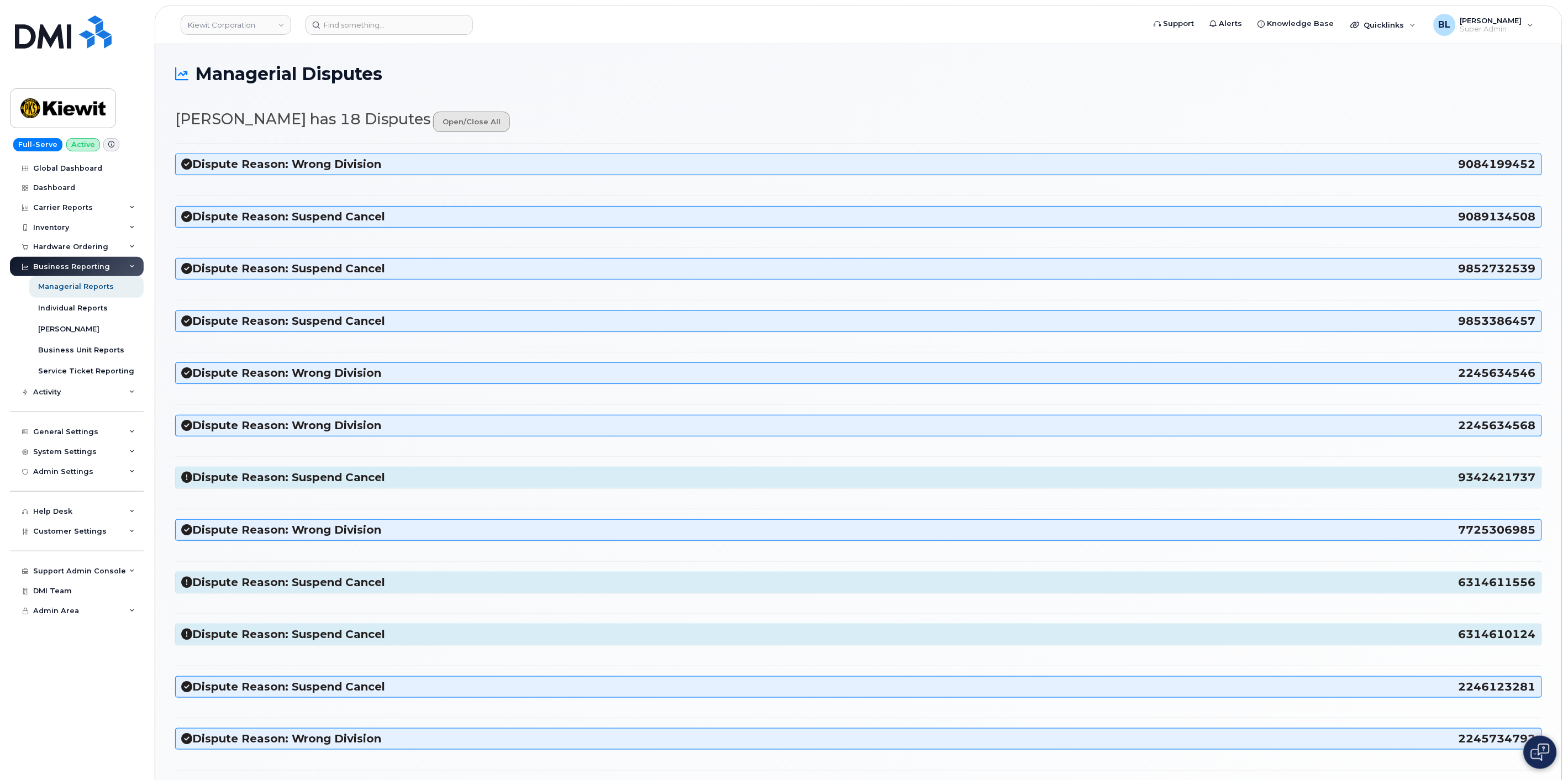
click at [433, 130] on link "open/close all" at bounding box center [471, 122] width 77 height 20
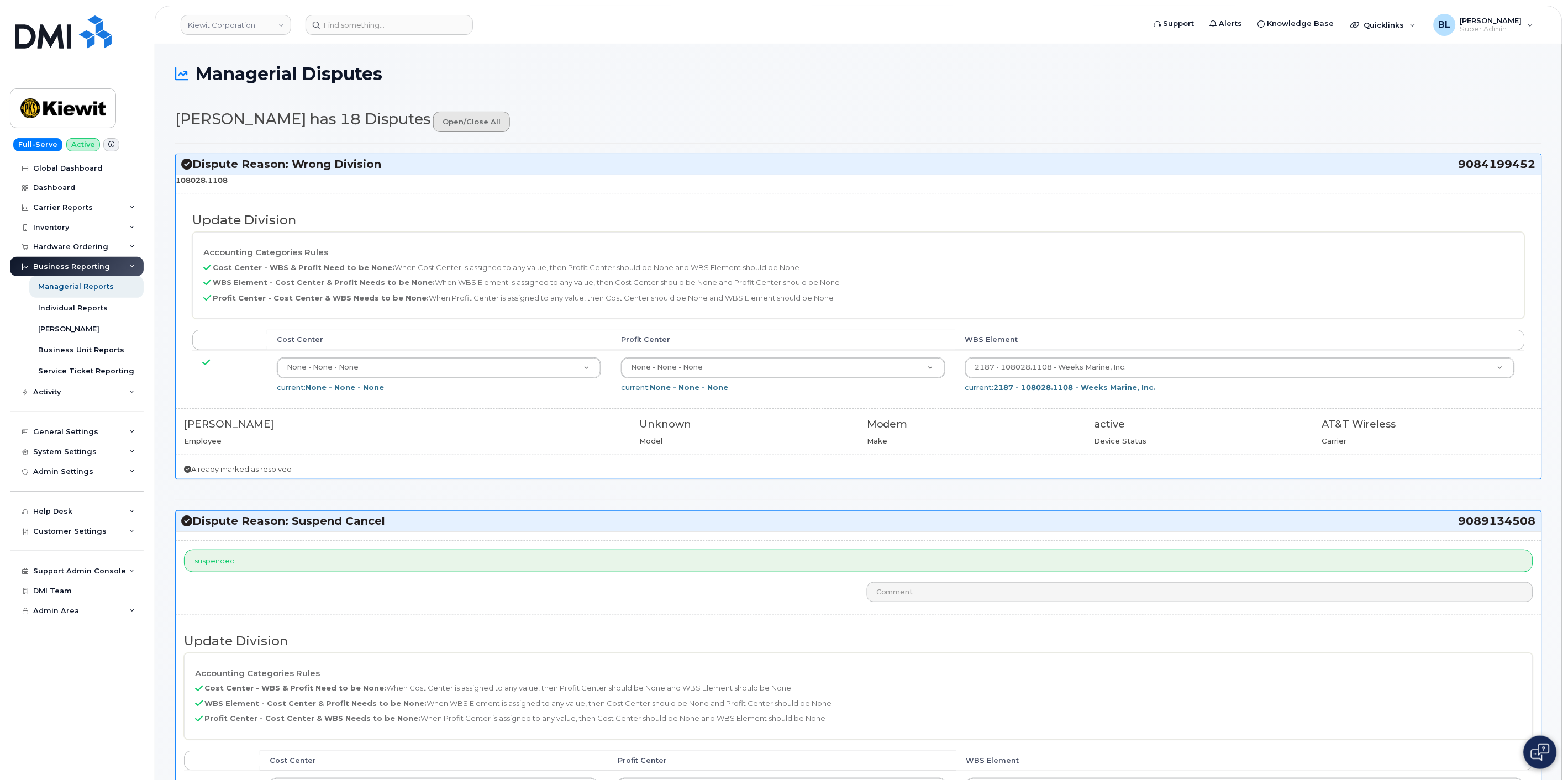
click at [433, 130] on link "open/close all" at bounding box center [471, 122] width 77 height 20
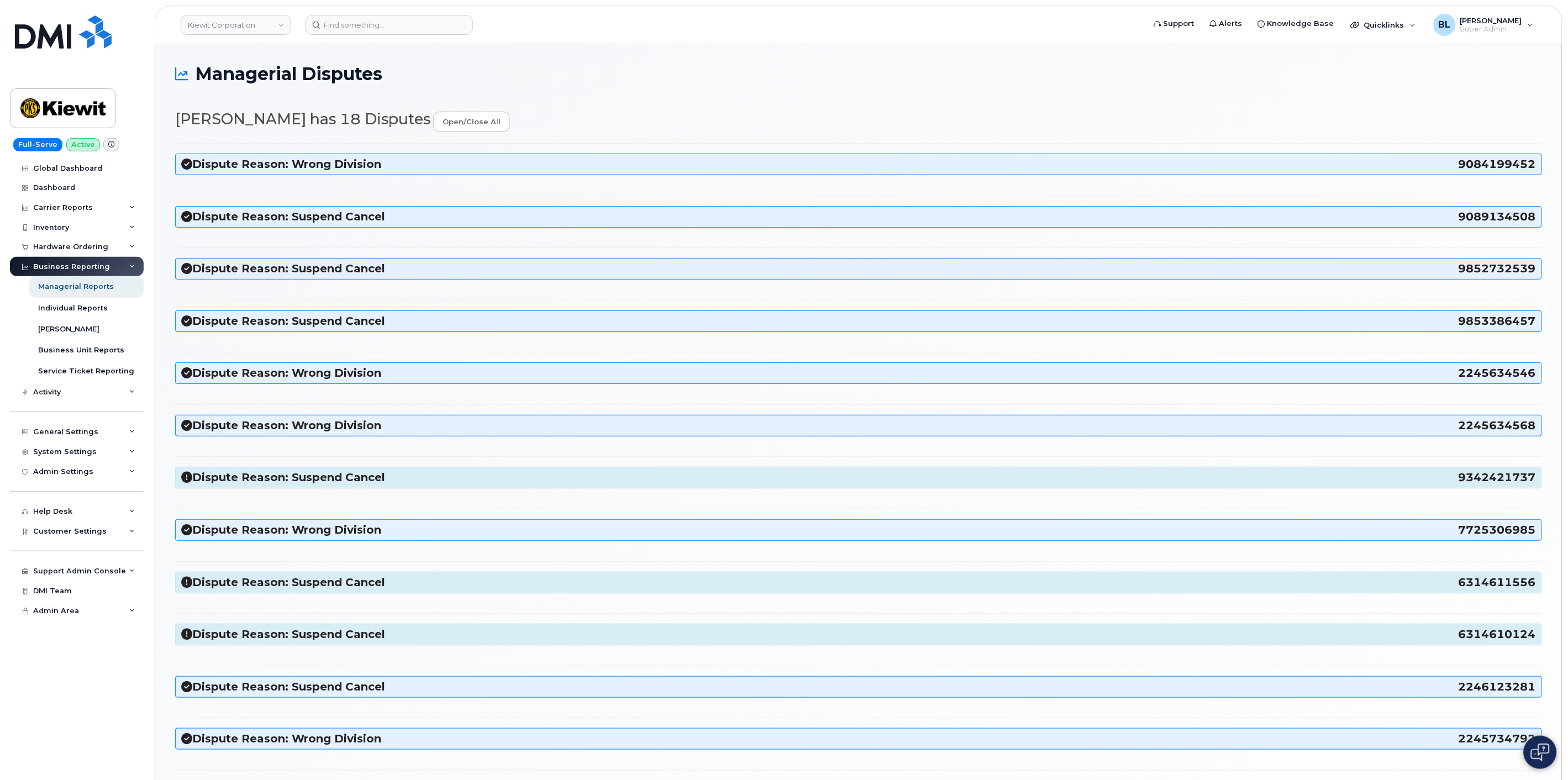
click at [368, 476] on h3 "Dispute Reason: Suspend Cancel 9342421737" at bounding box center [858, 477] width 1355 height 15
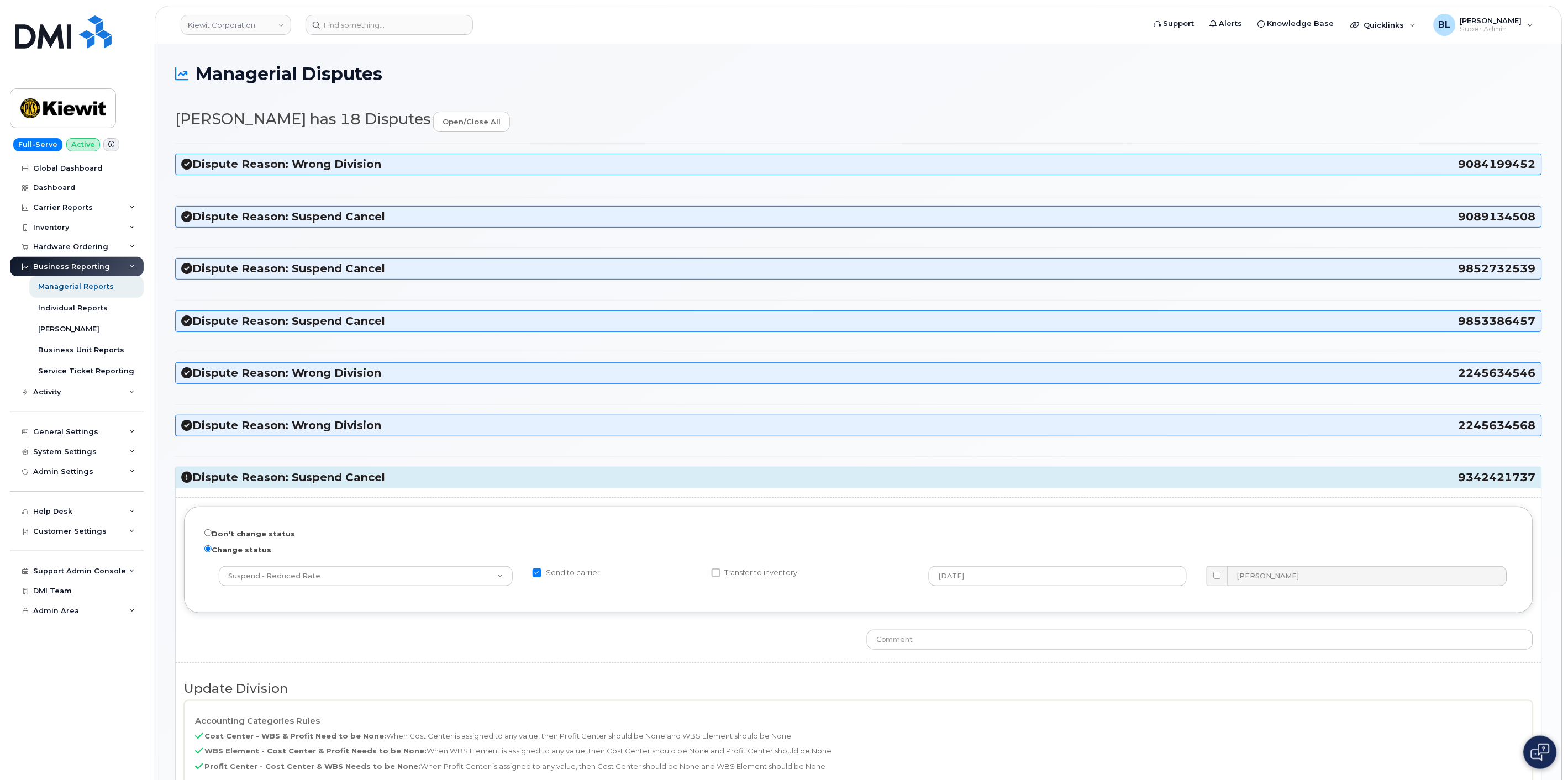
click at [369, 472] on h3 "Dispute Reason: Suspend Cancel 9342421737" at bounding box center [858, 477] width 1355 height 15
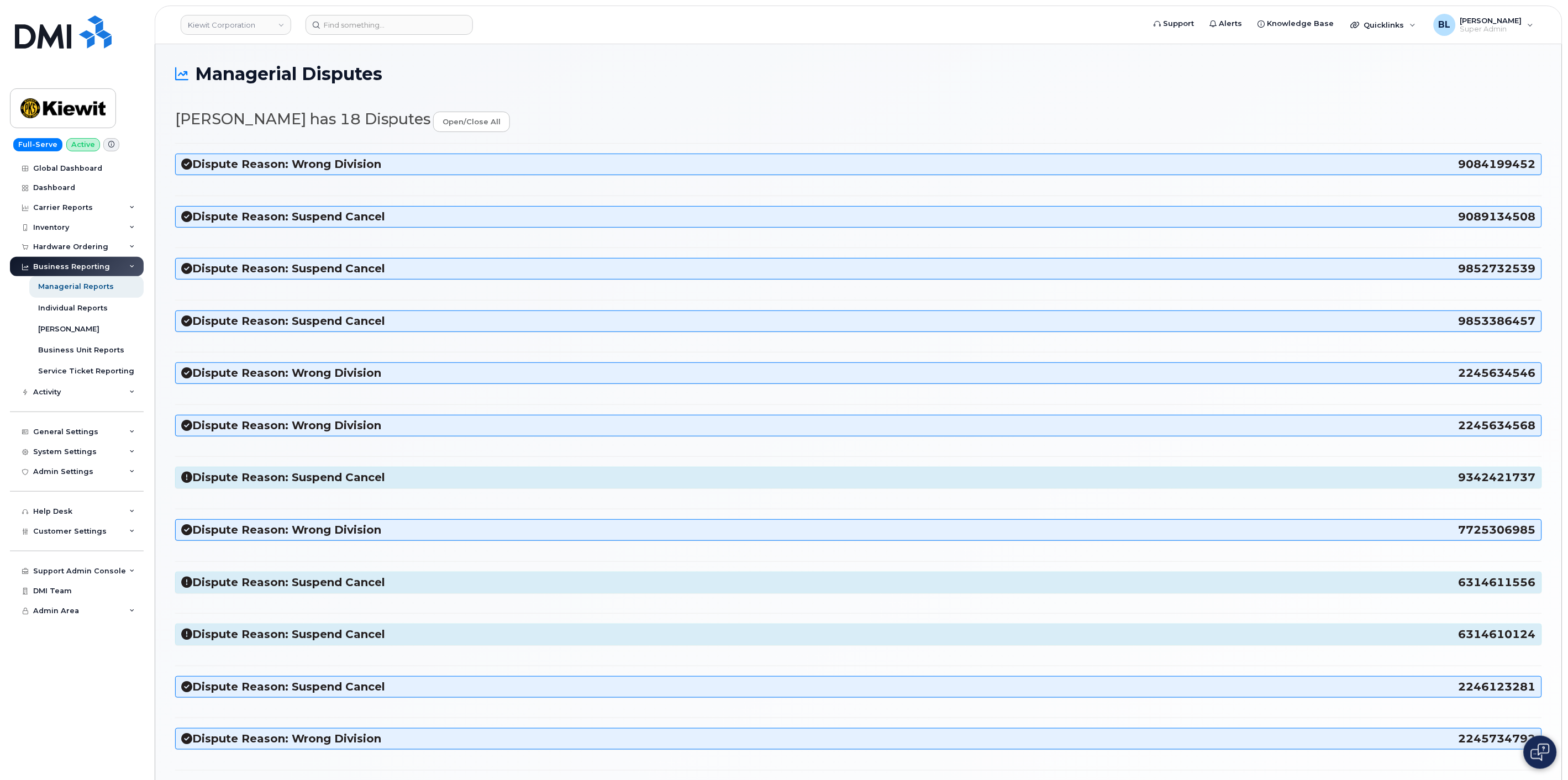
click at [380, 485] on h3 "Dispute Reason: Suspend Cancel 9342421737" at bounding box center [858, 477] width 1355 height 15
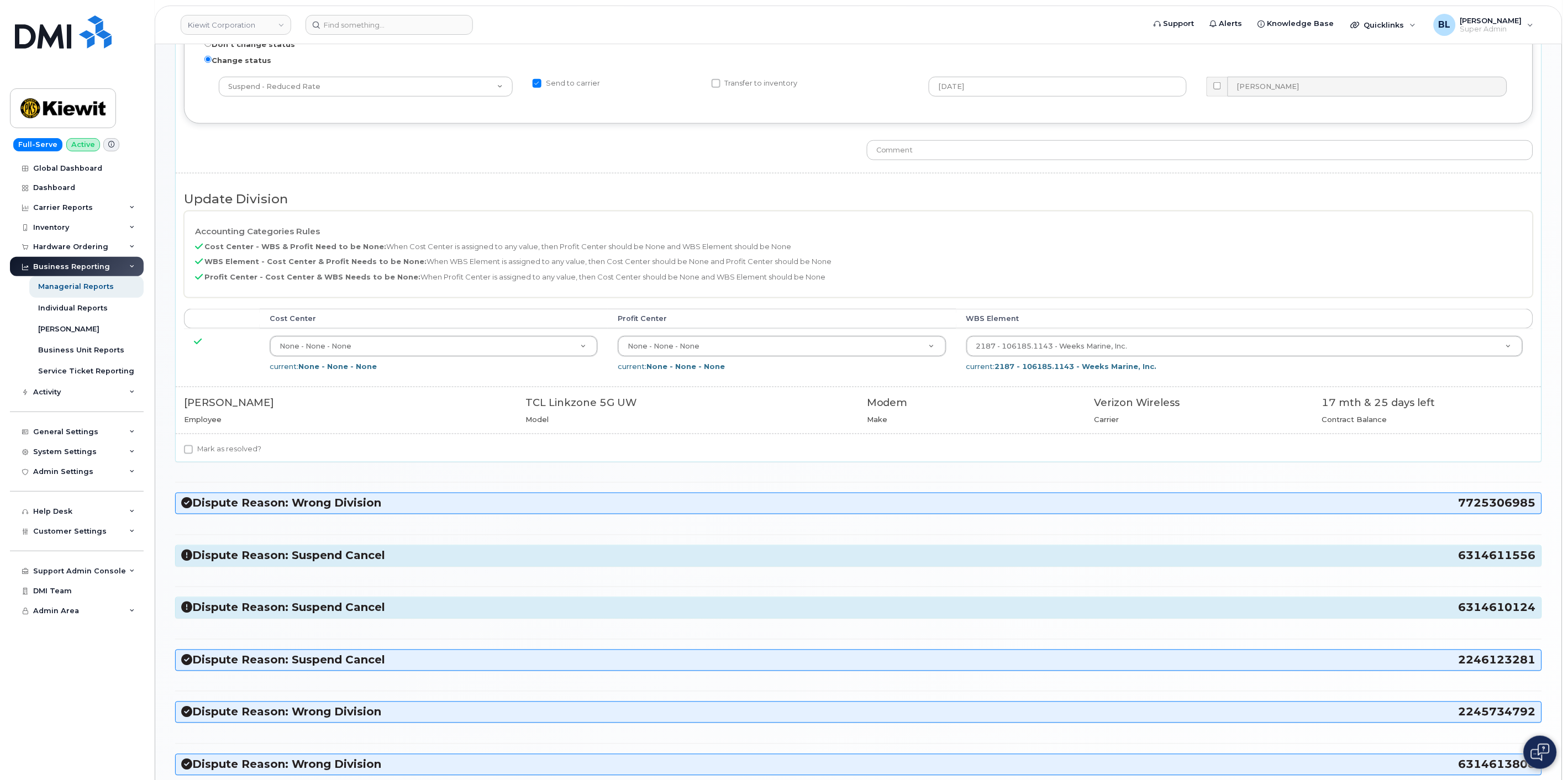
scroll to position [490, 0]
click at [381, 565] on div "Dispute Reason: Suspend Cancel 6314611556" at bounding box center [858, 555] width 1366 height 20
click at [387, 558] on h3 "Dispute Reason: Suspend Cancel 6314611556" at bounding box center [858, 555] width 1355 height 15
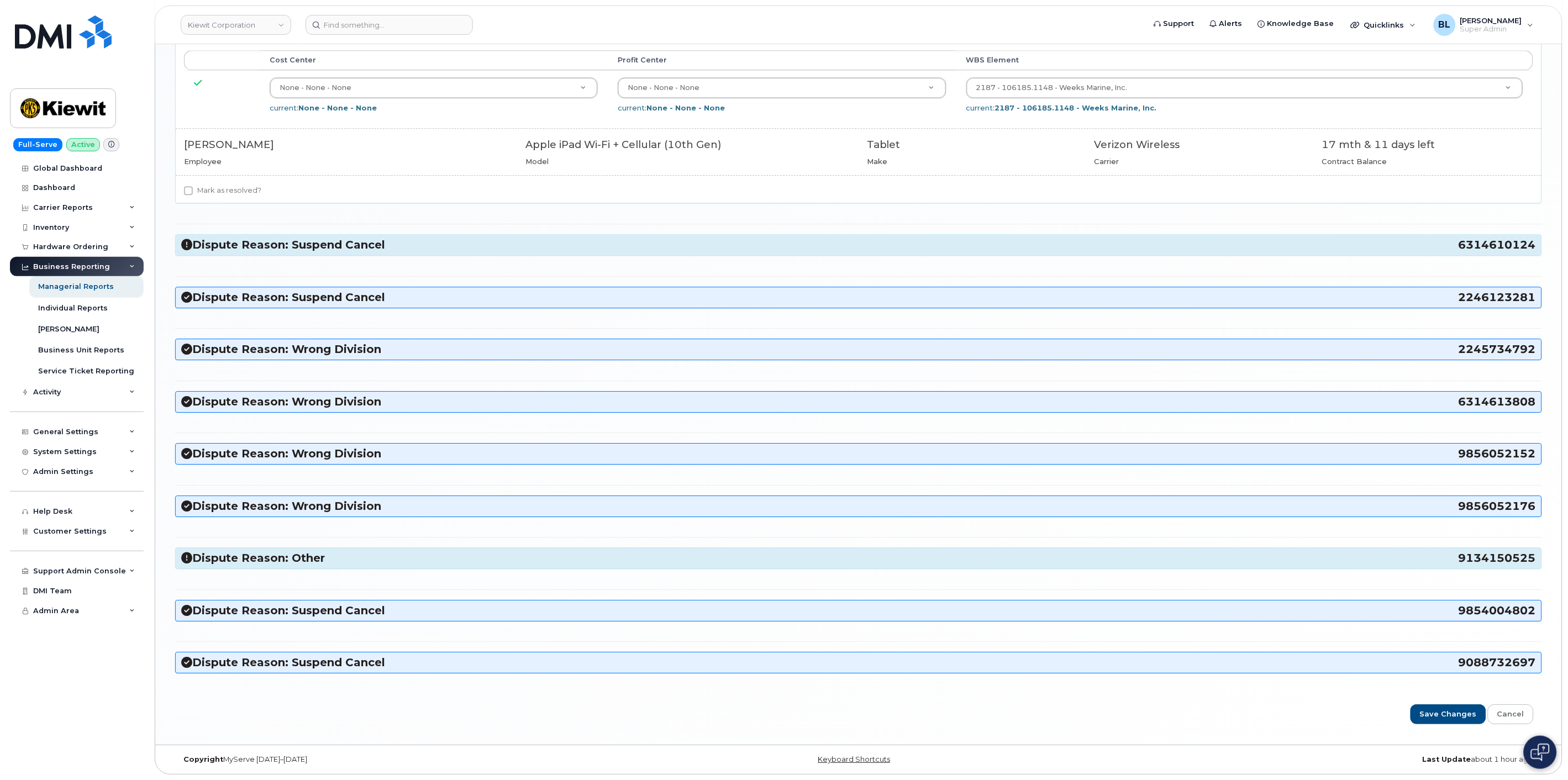
scroll to position [1312, 0]
click at [329, 551] on h3 "Dispute Reason: Other 9134150525" at bounding box center [858, 558] width 1355 height 15
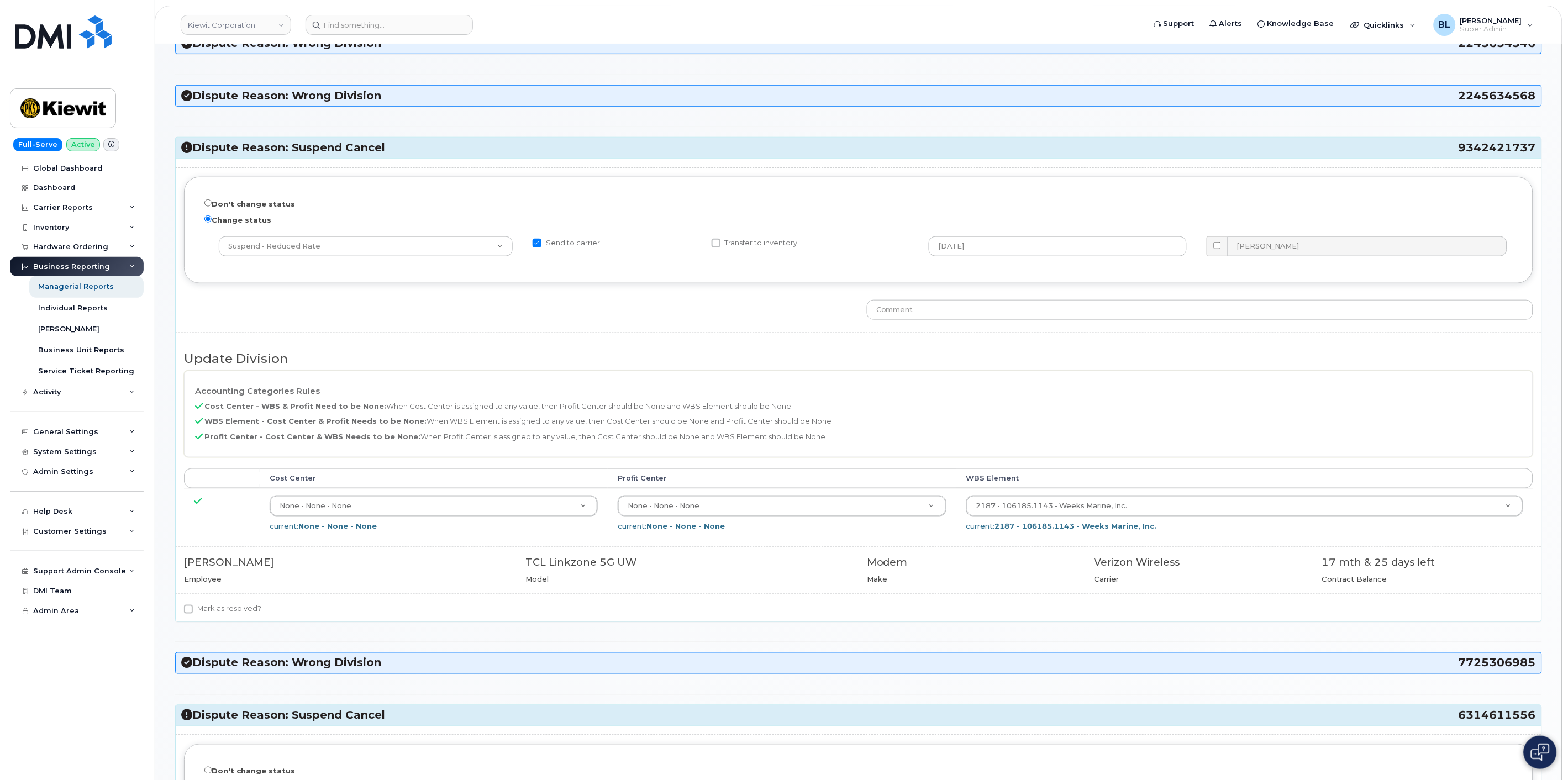
scroll to position [0, 0]
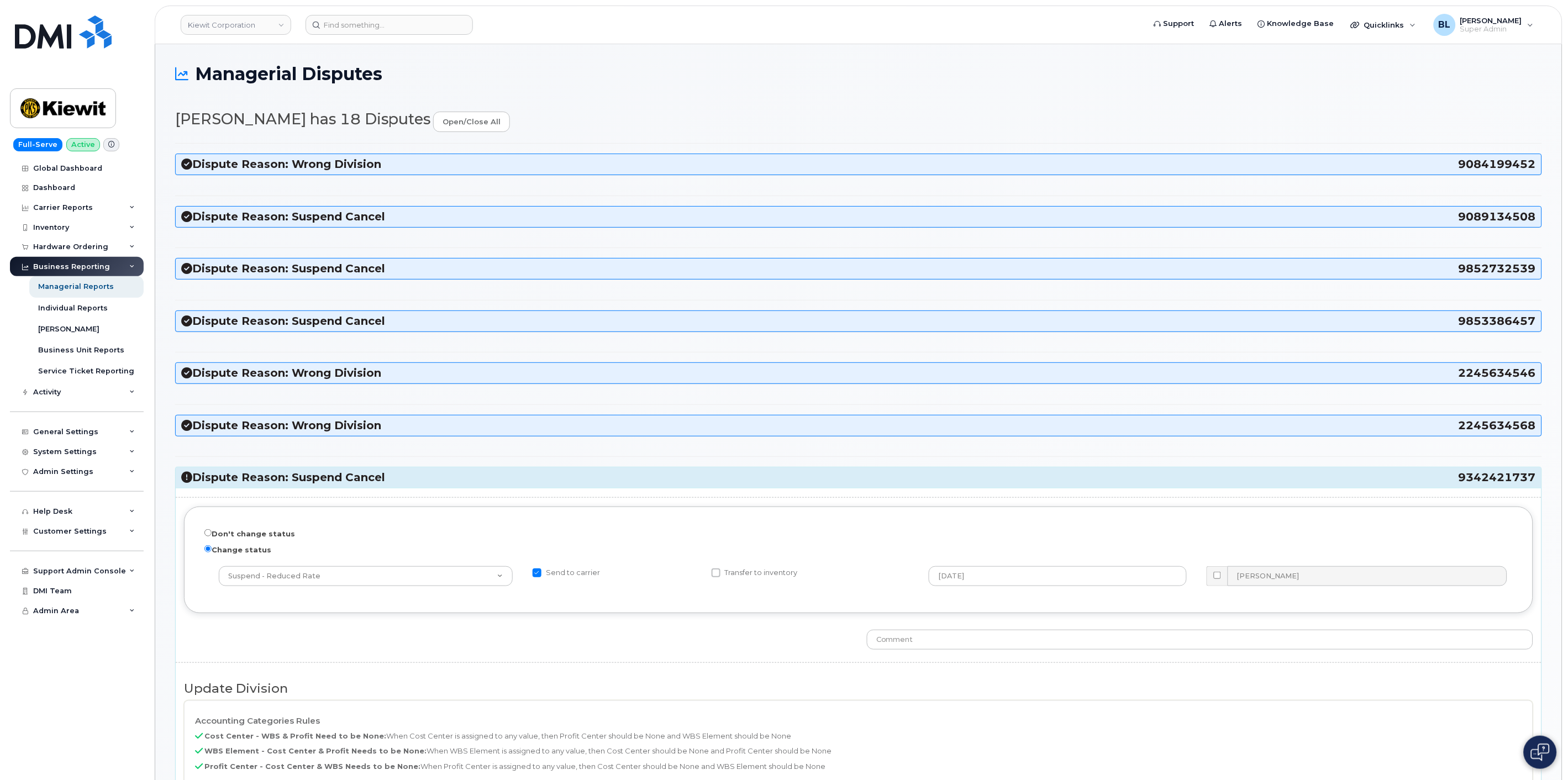
drag, startPoint x: 1450, startPoint y: 479, endPoint x: 1537, endPoint y: 484, distance: 87.1
click at [1411, 484] on div "Dispute Reason: Suspend Cancel 9342421737" at bounding box center [858, 477] width 1366 height 20
drag, startPoint x: 1457, startPoint y: 480, endPoint x: 1536, endPoint y: 484, distance: 79.1
click at [1411, 484] on h3 "Dispute Reason: Suspend Cancel 9342421737" at bounding box center [858, 477] width 1355 height 15
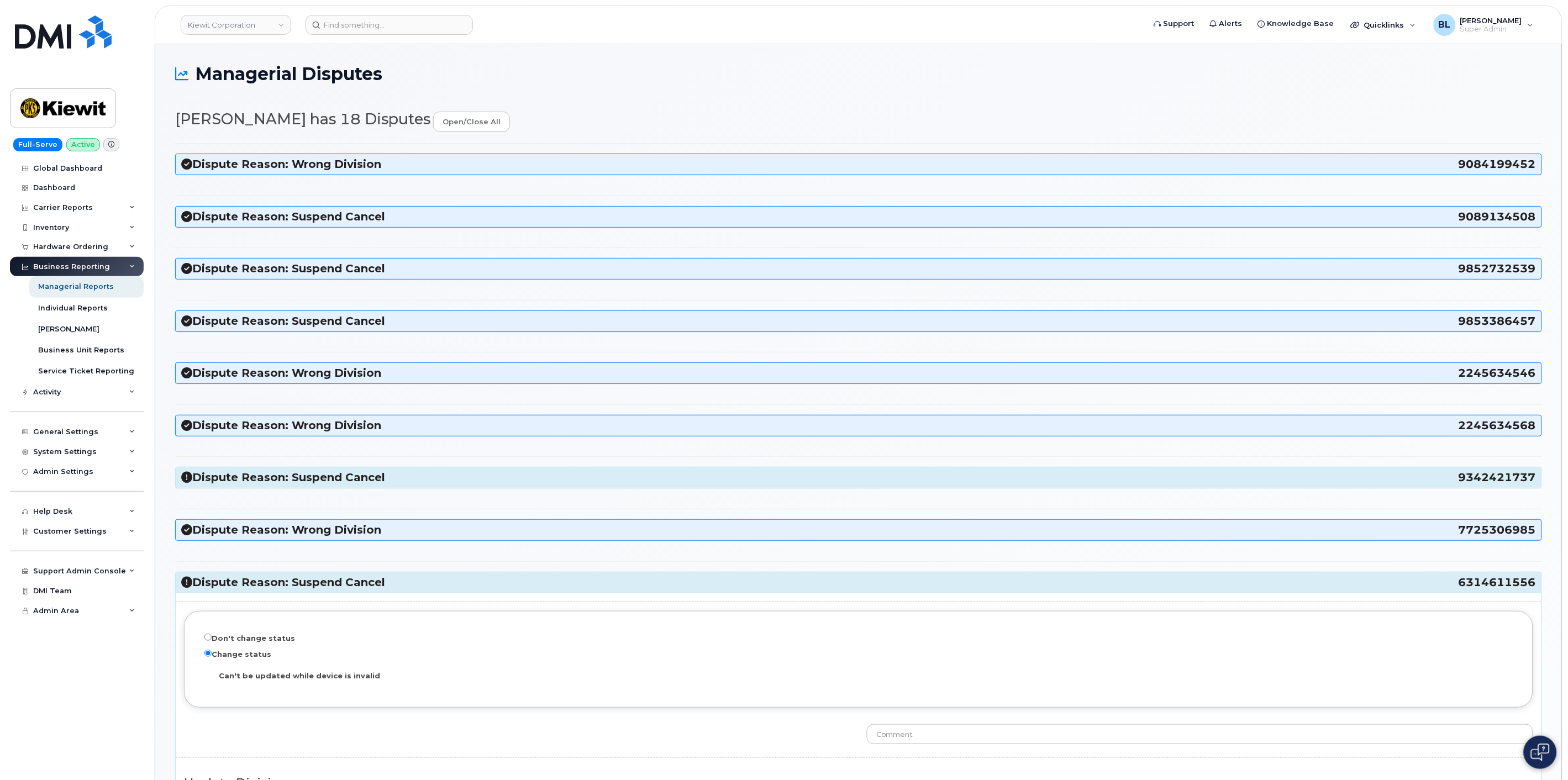
copy h3 "9342421737"
click at [587, 473] on h3 "Dispute Reason: Suspend Cancel 9342421737" at bounding box center [858, 477] width 1355 height 15
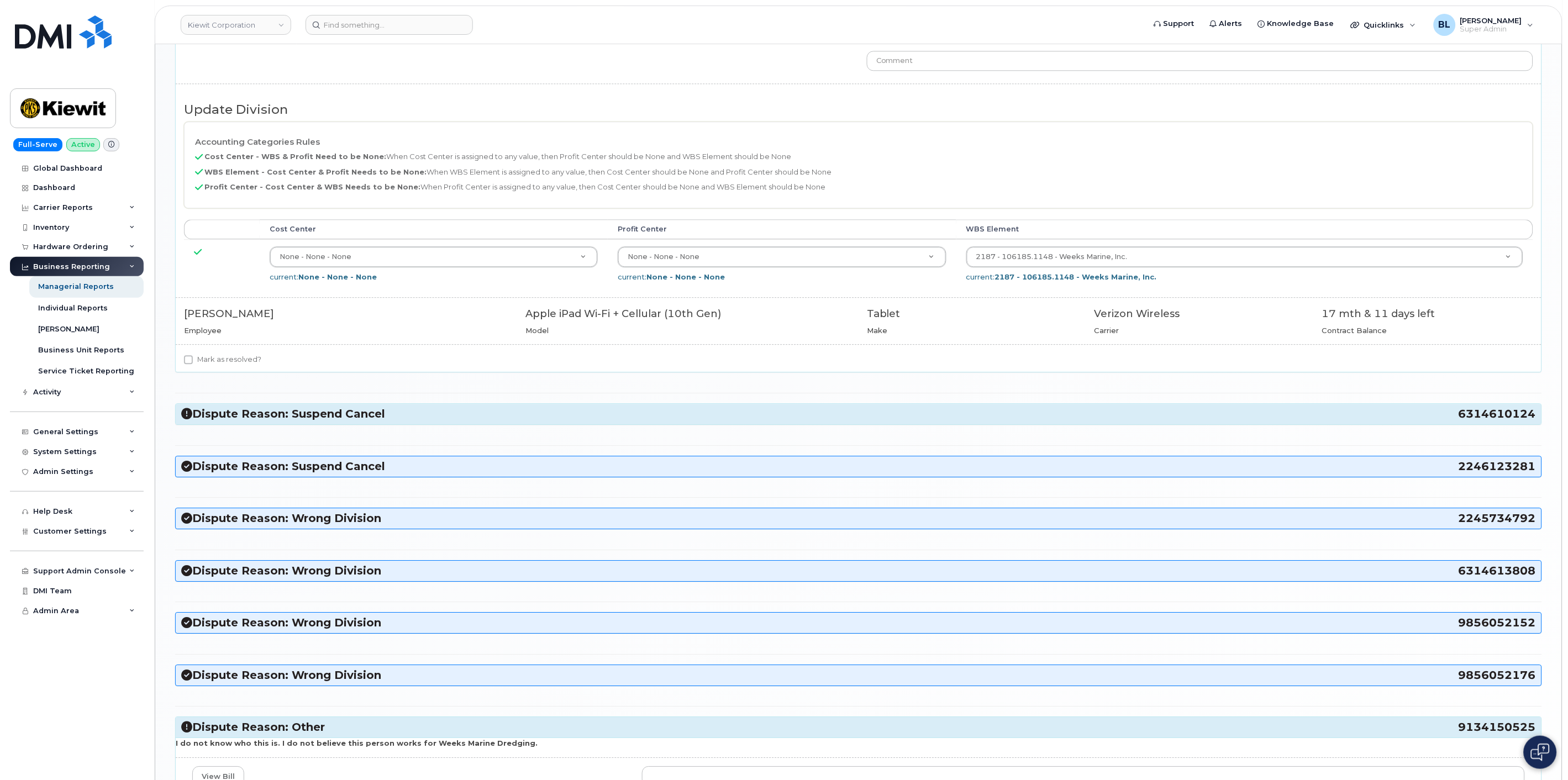
scroll to position [1146, 0]
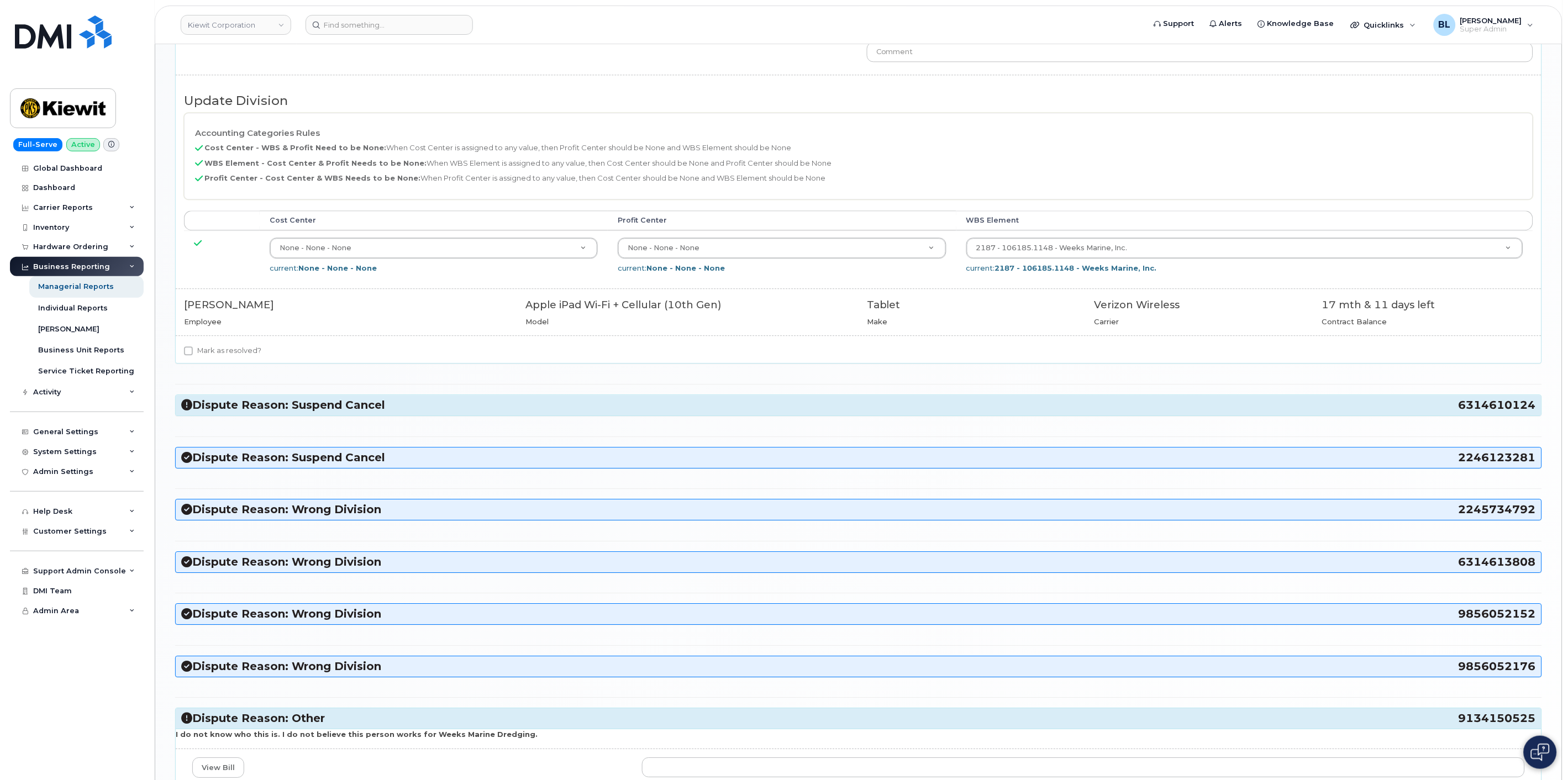
click at [308, 416] on div "Dispute Reason: Suspend Cancel 6314610124" at bounding box center [858, 405] width 1366 height 20
click at [406, 413] on h3 "Dispute Reason: Suspend Cancel 6314610124" at bounding box center [858, 405] width 1355 height 15
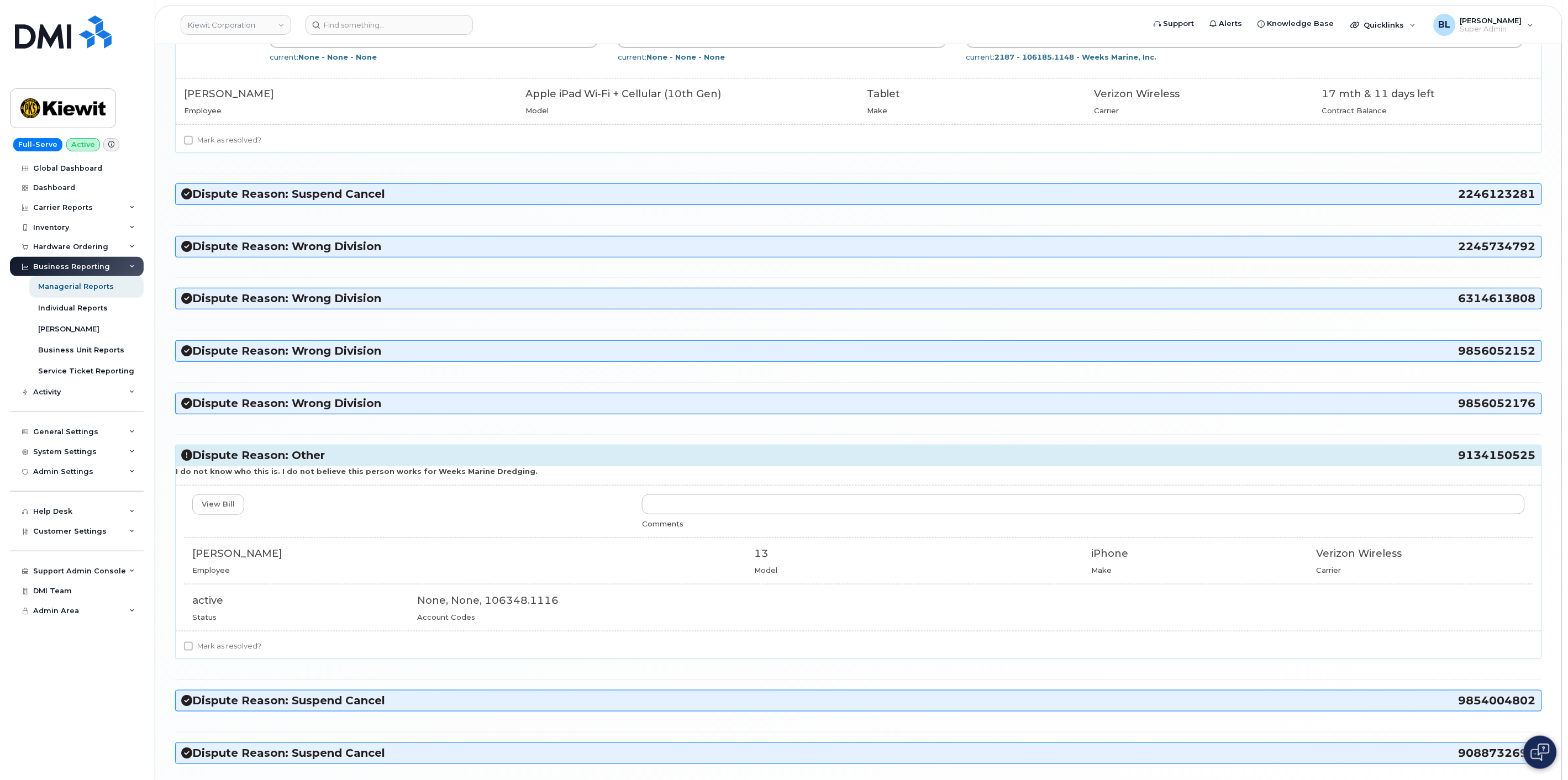
scroll to position [1960, 0]
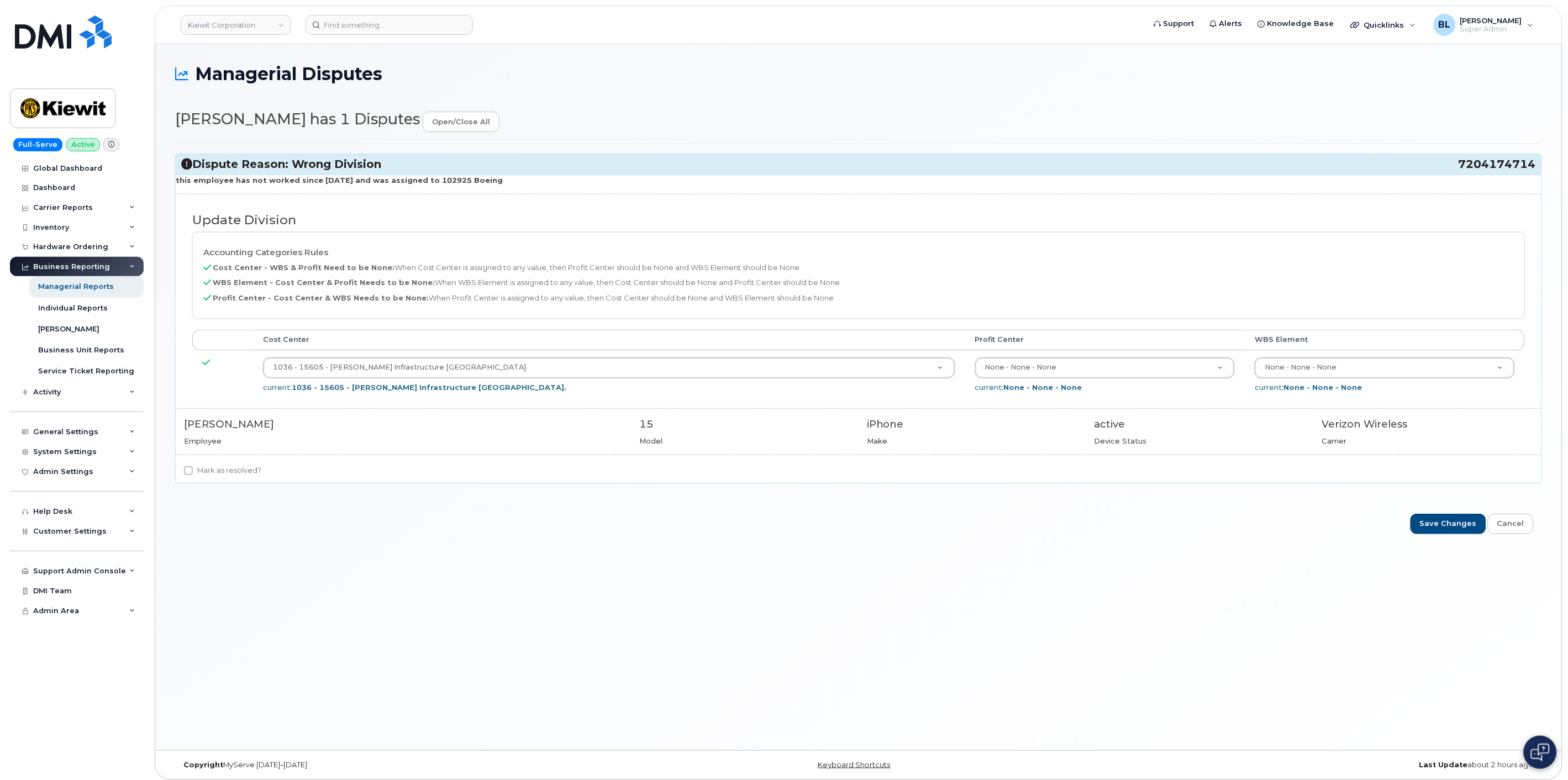
drag, startPoint x: 1451, startPoint y: 169, endPoint x: 1534, endPoint y: 167, distance: 83.0
click at [1534, 167] on h3 "Dispute Reason: Wrong Division 7204174714" at bounding box center [858, 164] width 1355 height 15
copy h3 "7204174714"
click at [351, 6] on header "Kiewit Corporation Support Alerts Knowledge Base Quicklinks Suspend / Cancel De…" at bounding box center [858, 25] width 1408 height 39
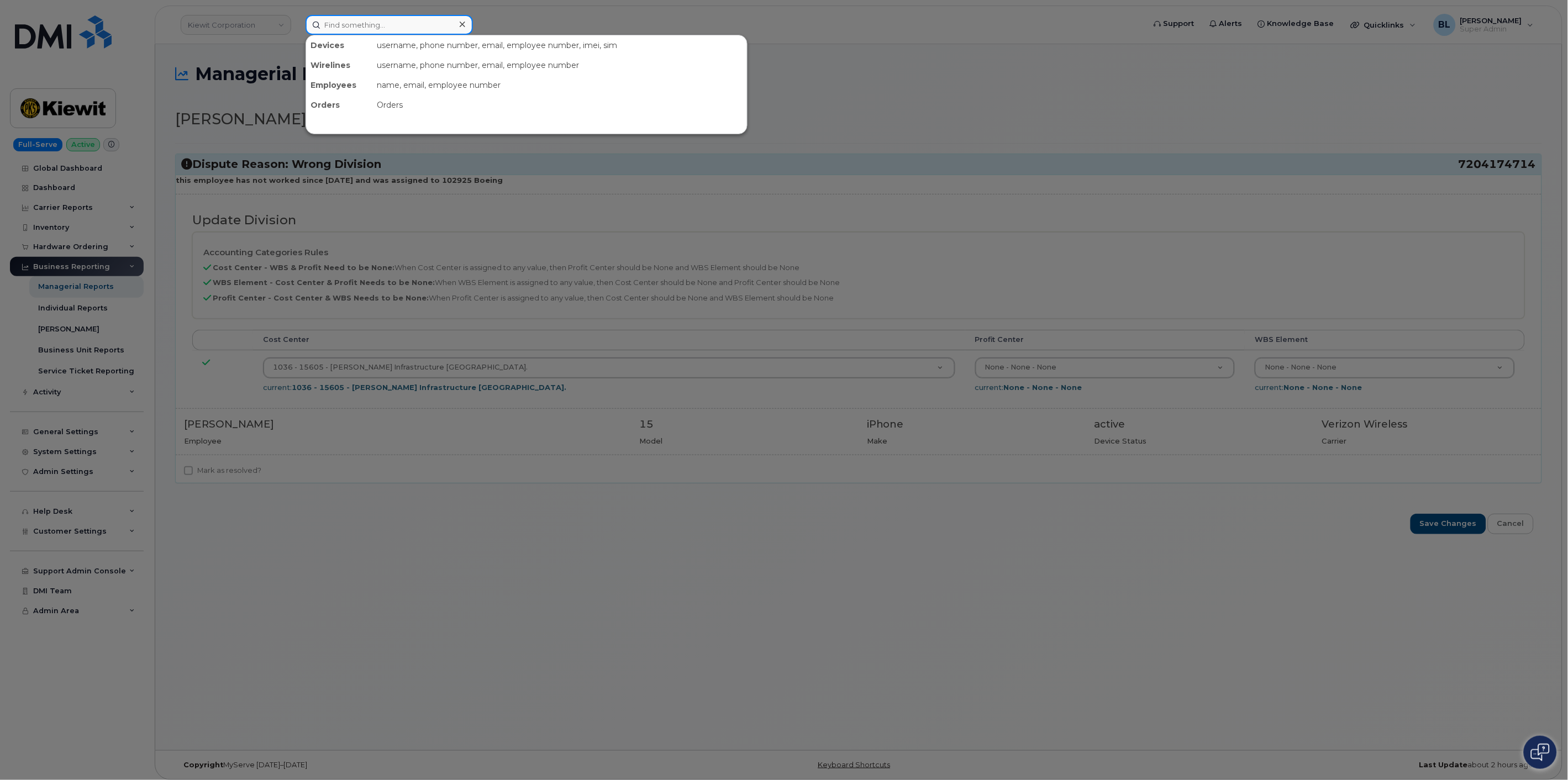
click at [356, 20] on input at bounding box center [389, 25] width 167 height 20
paste input "7204174714"
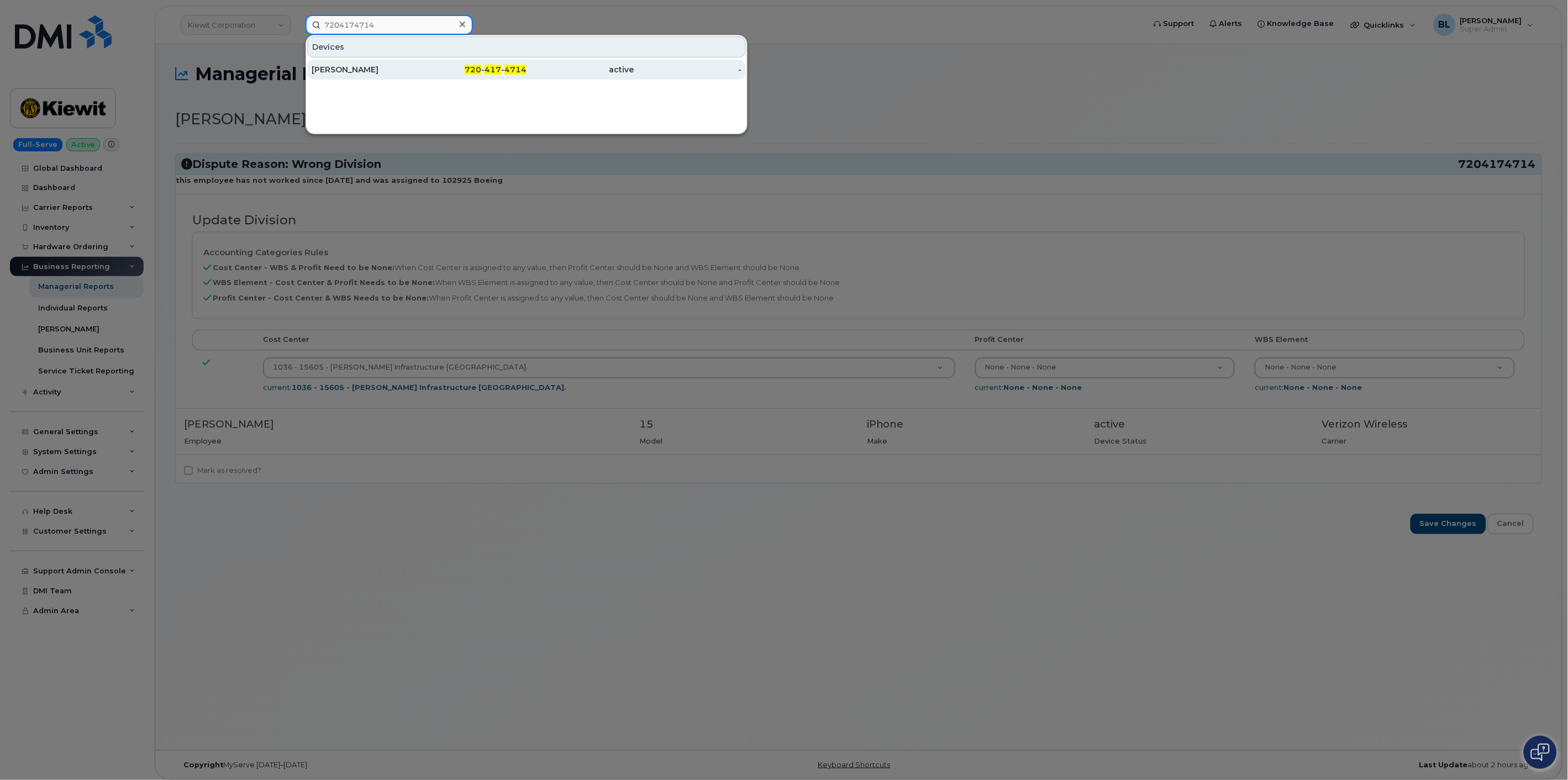
type input "7204174714"
click at [501, 244] on div at bounding box center [784, 390] width 1568 height 780
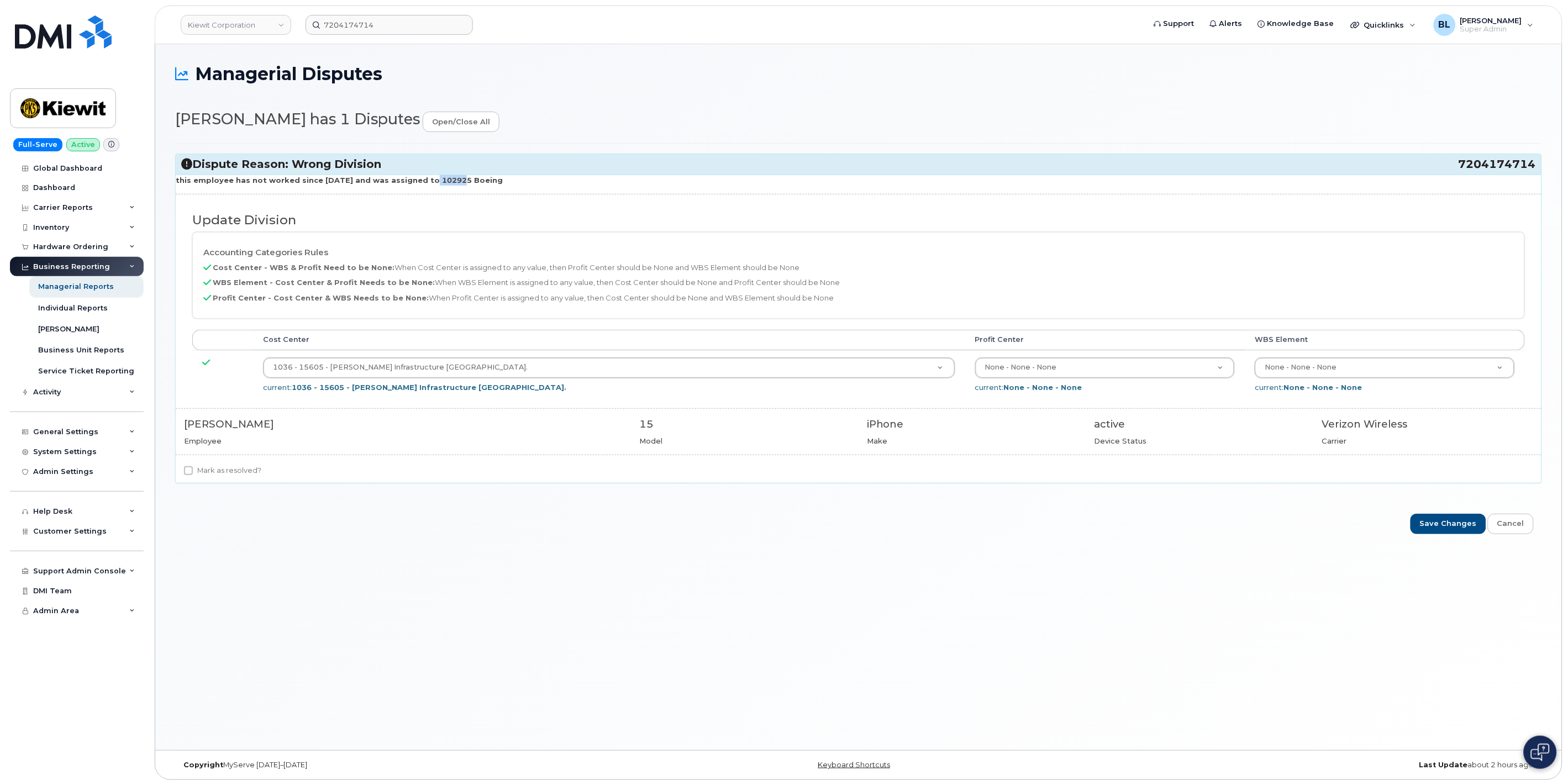
drag, startPoint x: 416, startPoint y: 181, endPoint x: 445, endPoint y: 178, distance: 29.2
click at [445, 178] on strong "this employee has not worked since 2019 and was assigned to 102925 Boeing" at bounding box center [339, 180] width 327 height 9
copy strong "102925"
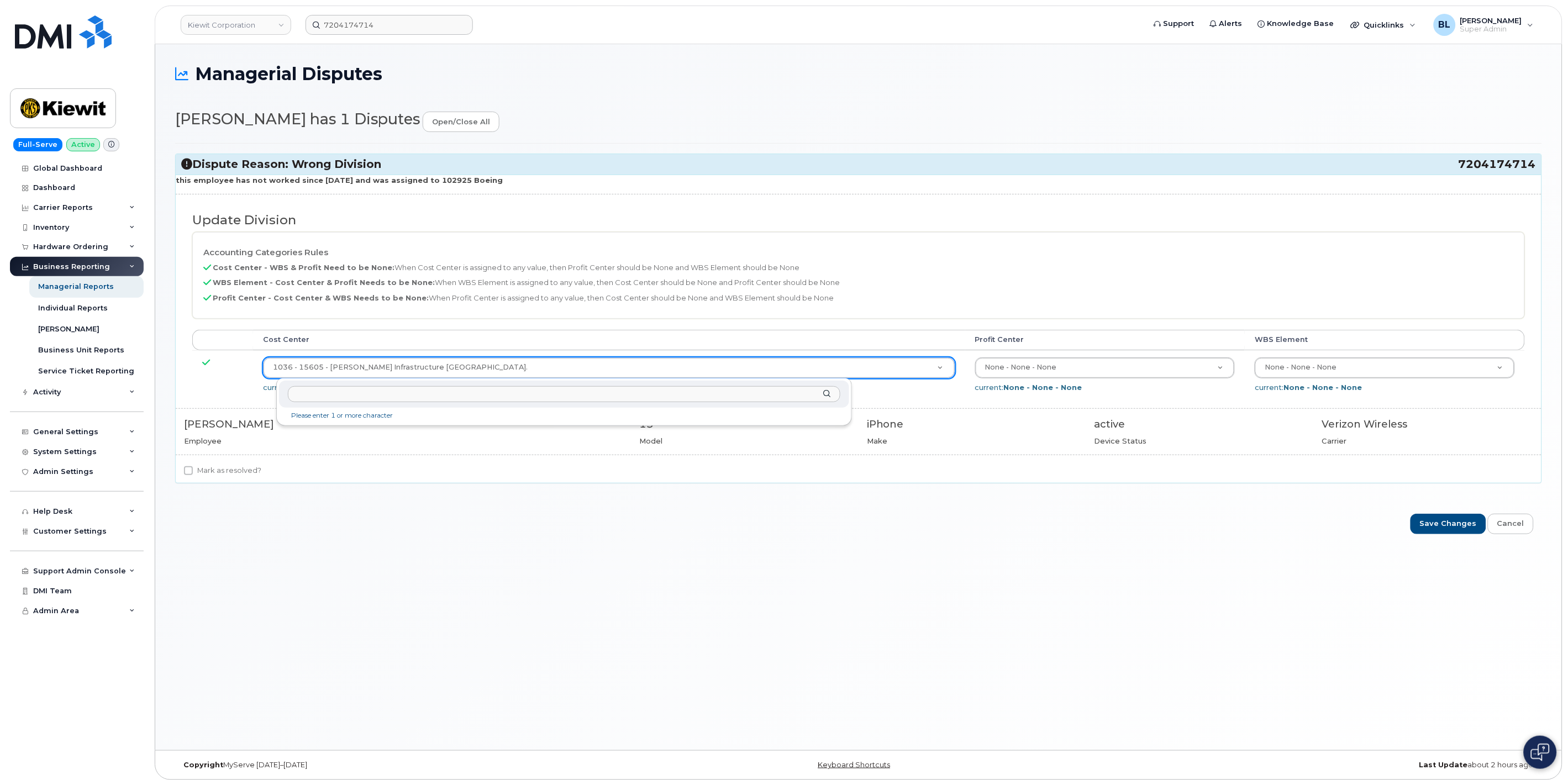
type input "102925"
drag, startPoint x: 1472, startPoint y: 166, endPoint x: 1534, endPoint y: 167, distance: 62.0
click at [1534, 168] on h3 "Dispute Reason: Wrong Division 7204174714" at bounding box center [858, 164] width 1355 height 15
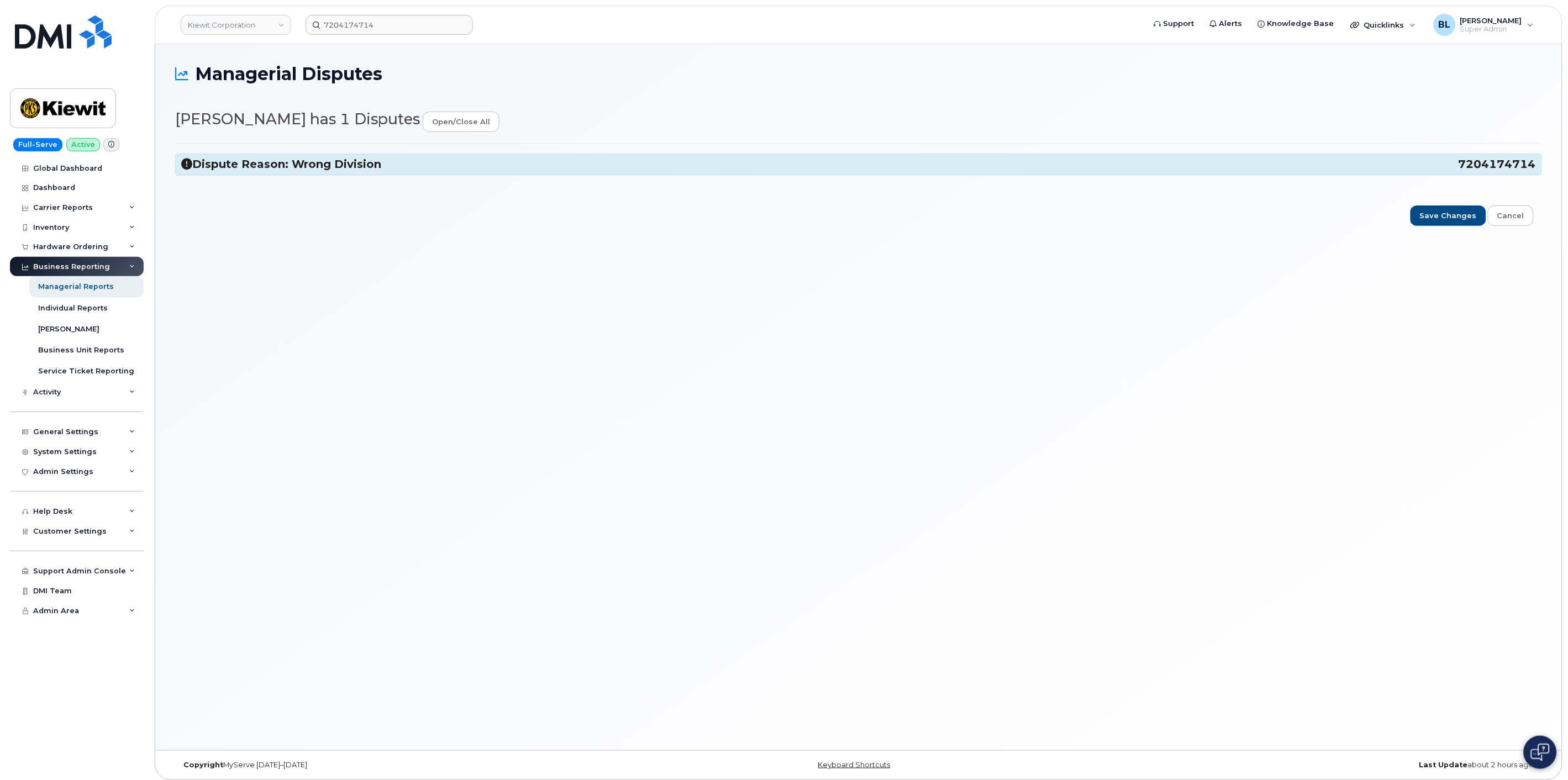
copy h3 "7204174714"
